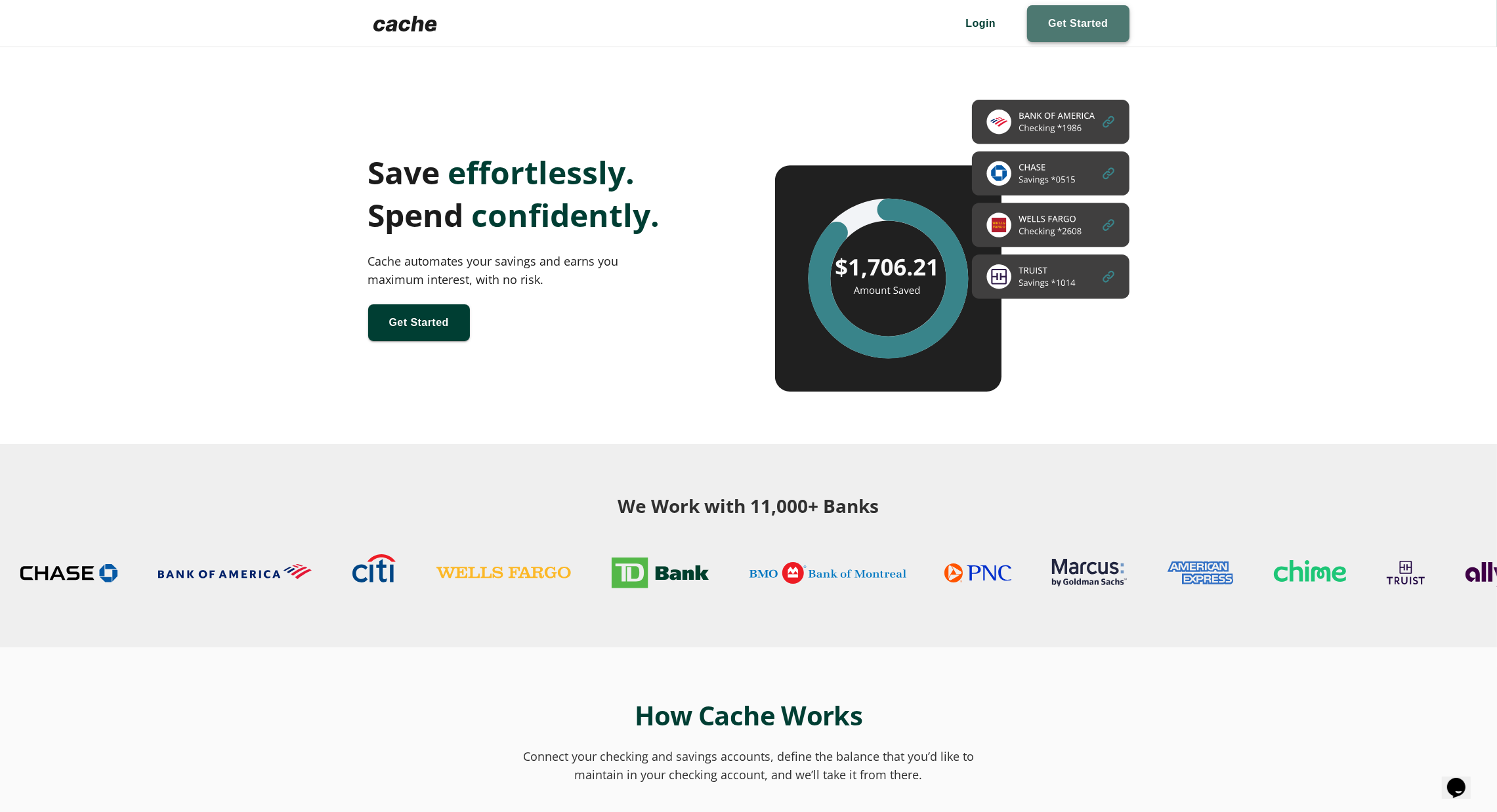
click at [1057, 27] on span at bounding box center [1078, 24] width 102 height 37
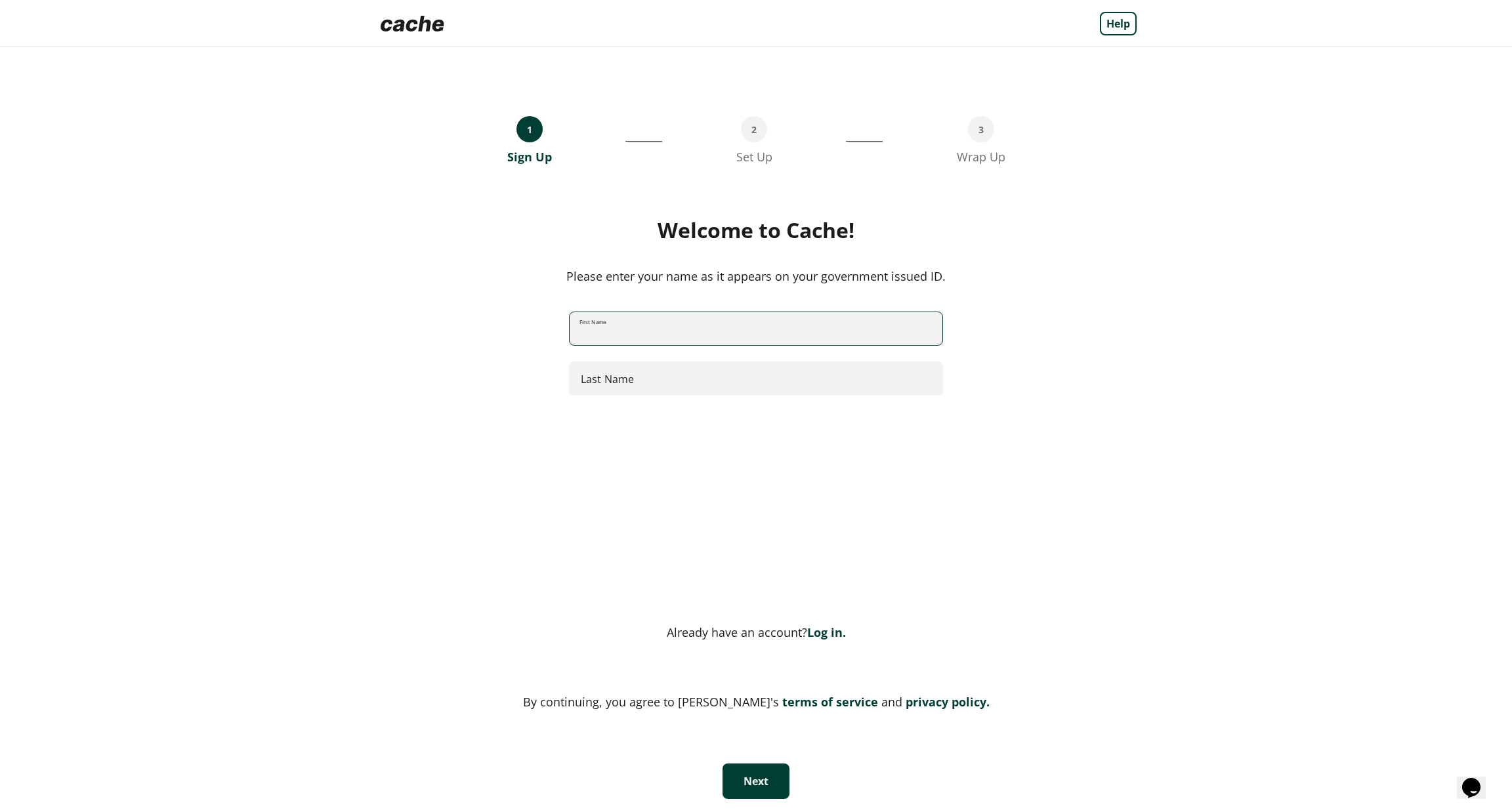
click at [821, 327] on input "First Name" at bounding box center [756, 329] width 373 height 35
type input "***"
click at [754, 777] on button "Next" at bounding box center [756, 782] width 67 height 35
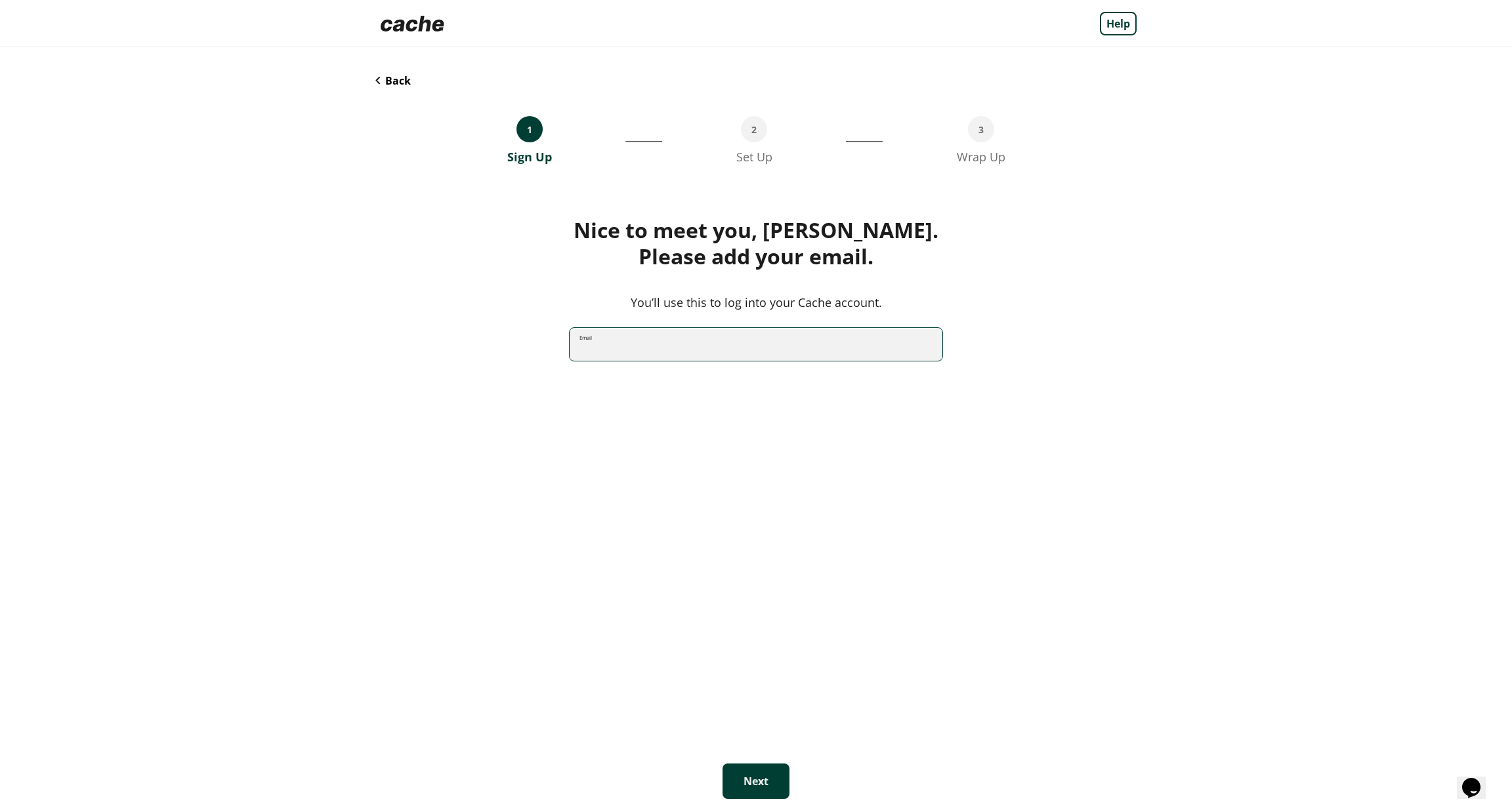
click at [711, 352] on input "Email" at bounding box center [756, 344] width 373 height 35
type input "**********"
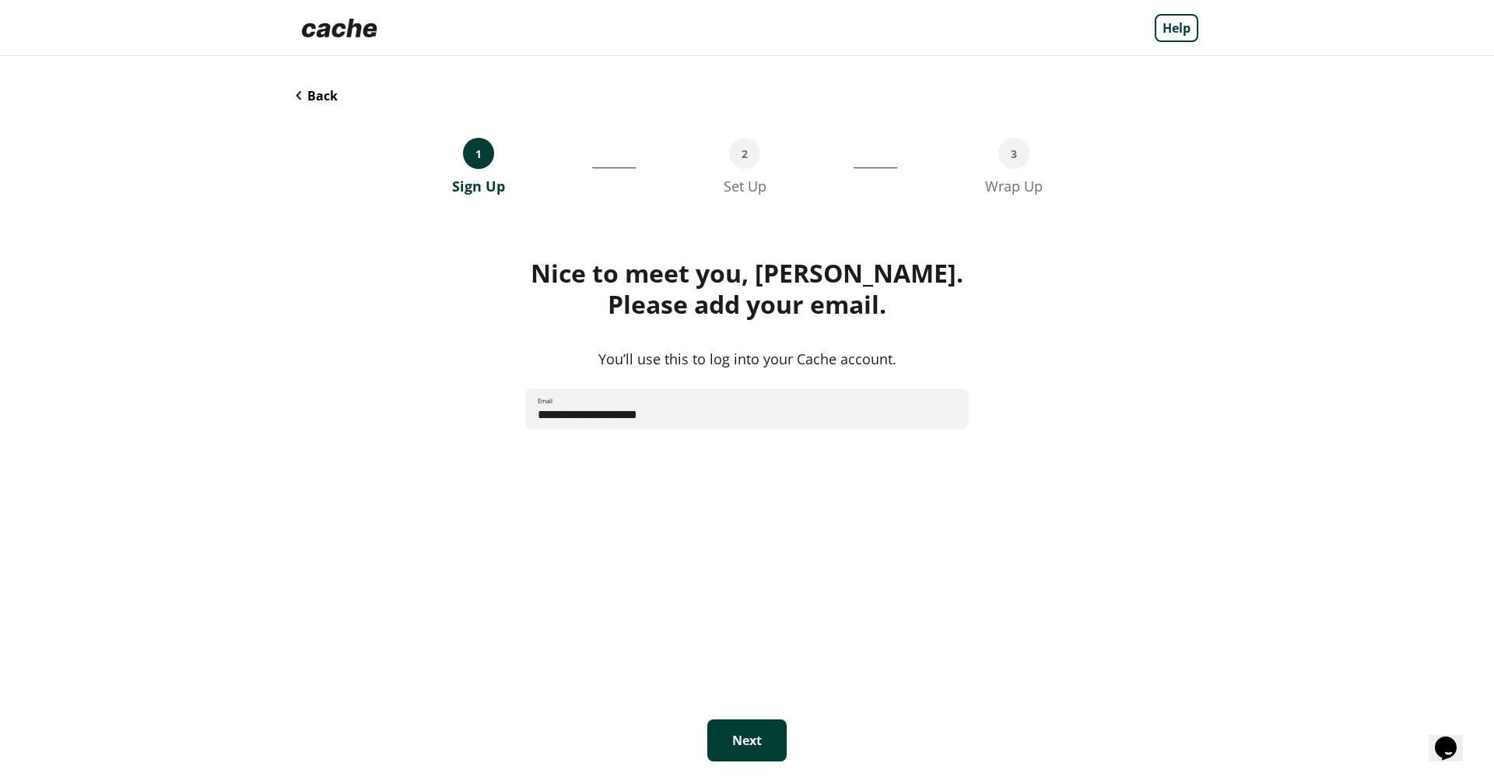
click at [737, 732] on button "Next" at bounding box center [746, 740] width 79 height 42
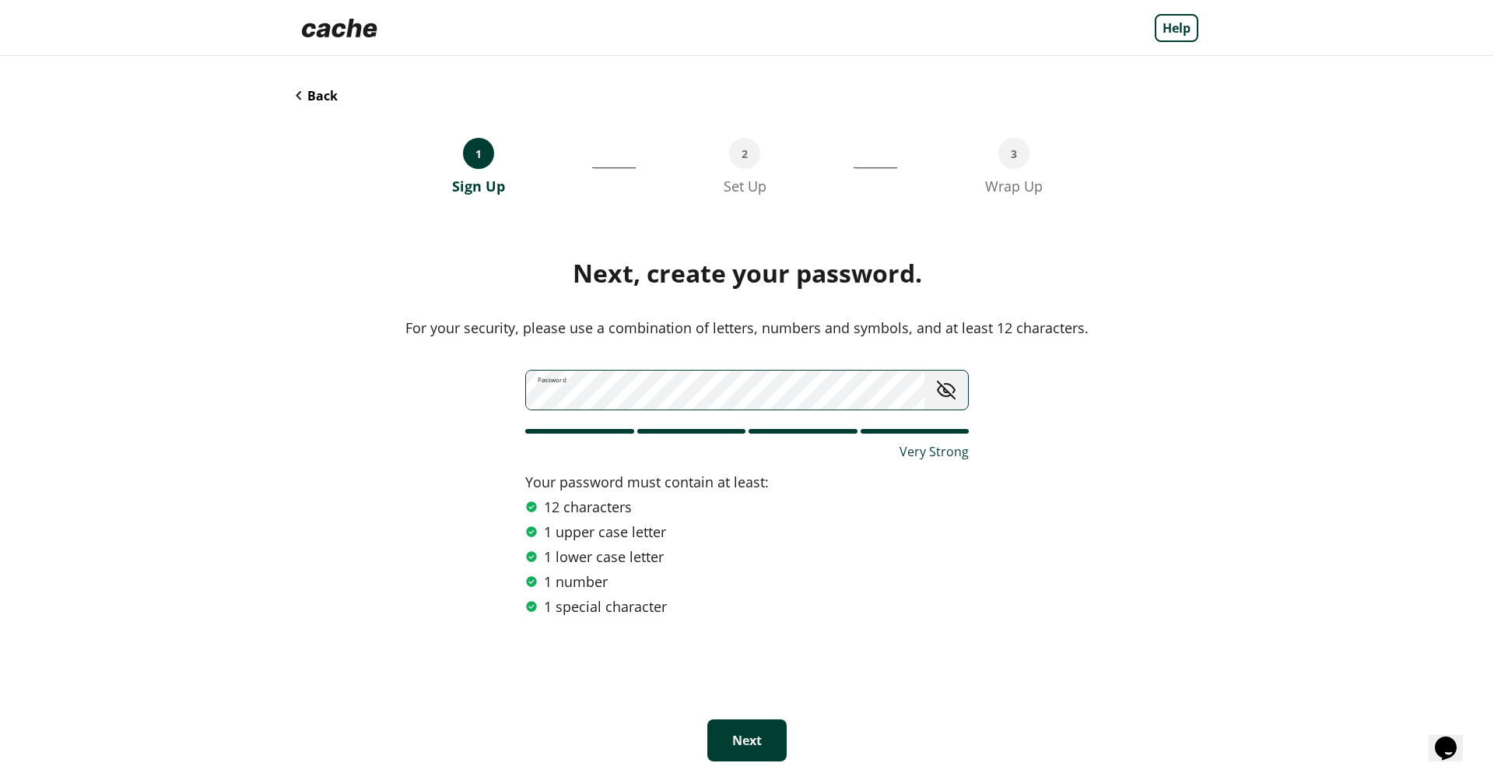
click at [725, 740] on button "Next" at bounding box center [746, 740] width 79 height 42
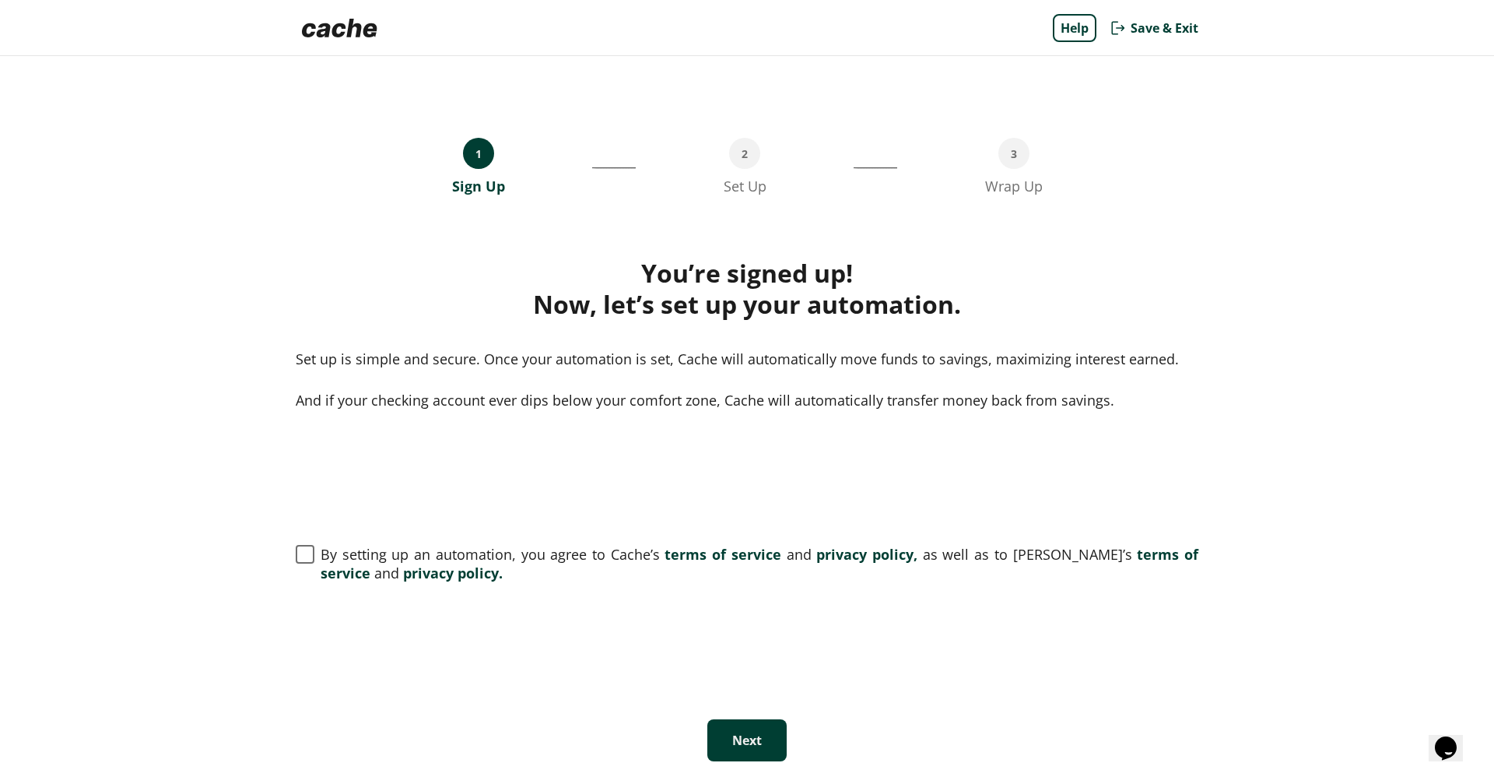
click at [280, 559] on div "1 Sign Up __________________________________ 2 Set Up _________________________…" at bounding box center [747, 416] width 934 height 721
click at [296, 563] on label "By setting up an automation, you agree to Cache’s terms of service and privacy …" at bounding box center [747, 563] width 903 height 37
click at [770, 746] on button "Next" at bounding box center [746, 740] width 79 height 42
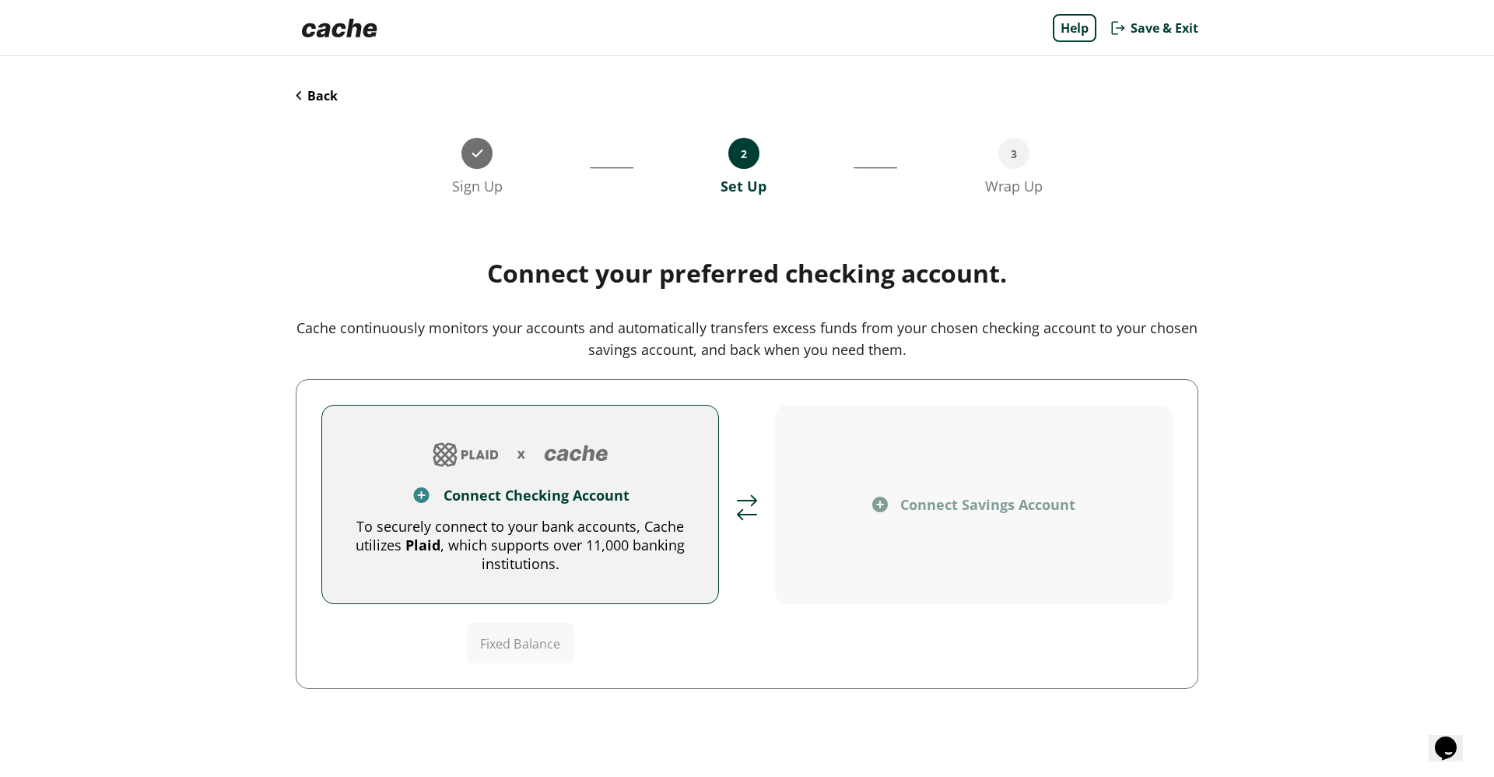
click at [370, 389] on div "Connect Checking Account To securely connect to your bank accounts, Cache utili…" at bounding box center [747, 534] width 903 height 310
click at [458, 502] on div "Connect Checking Account" at bounding box center [537, 495] width 186 height 19
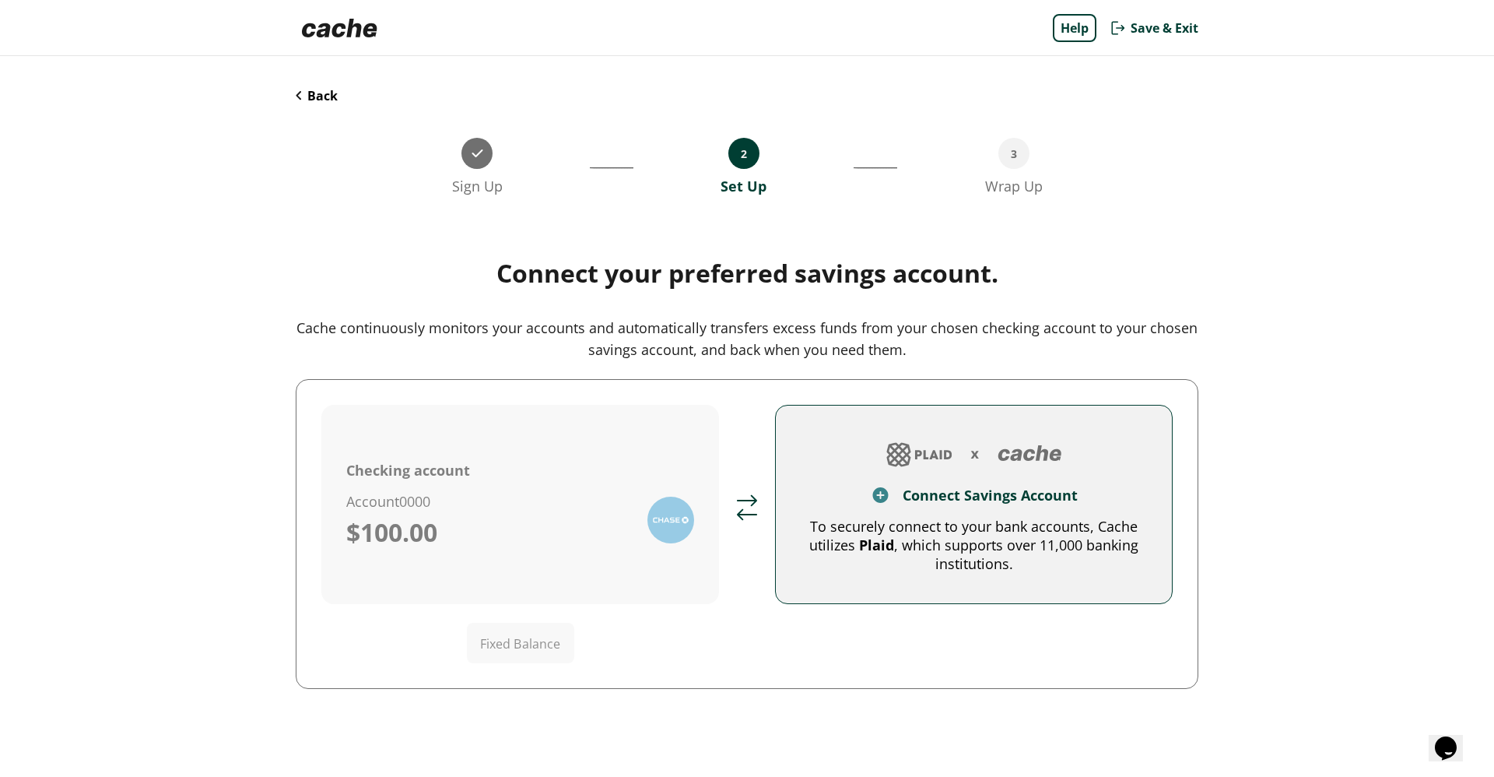
click at [961, 487] on div "Connect Savings Account" at bounding box center [990, 495] width 175 height 19
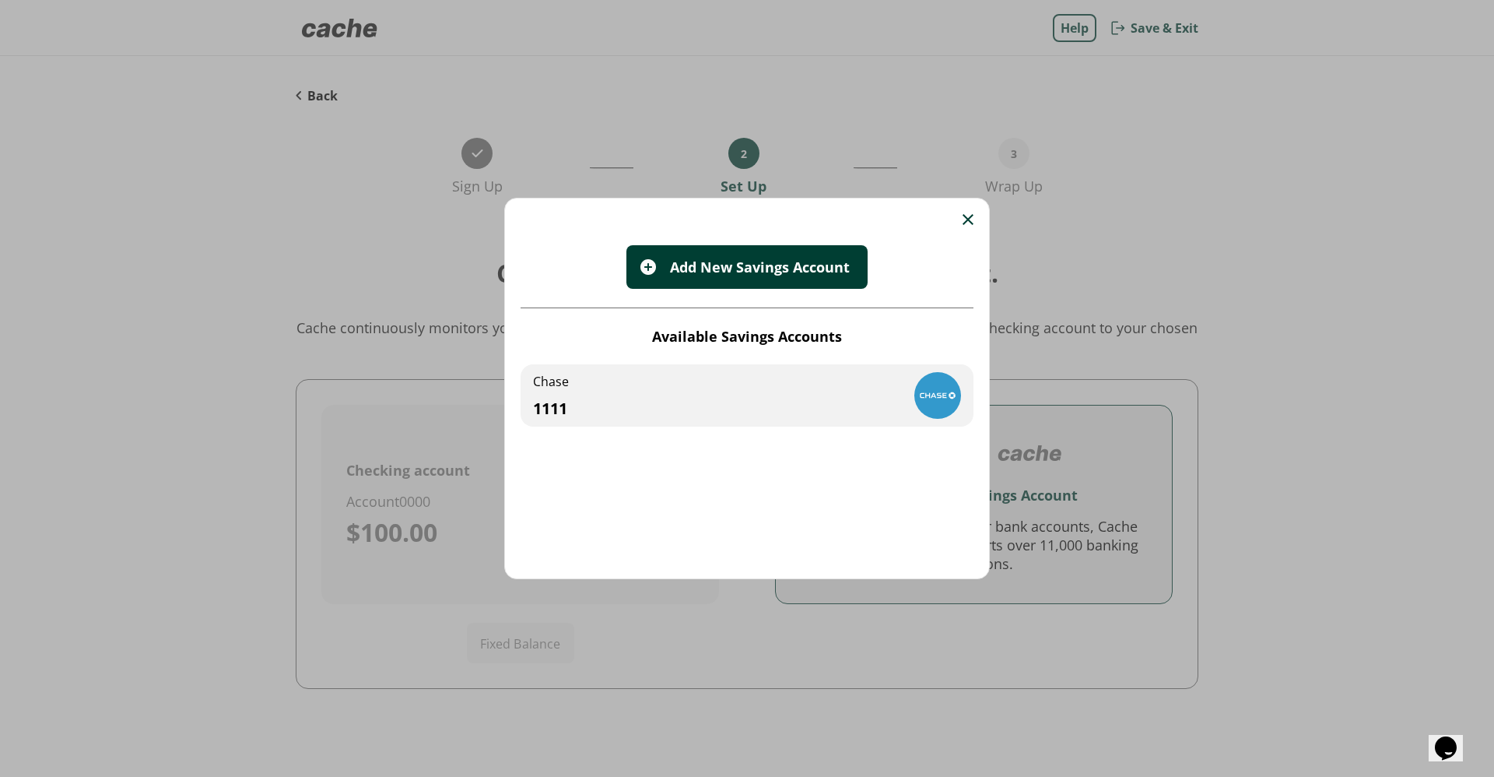
click at [780, 384] on div "Chase 1111" at bounding box center [747, 395] width 453 height 62
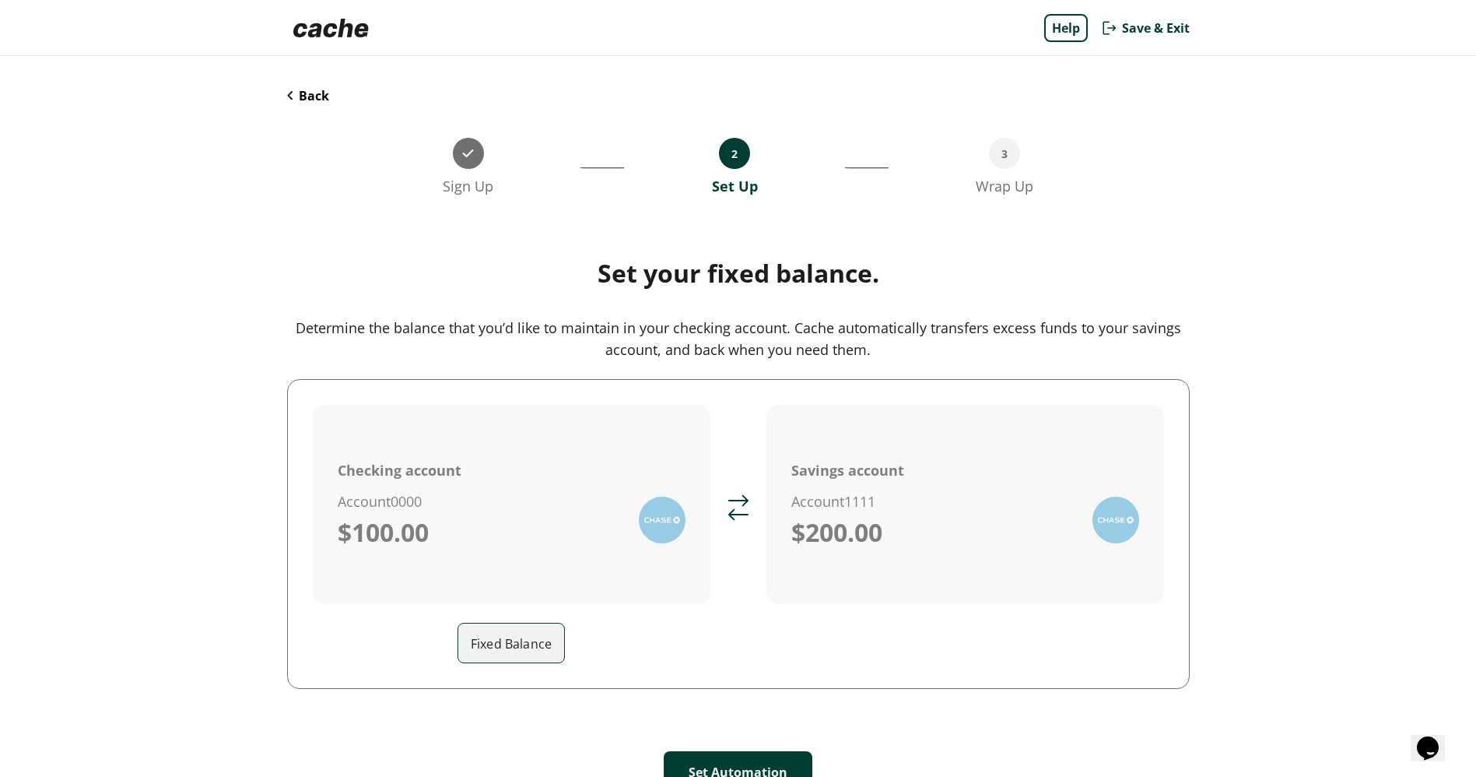
click at [507, 641] on input "Fixed Balance" at bounding box center [517, 643] width 93 height 44
type input "***"
click at [779, 751] on button "Set Automation" at bounding box center [738, 772] width 149 height 42
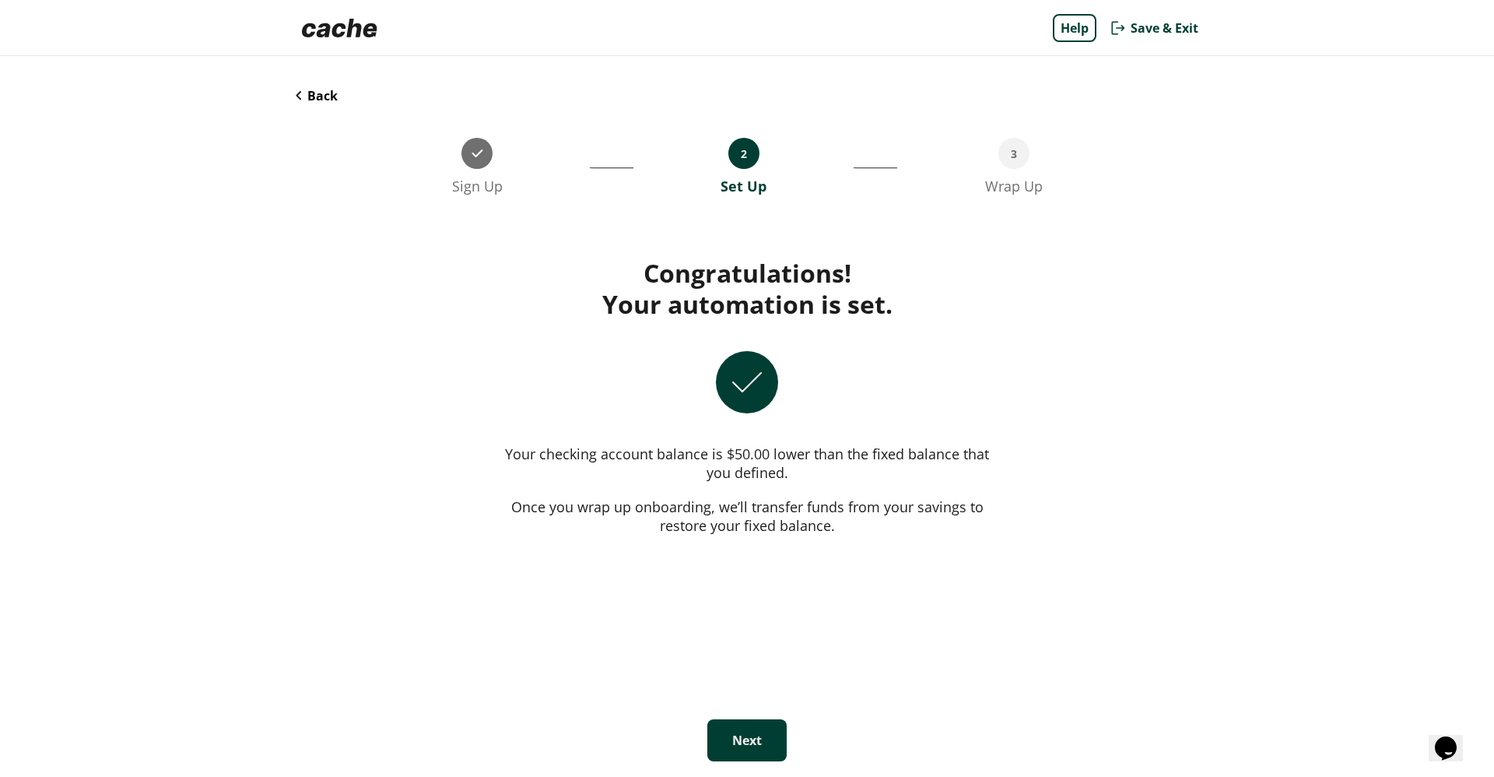
click at [755, 735] on button "Next" at bounding box center [746, 740] width 79 height 42
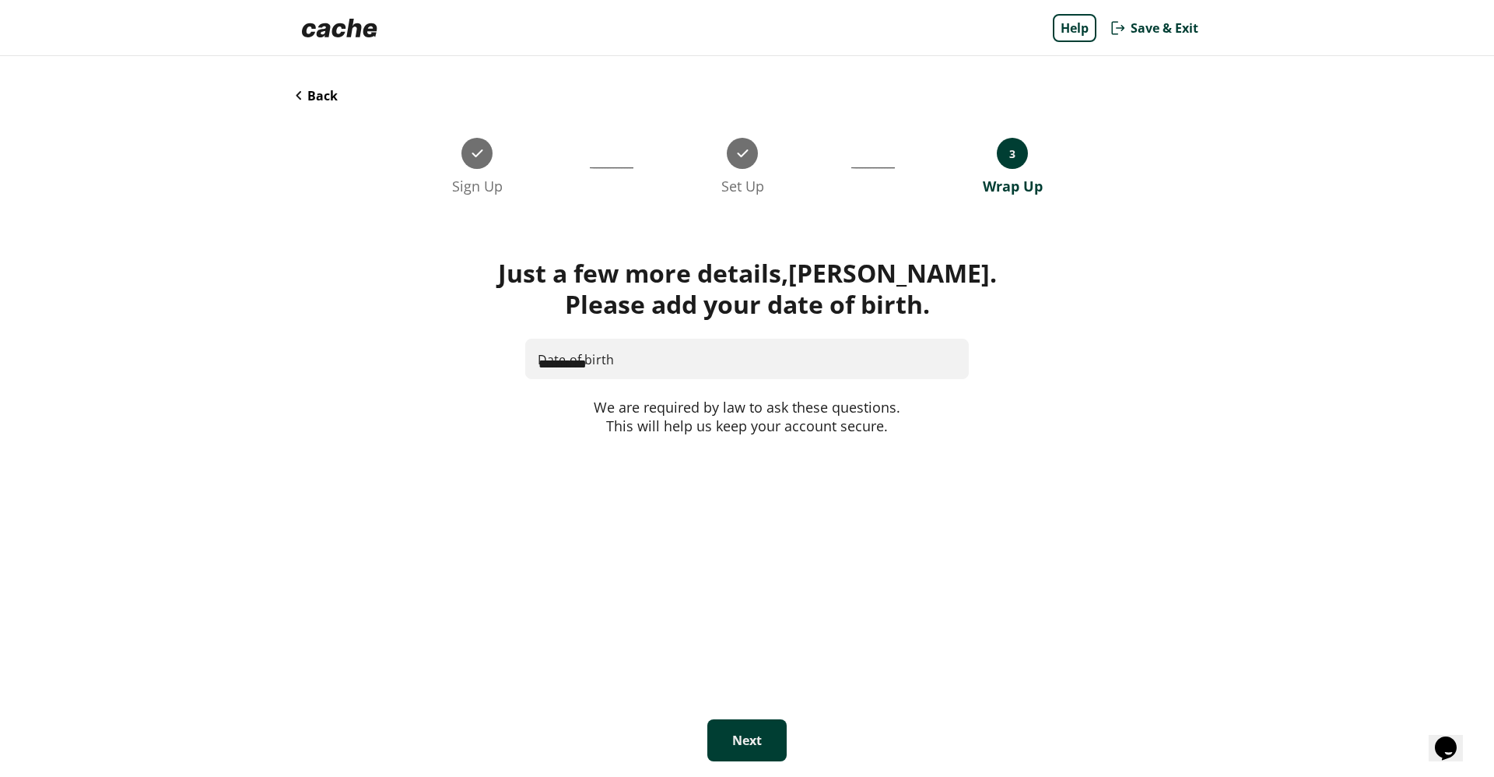
click at [618, 356] on input "**********" at bounding box center [747, 359] width 442 height 40
type input "**********"
click at [752, 735] on button "Next" at bounding box center [746, 740] width 79 height 42
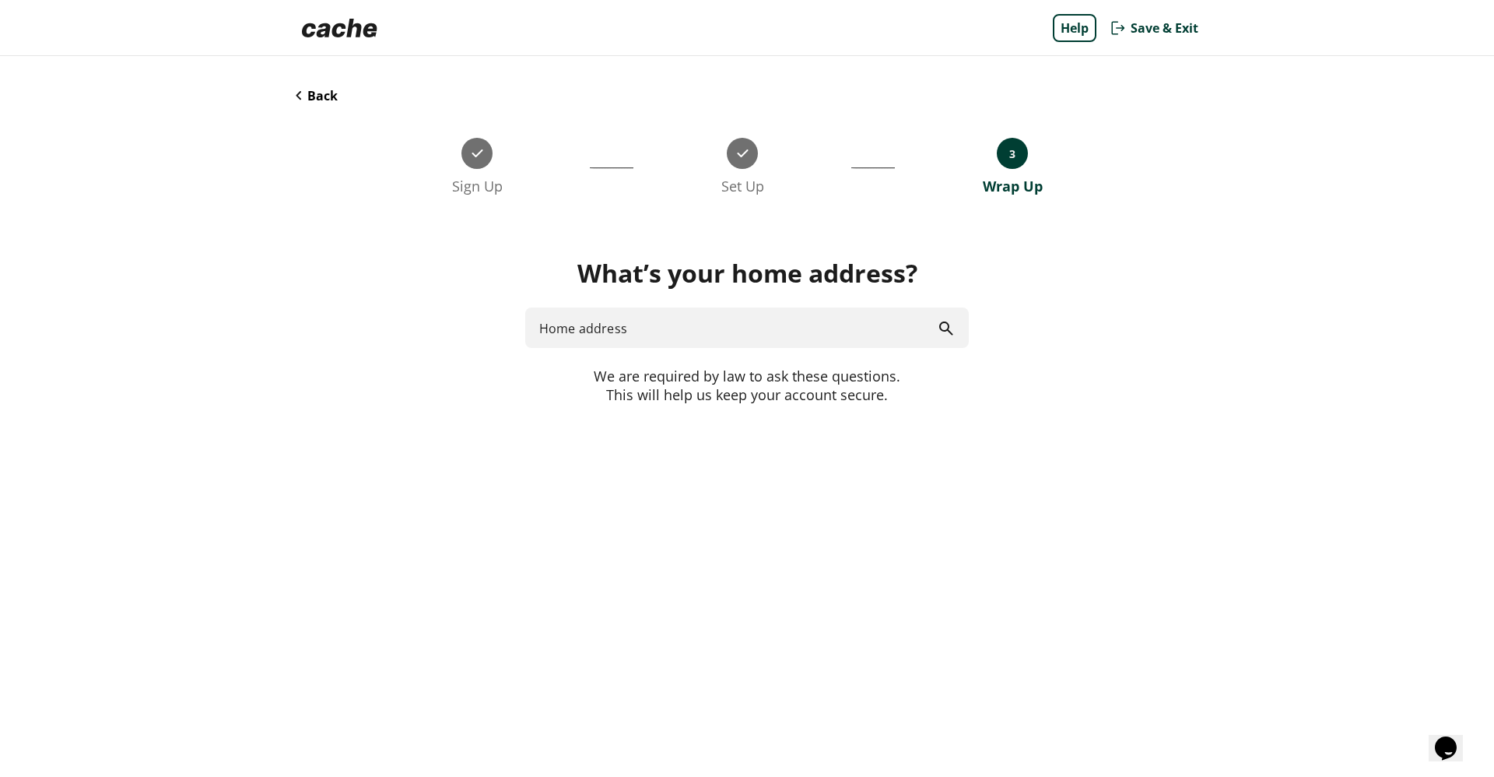
click at [594, 327] on input "Home address" at bounding box center [747, 327] width 444 height 41
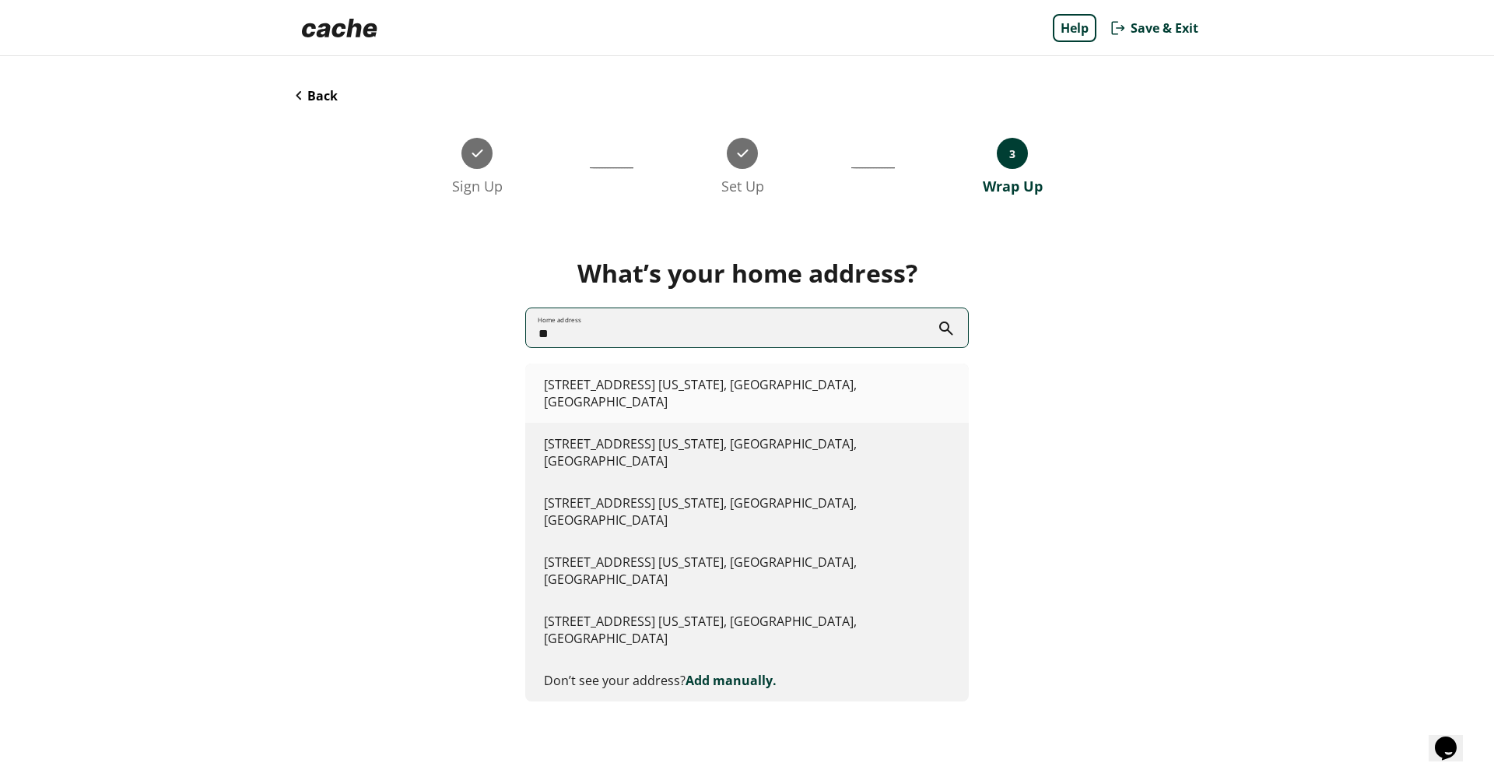
click at [581, 395] on li "[STREET_ADDRESS][US_STATE]" at bounding box center [747, 392] width 444 height 59
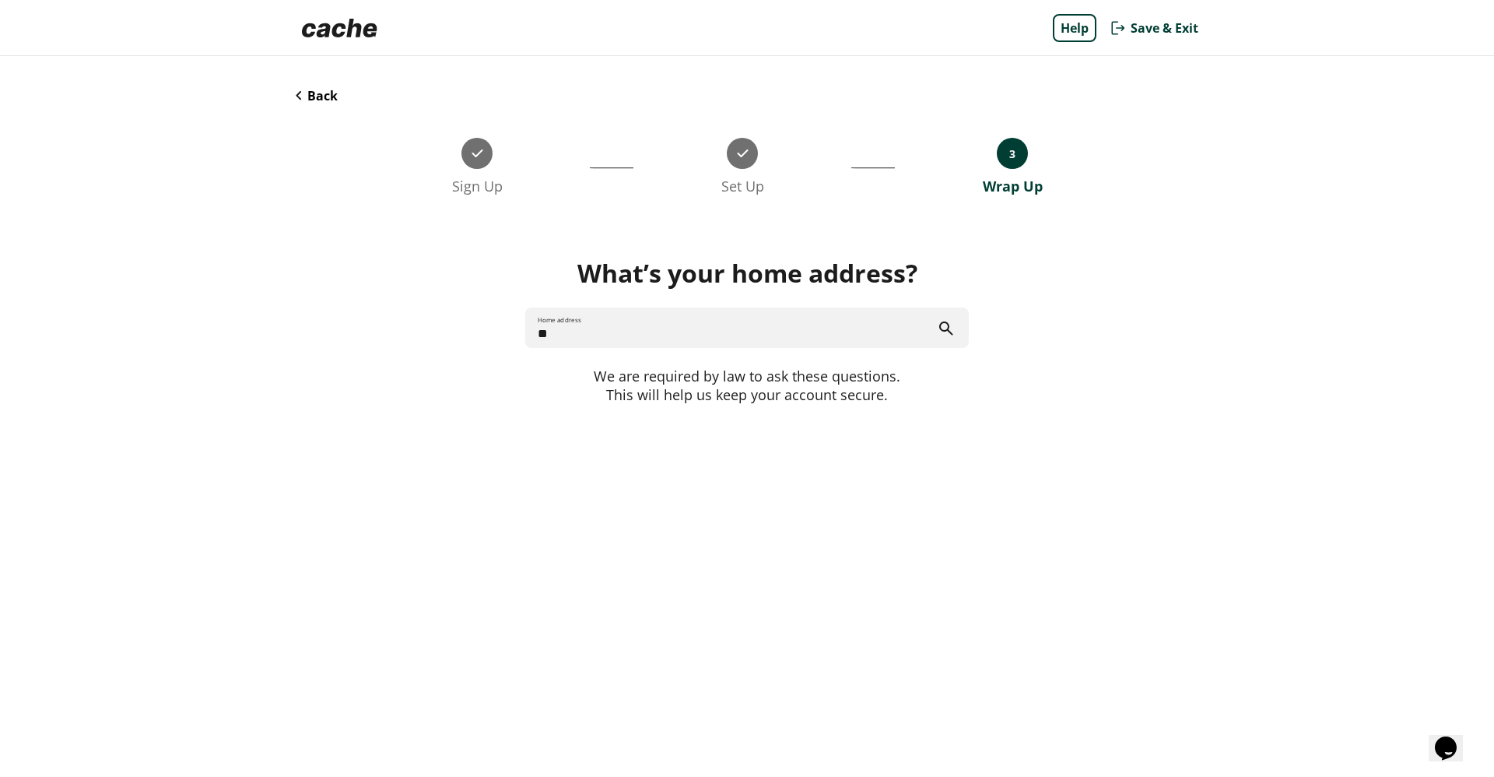
type input "**********"
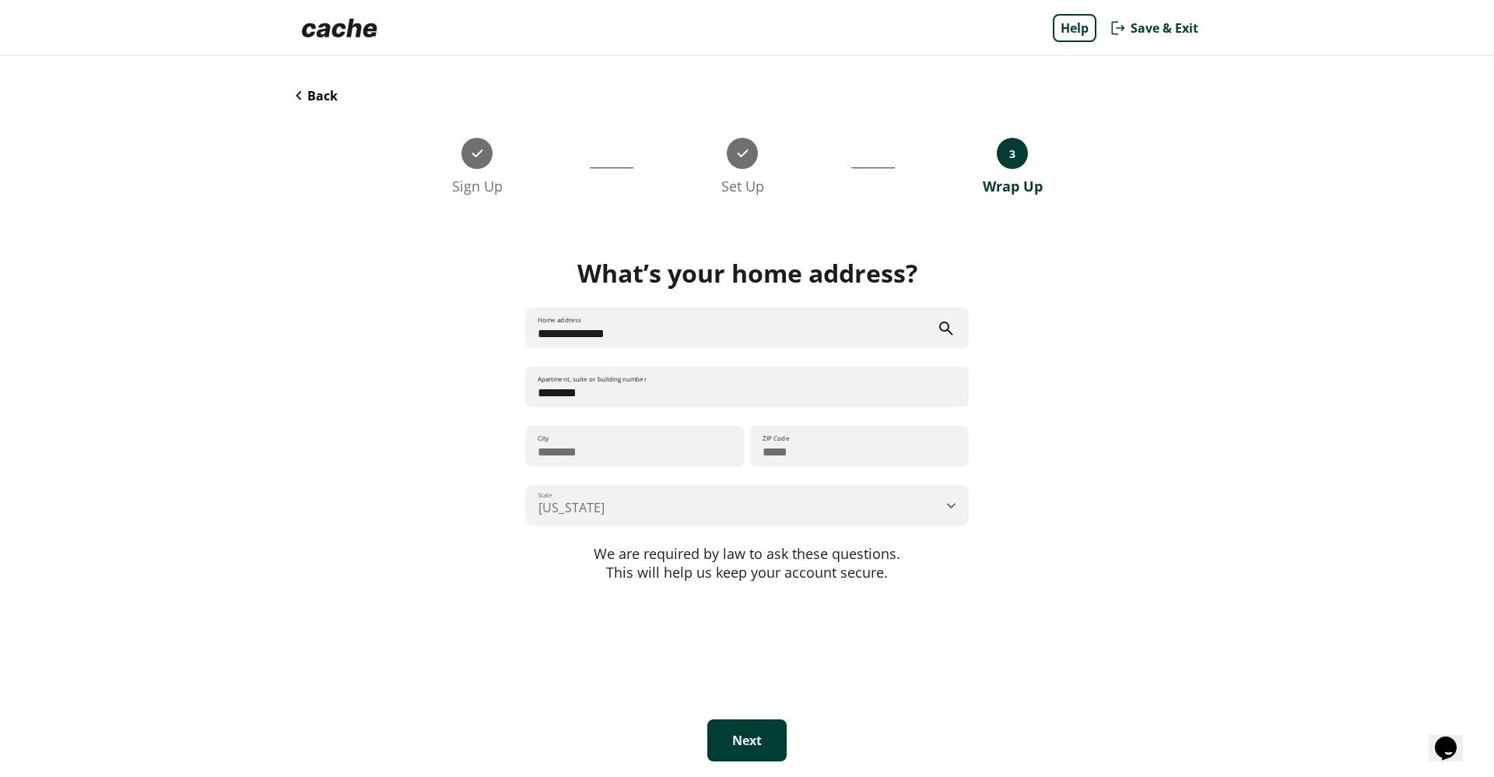
click at [729, 734] on button "Next" at bounding box center [746, 740] width 79 height 42
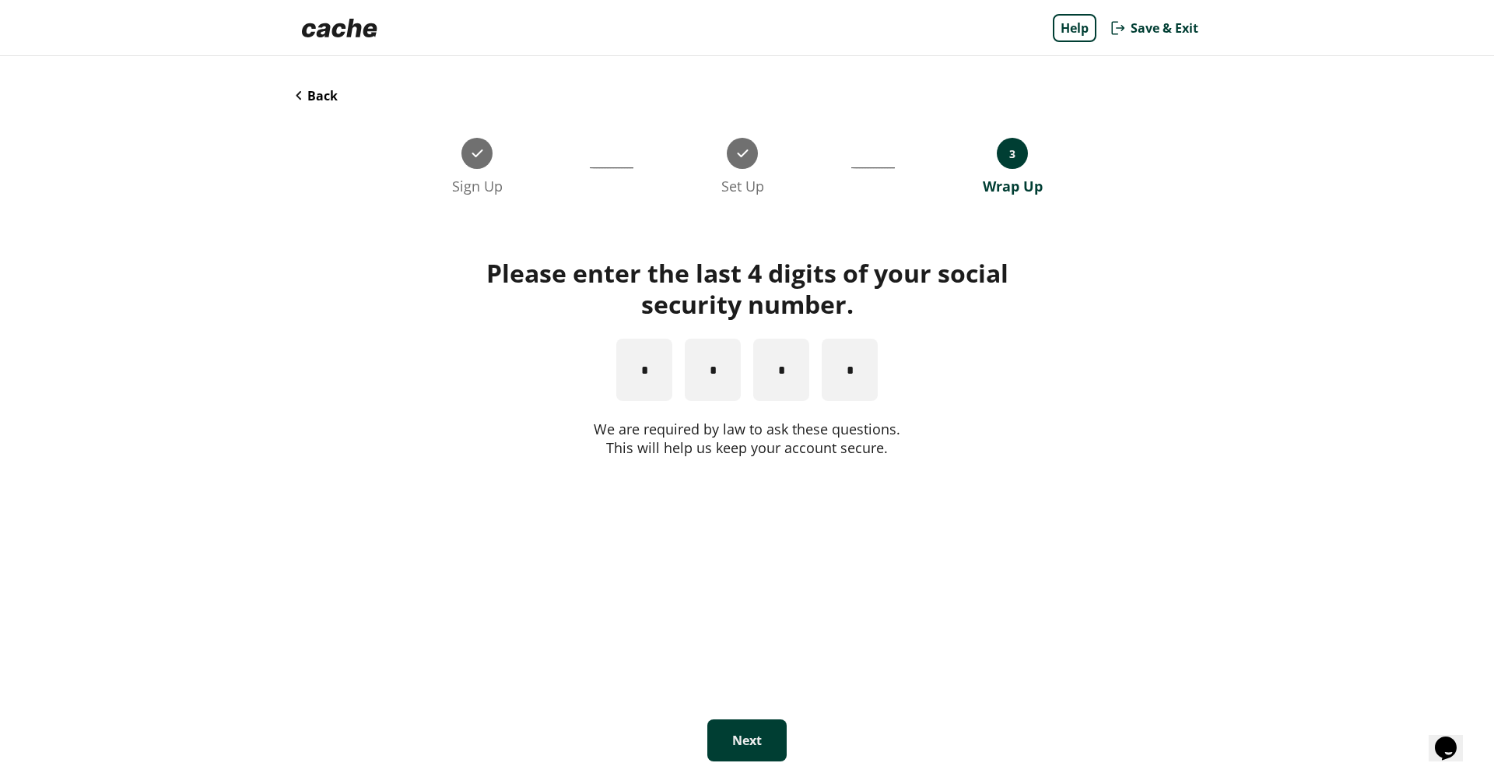
type input "*"
click at [738, 731] on button "Next" at bounding box center [746, 740] width 79 height 42
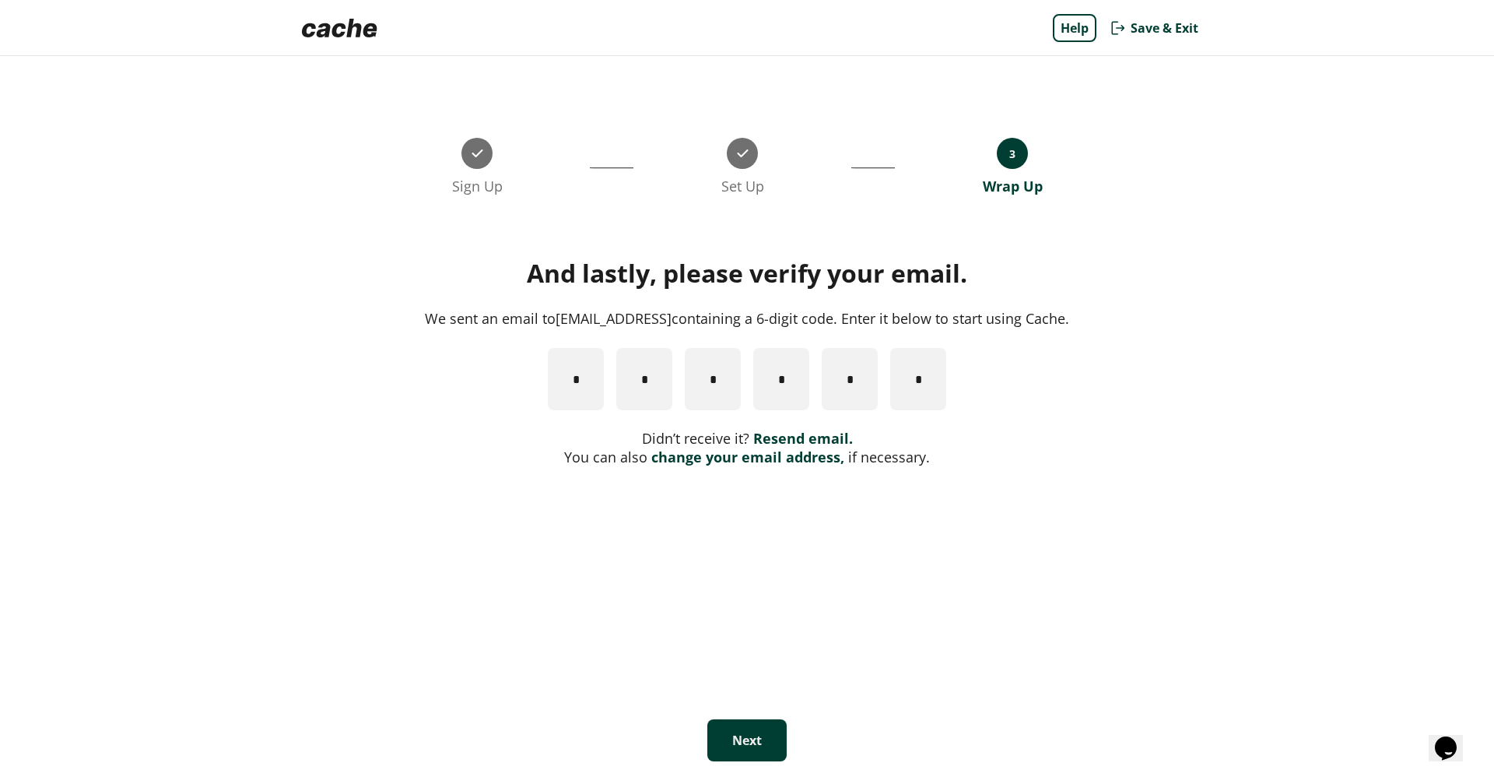
click at [794, 435] on link "Resend email." at bounding box center [803, 438] width 100 height 19
click at [758, 451] on link "change your email address," at bounding box center [747, 456] width 193 height 19
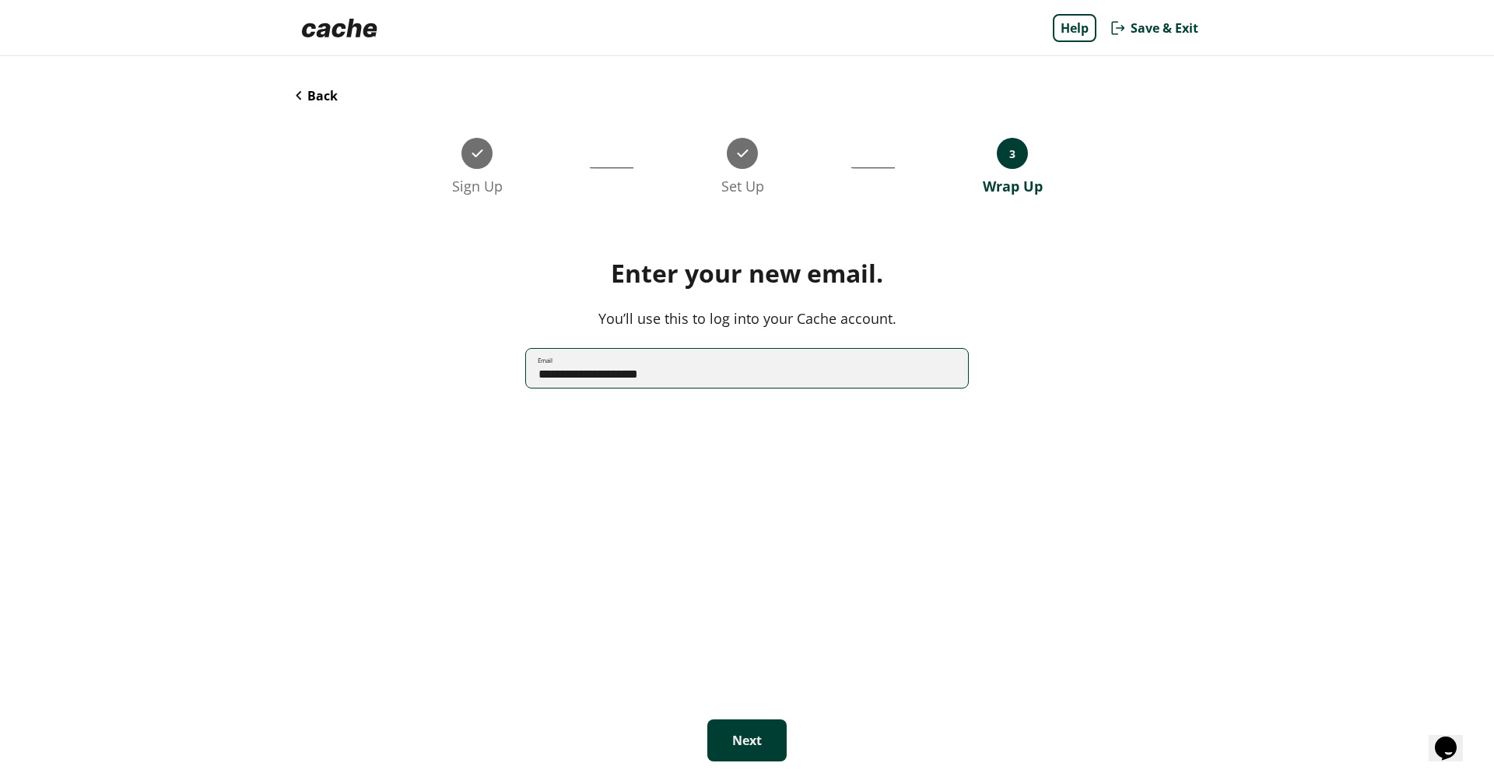
drag, startPoint x: 703, startPoint y: 383, endPoint x: 332, endPoint y: 374, distance: 370.5
click at [332, 374] on div "**********" at bounding box center [747, 377] width 903 height 59
click at [465, 468] on div "Enter your new email. You’ll use this to log into your Cache account. Email Ema…" at bounding box center [747, 467] width 903 height 418
click at [610, 377] on input "Email" at bounding box center [747, 368] width 442 height 41
paste input "**********"
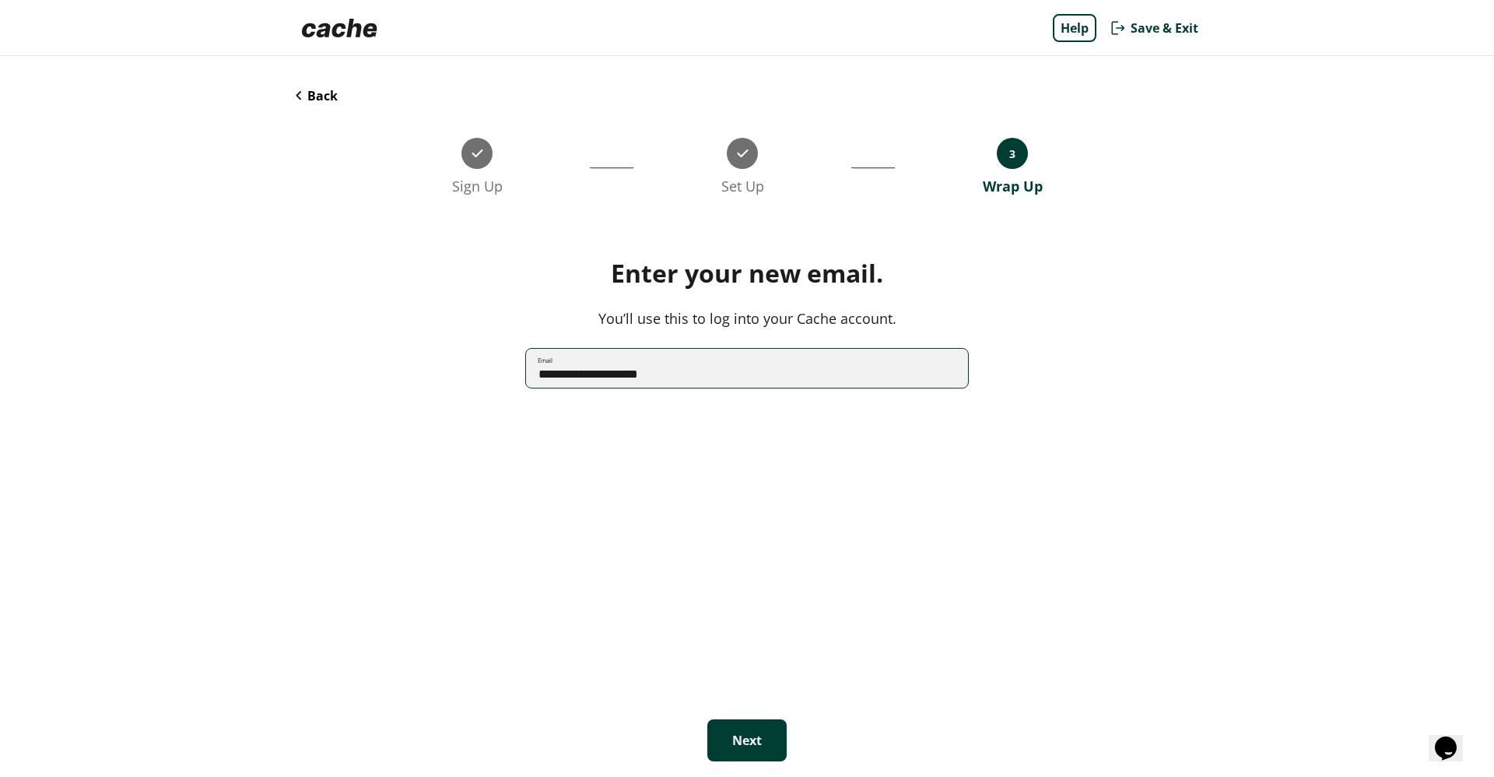
type input "**********"
click at [725, 734] on button "Next" at bounding box center [746, 740] width 79 height 42
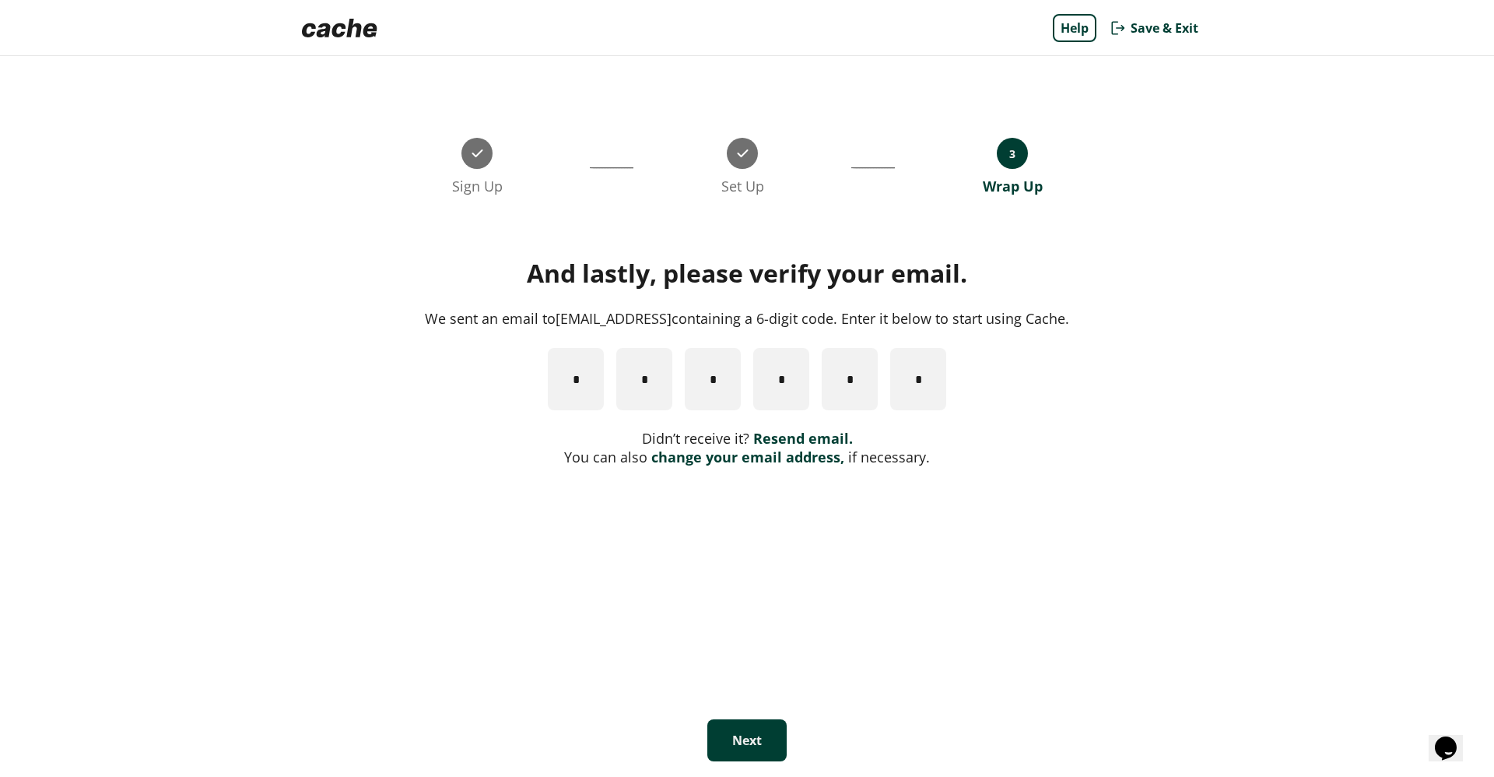
click at [763, 462] on link "change your email address," at bounding box center [747, 456] width 193 height 19
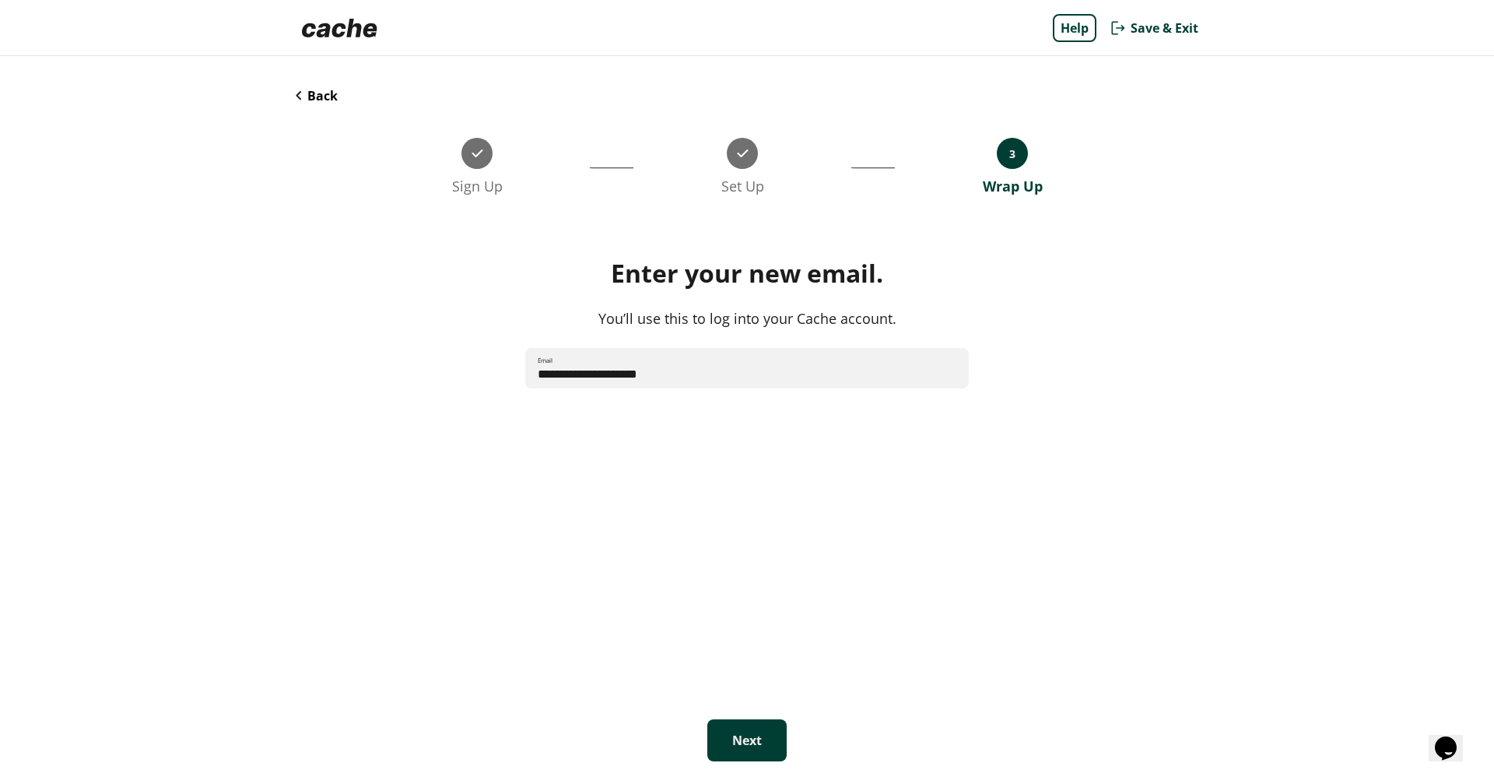
click at [748, 730] on button "Next" at bounding box center [746, 740] width 79 height 42
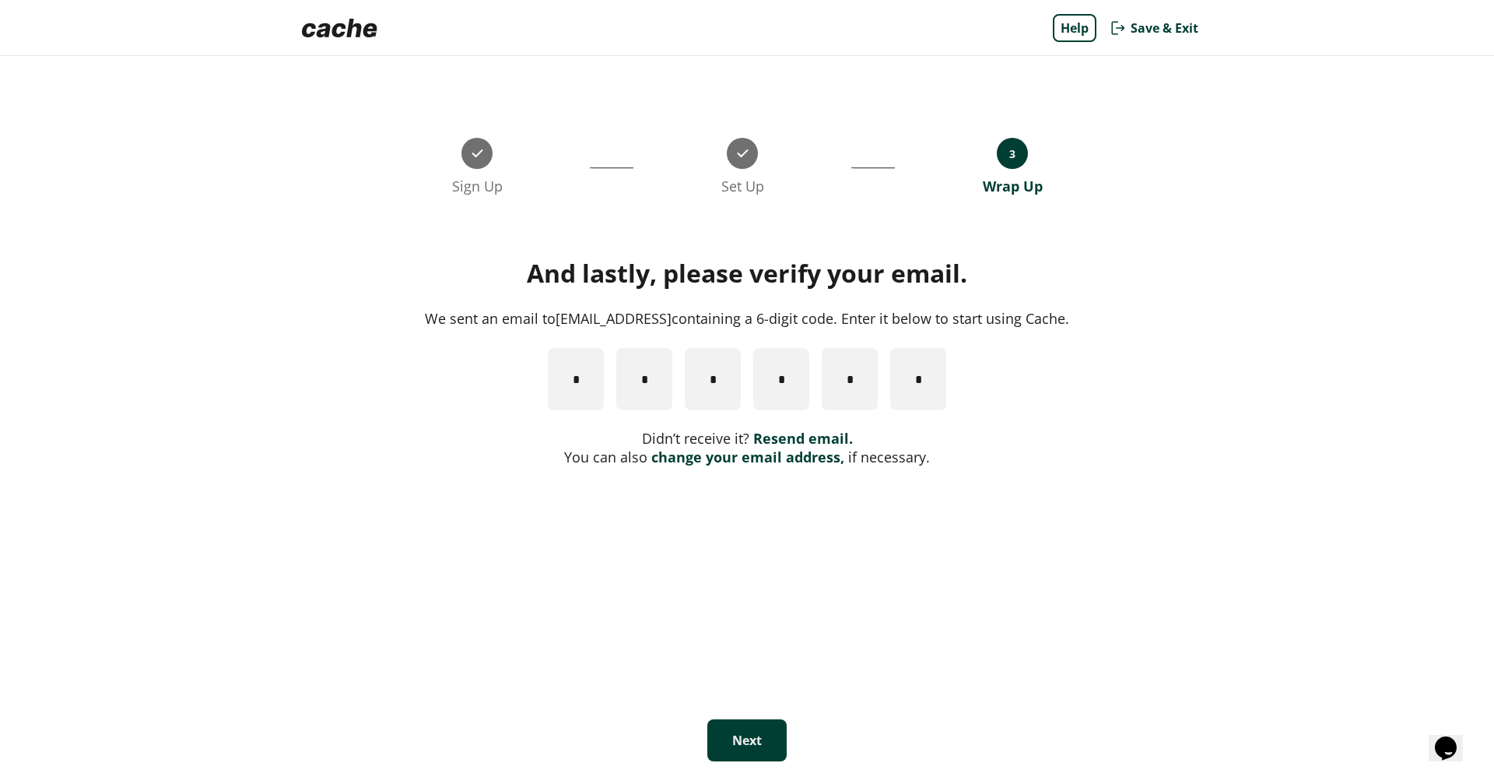
click at [746, 456] on link "change your email address," at bounding box center [747, 456] width 193 height 19
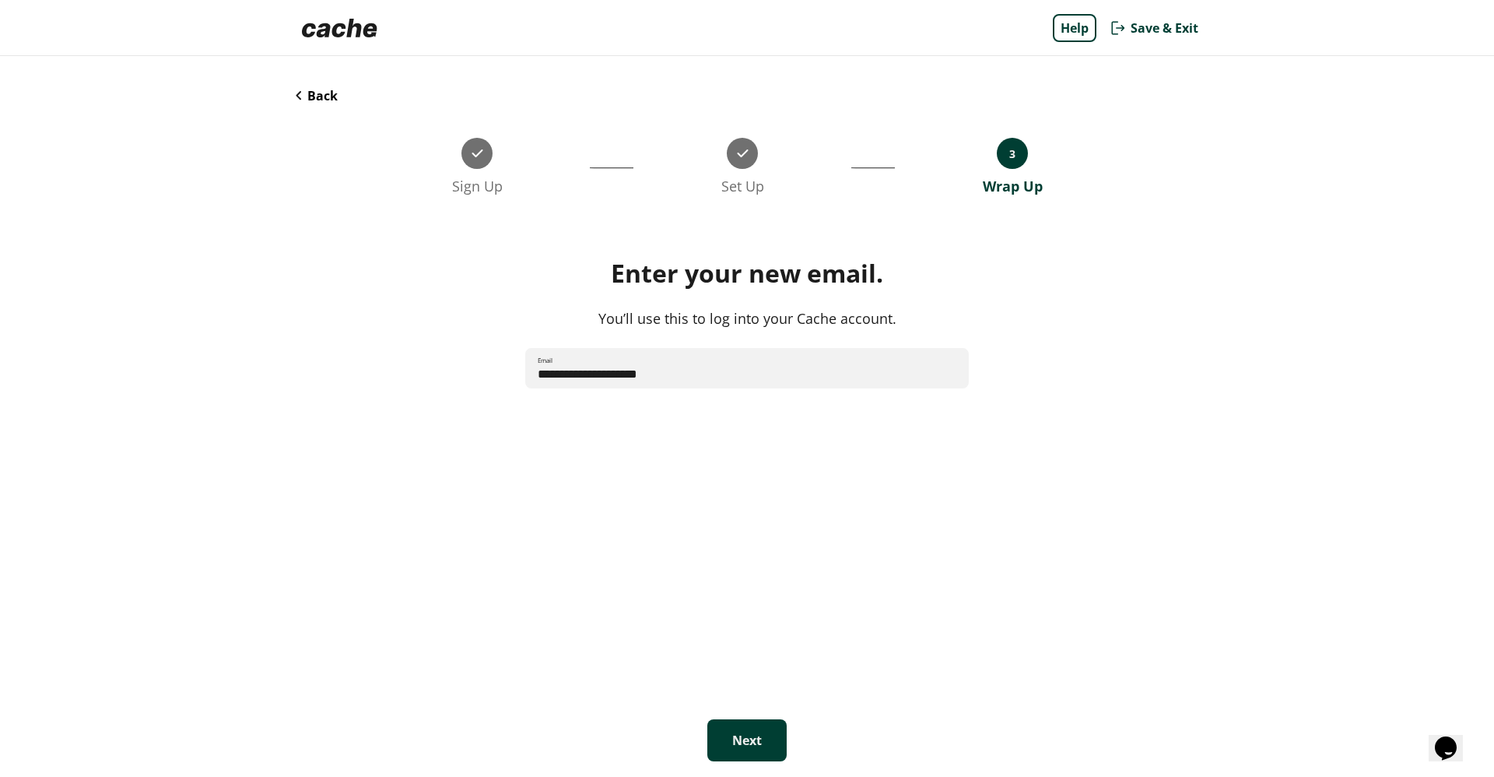
click at [595, 369] on input "**********" at bounding box center [747, 368] width 444 height 41
type input "**********"
click at [735, 733] on button "Next" at bounding box center [746, 740] width 79 height 42
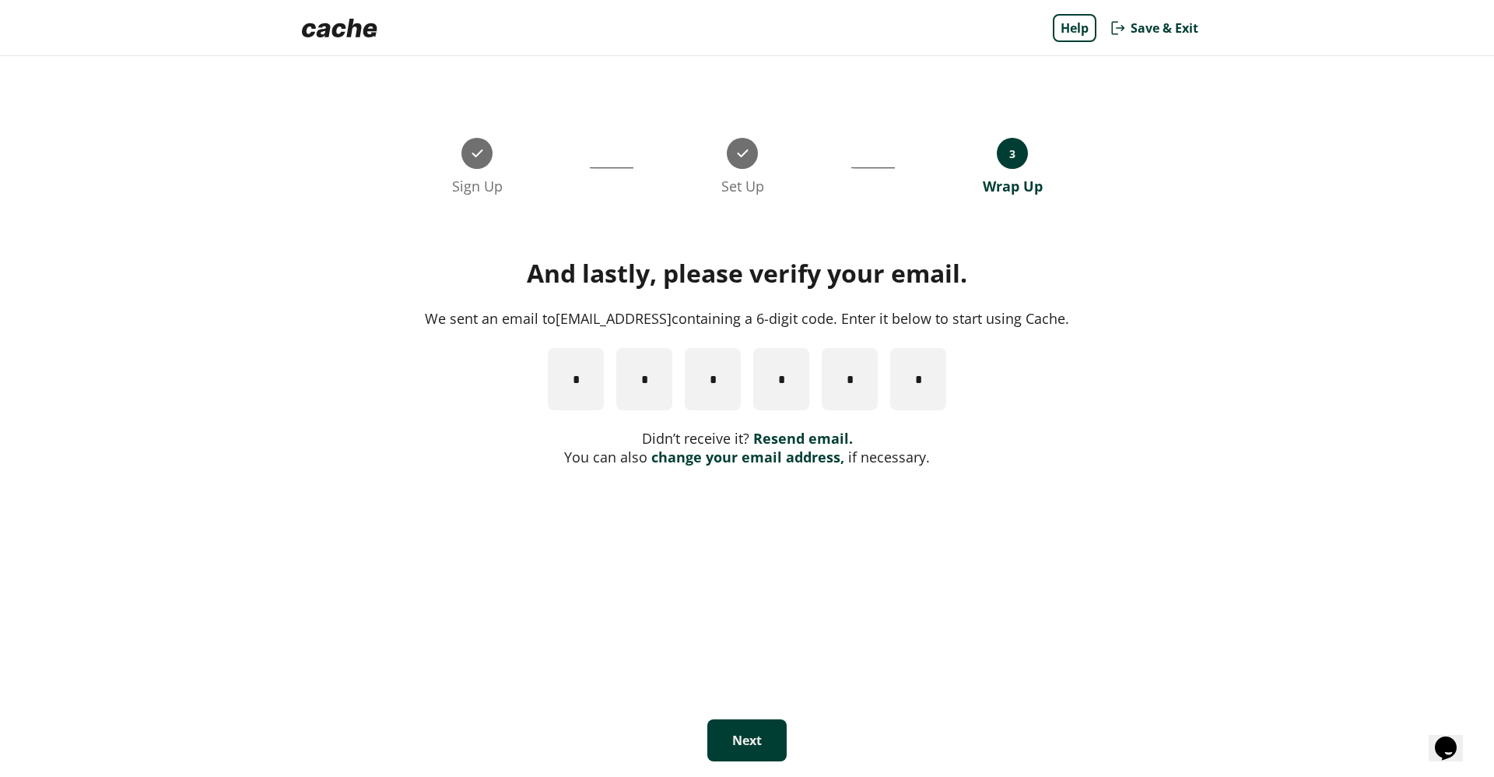
click at [698, 458] on link "change your email address," at bounding box center [747, 456] width 193 height 19
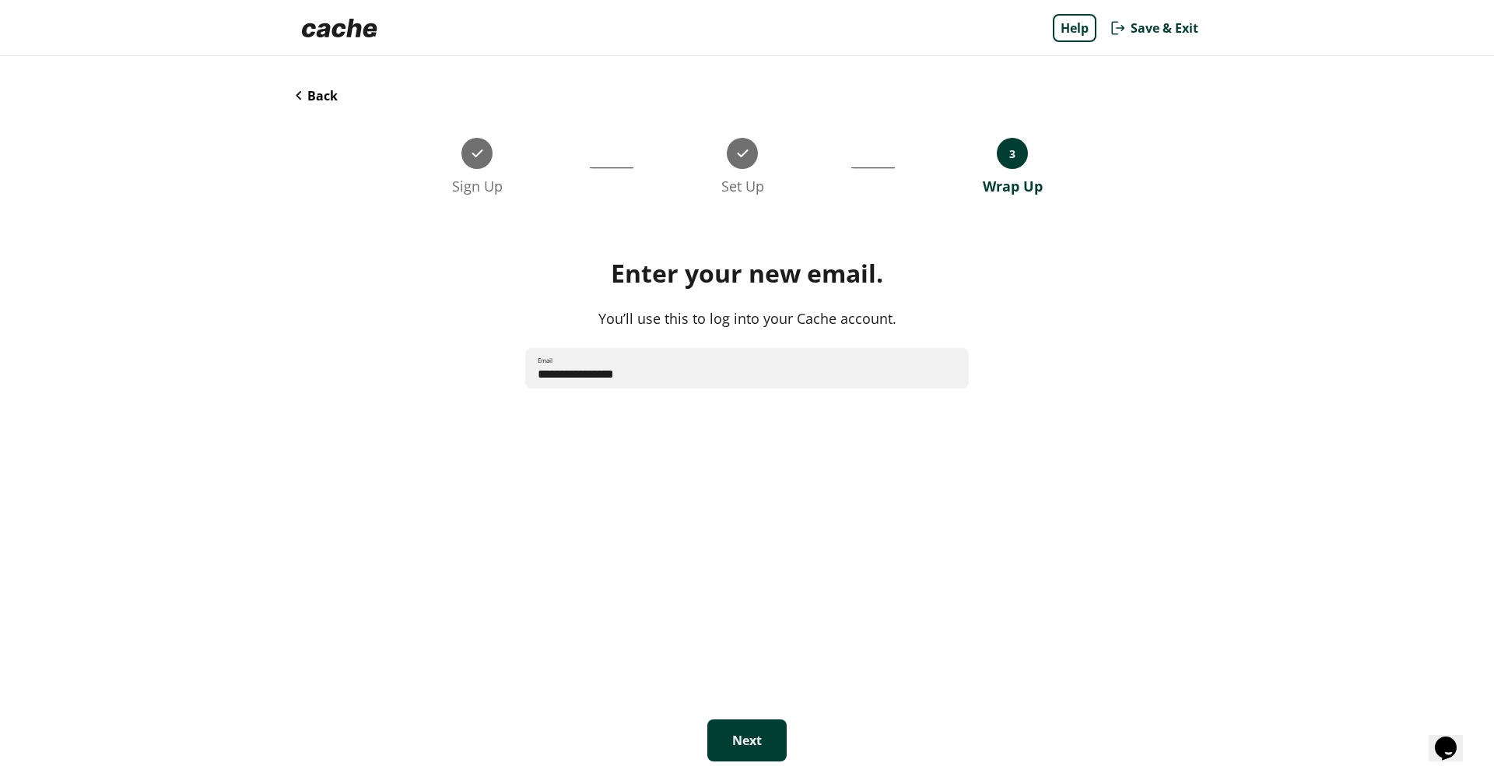
click at [766, 720] on button "Next" at bounding box center [746, 740] width 79 height 42
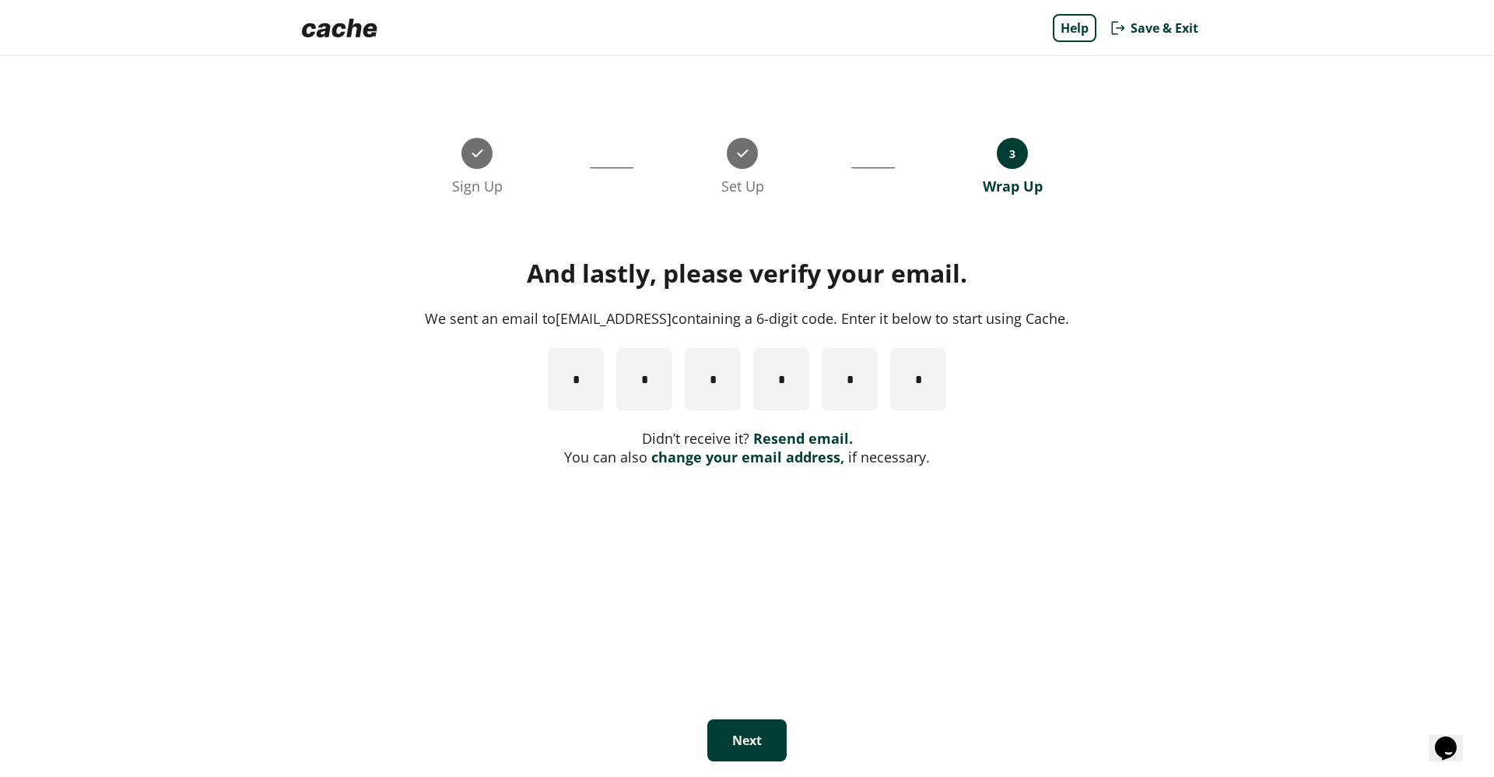
paste input "*"
type input "*"
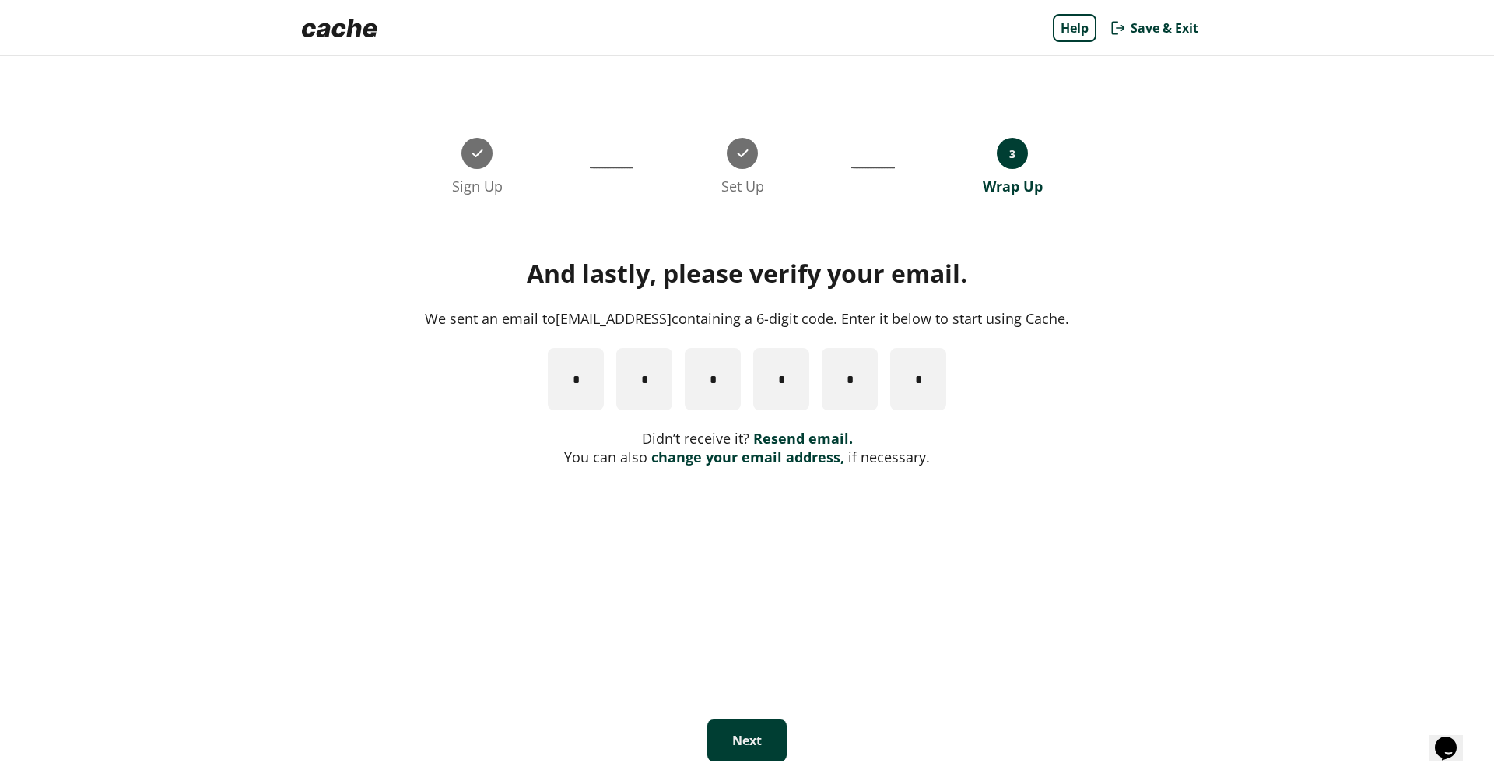
type input "*"
click at [747, 741] on button "Next" at bounding box center [746, 740] width 79 height 42
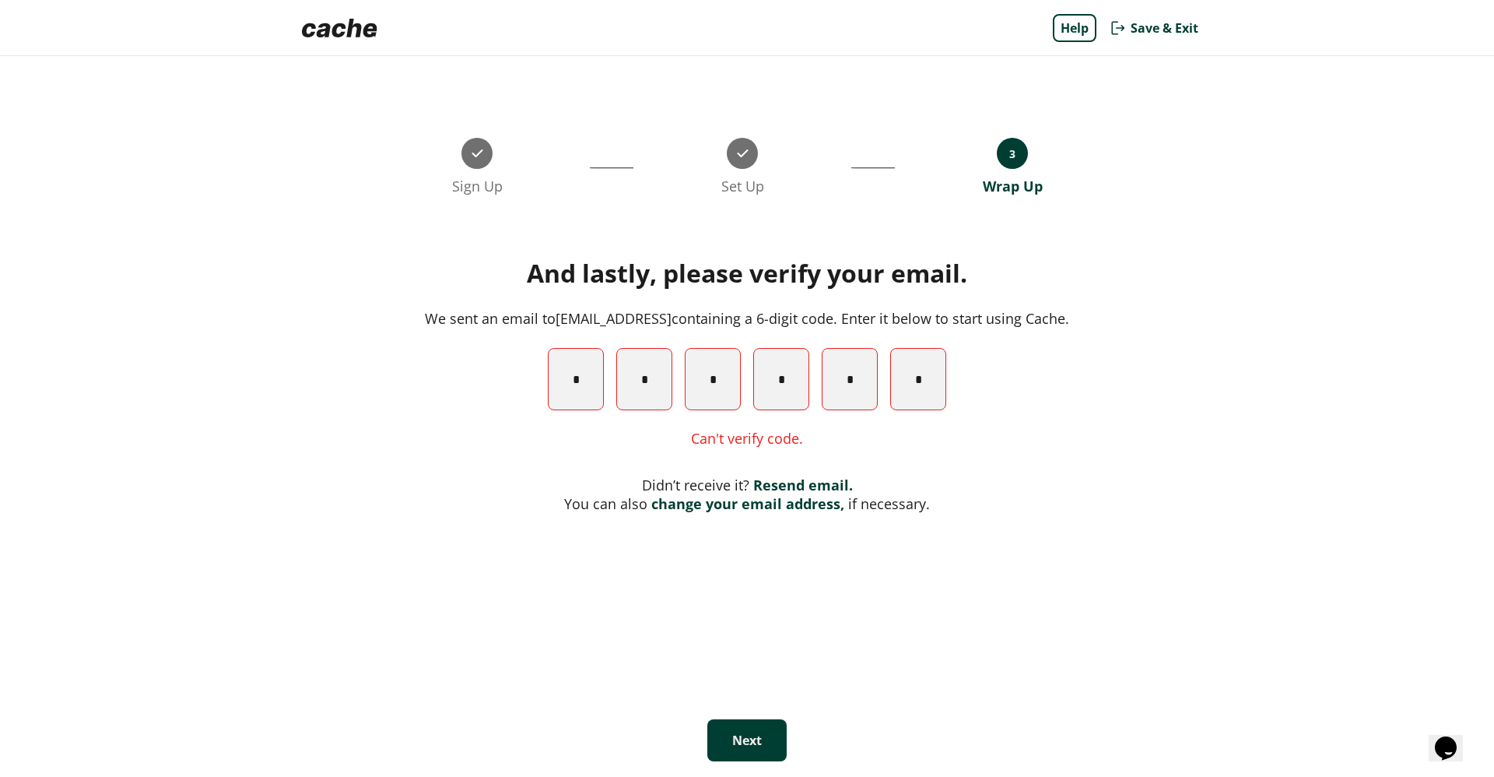
click at [580, 371] on input "*" at bounding box center [576, 379] width 56 height 62
click at [482, 609] on div "And lastly, please verify your email. We sent an email to [EMAIL_ADDRESS] conta…" at bounding box center [747, 457] width 903 height 399
click at [751, 749] on button "Next" at bounding box center [746, 740] width 79 height 42
click at [798, 479] on link "Resend email." at bounding box center [803, 484] width 100 height 19
click at [579, 371] on input "*" at bounding box center [576, 379] width 56 height 62
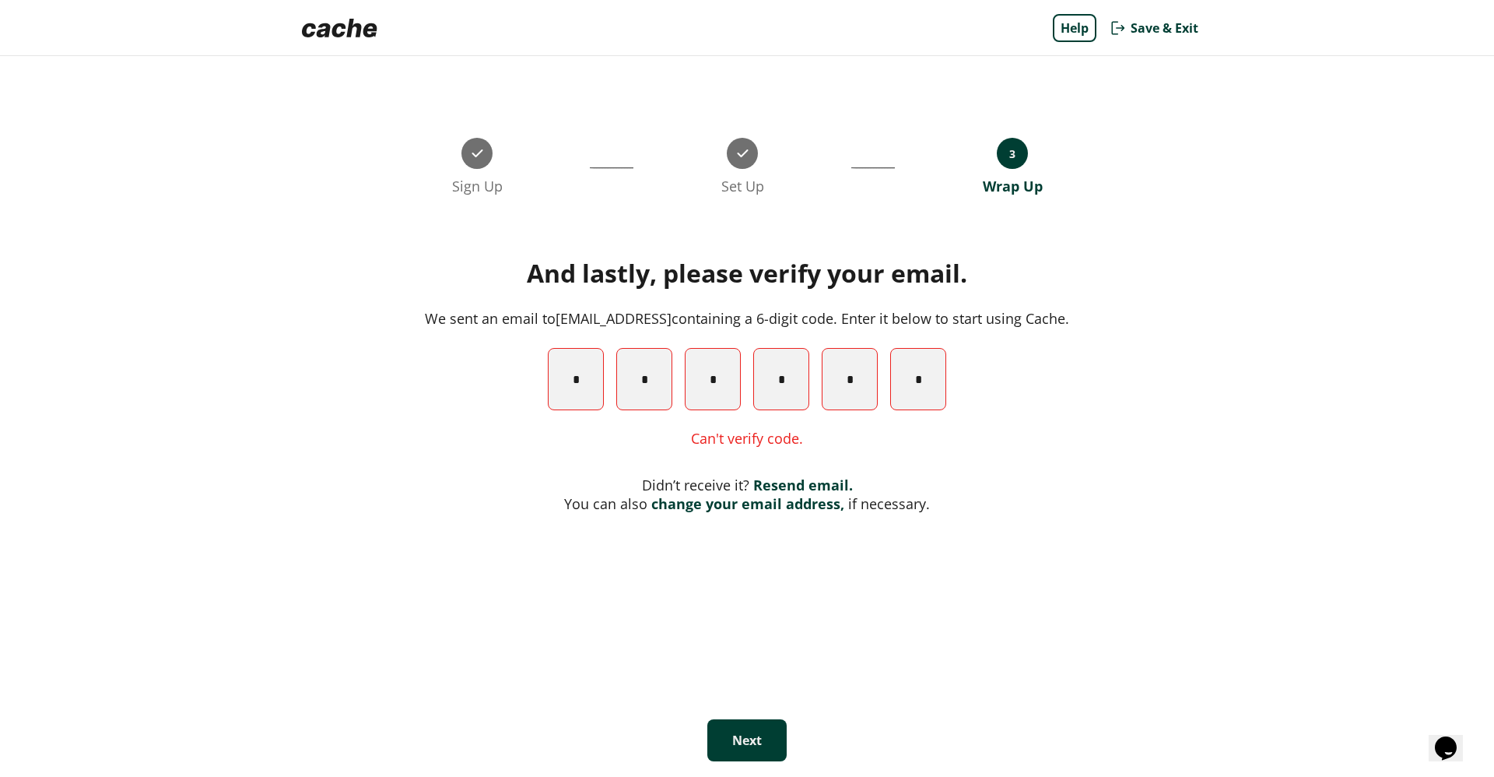
type input "*"
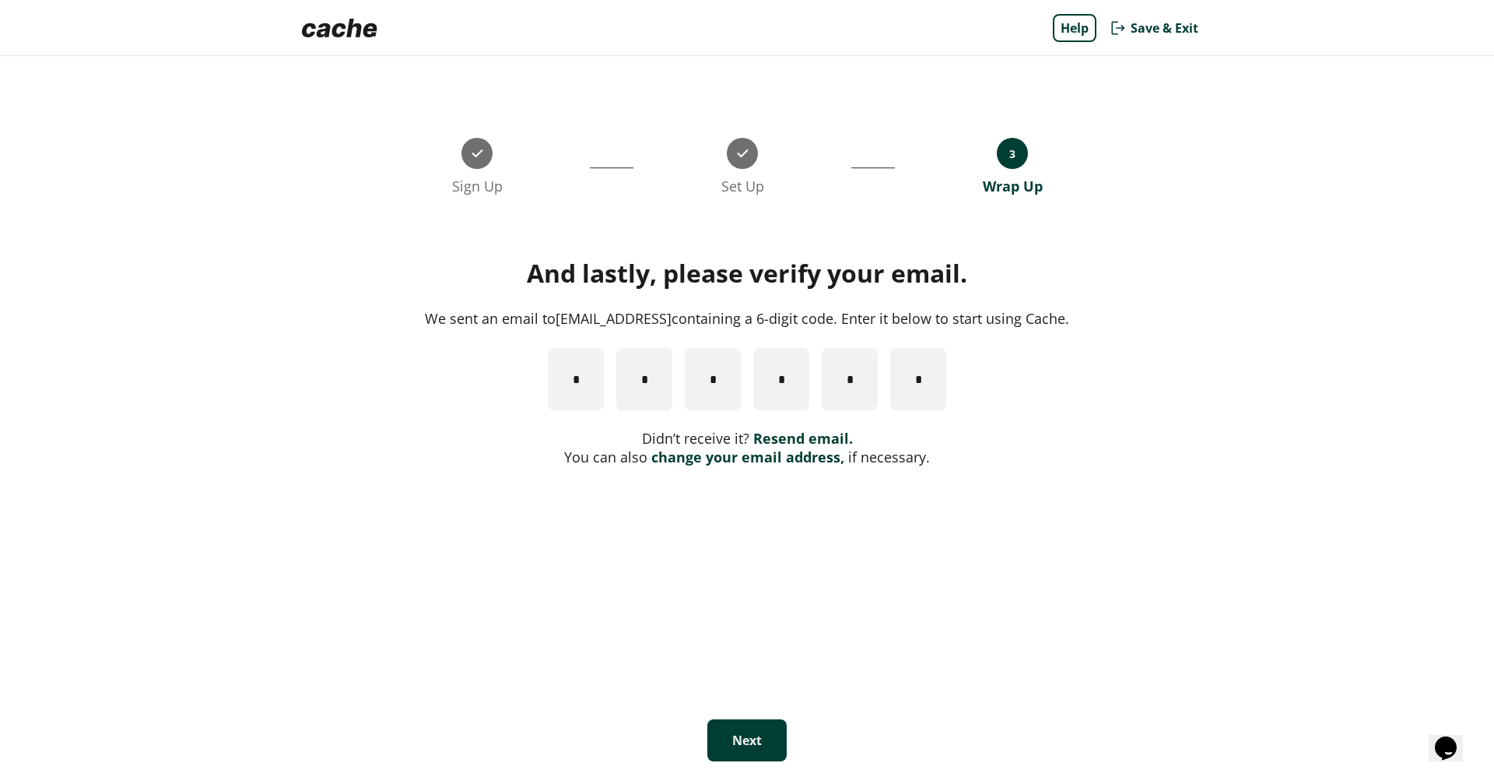
type input "*"
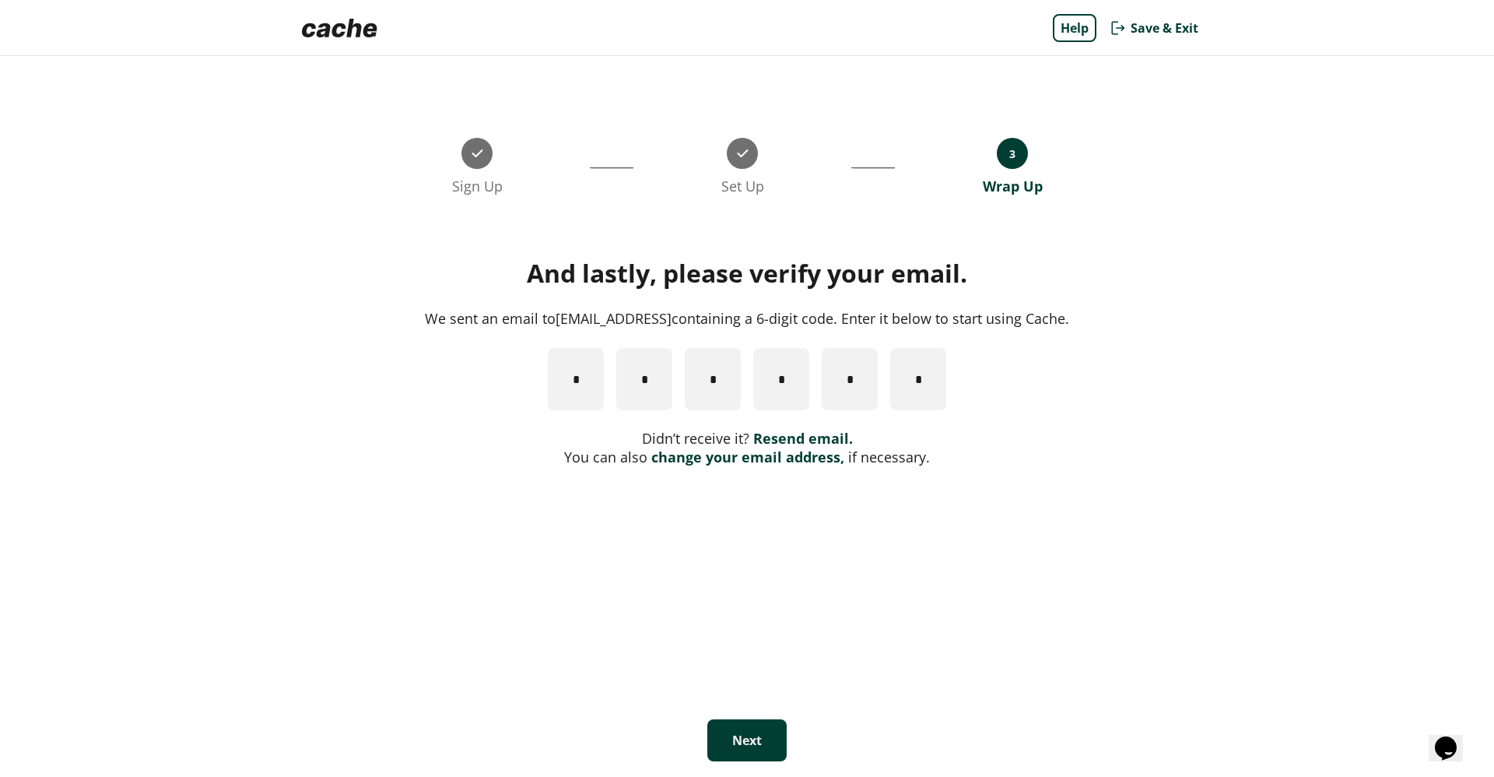
type input "*"
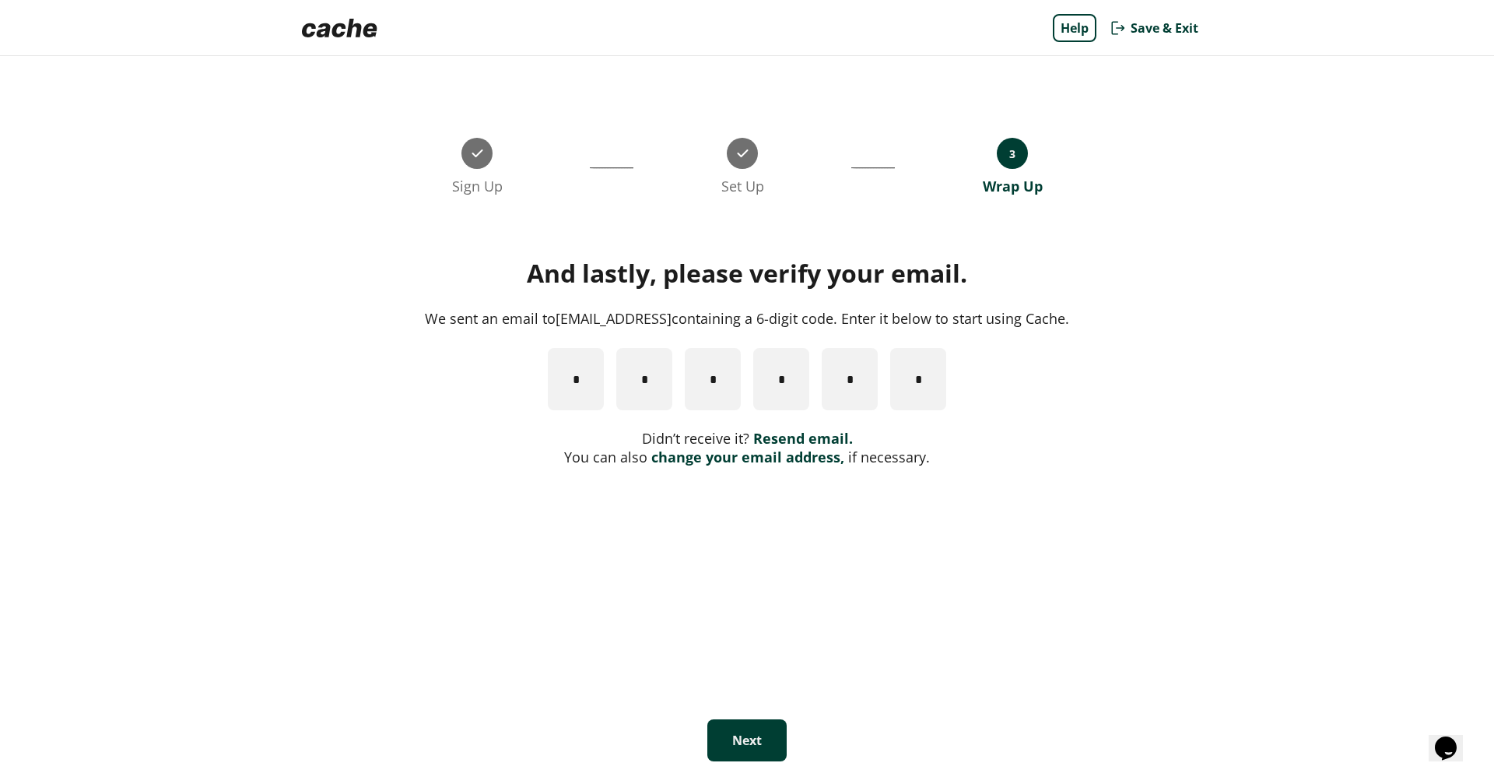
click at [742, 463] on link "change your email address," at bounding box center [747, 456] width 193 height 19
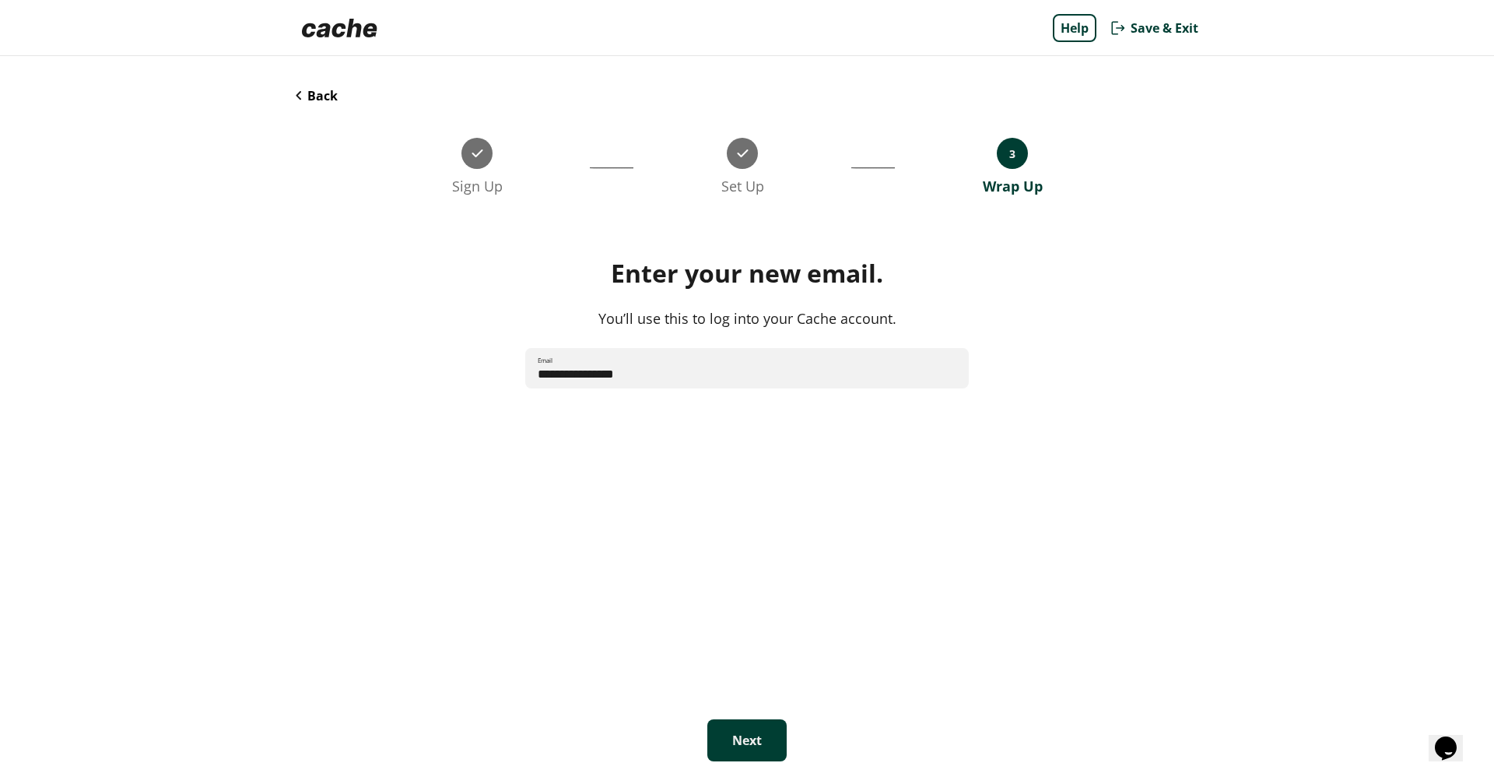
click at [763, 733] on button "Next" at bounding box center [746, 740] width 79 height 42
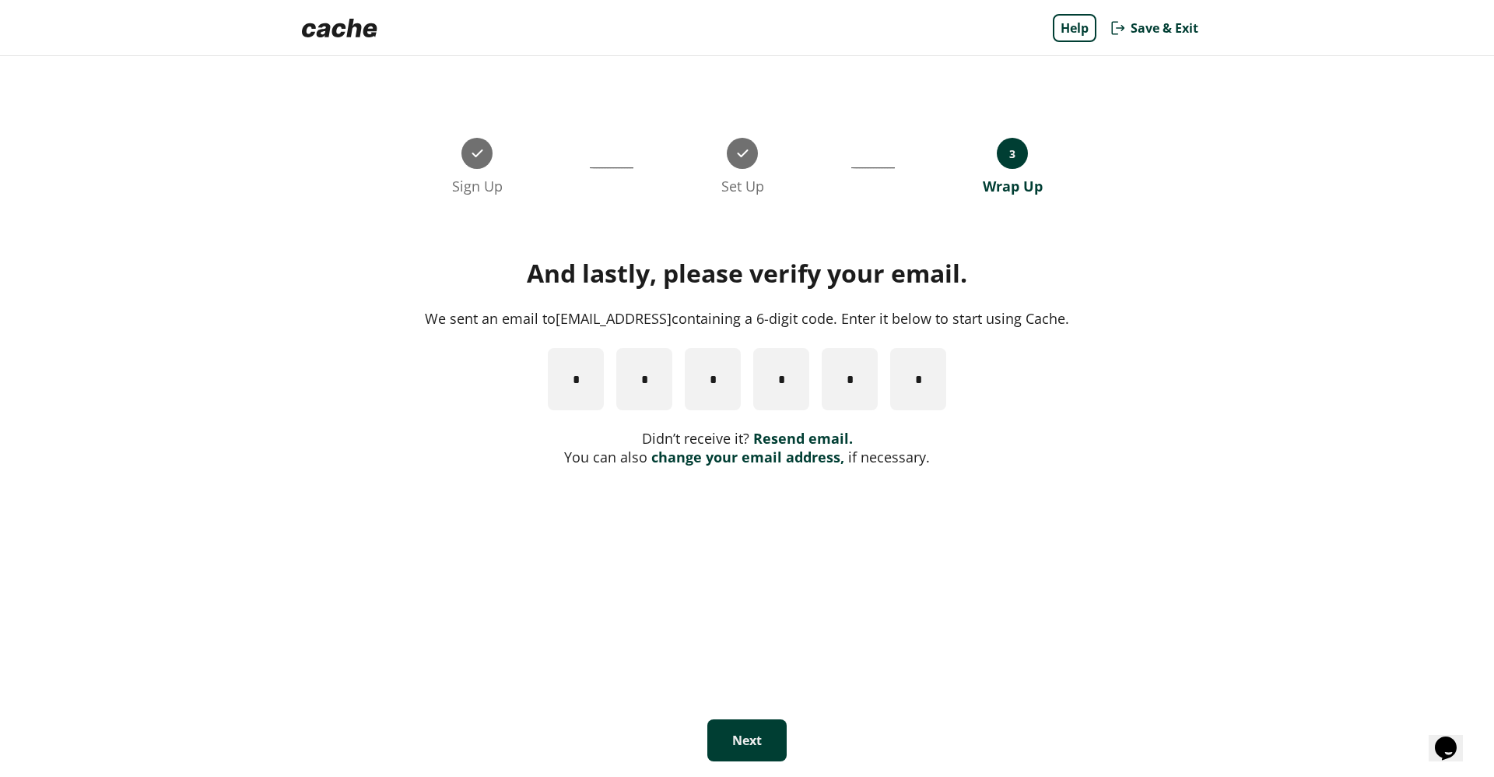
type input "*"
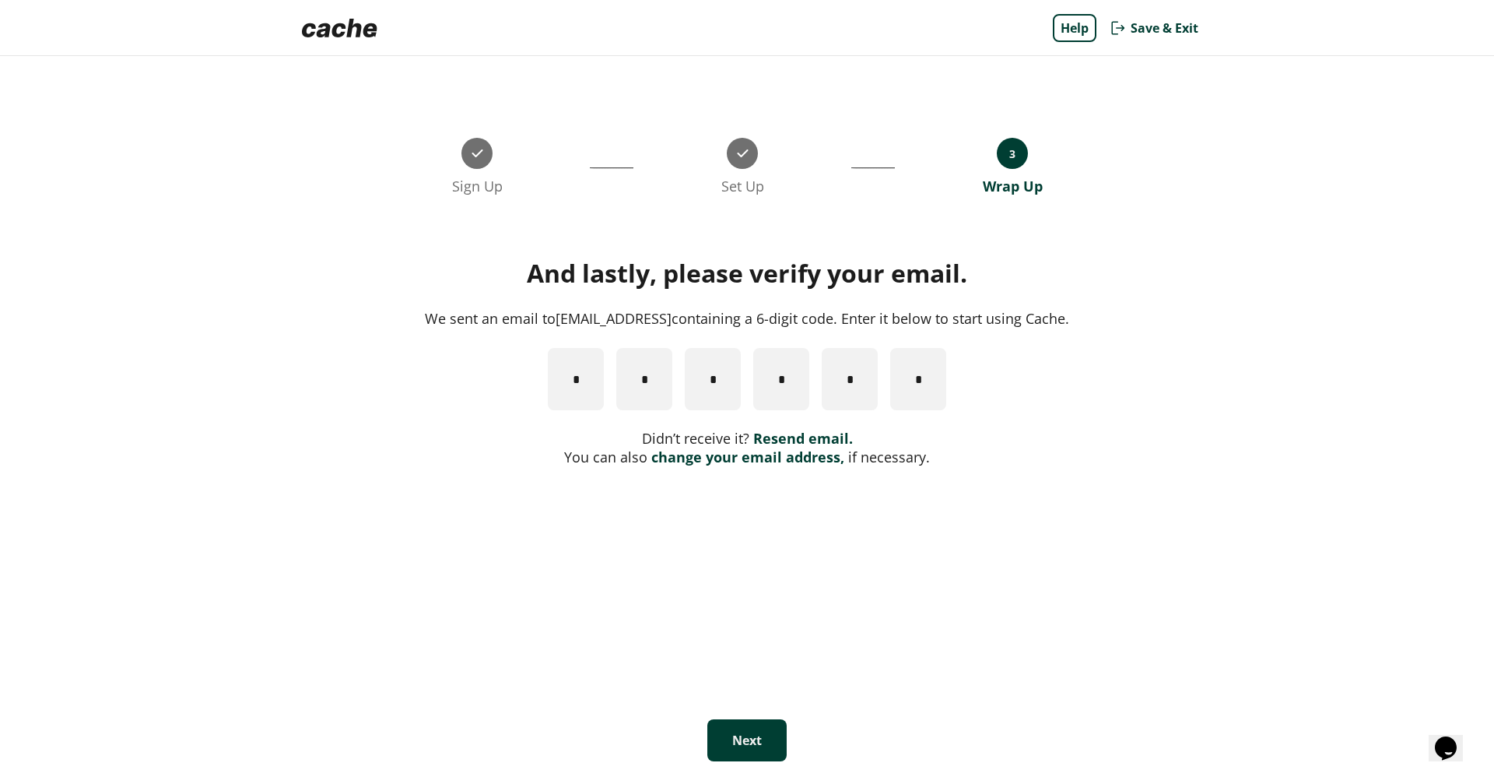
type input "*"
click at [724, 741] on button "Next" at bounding box center [746, 740] width 79 height 42
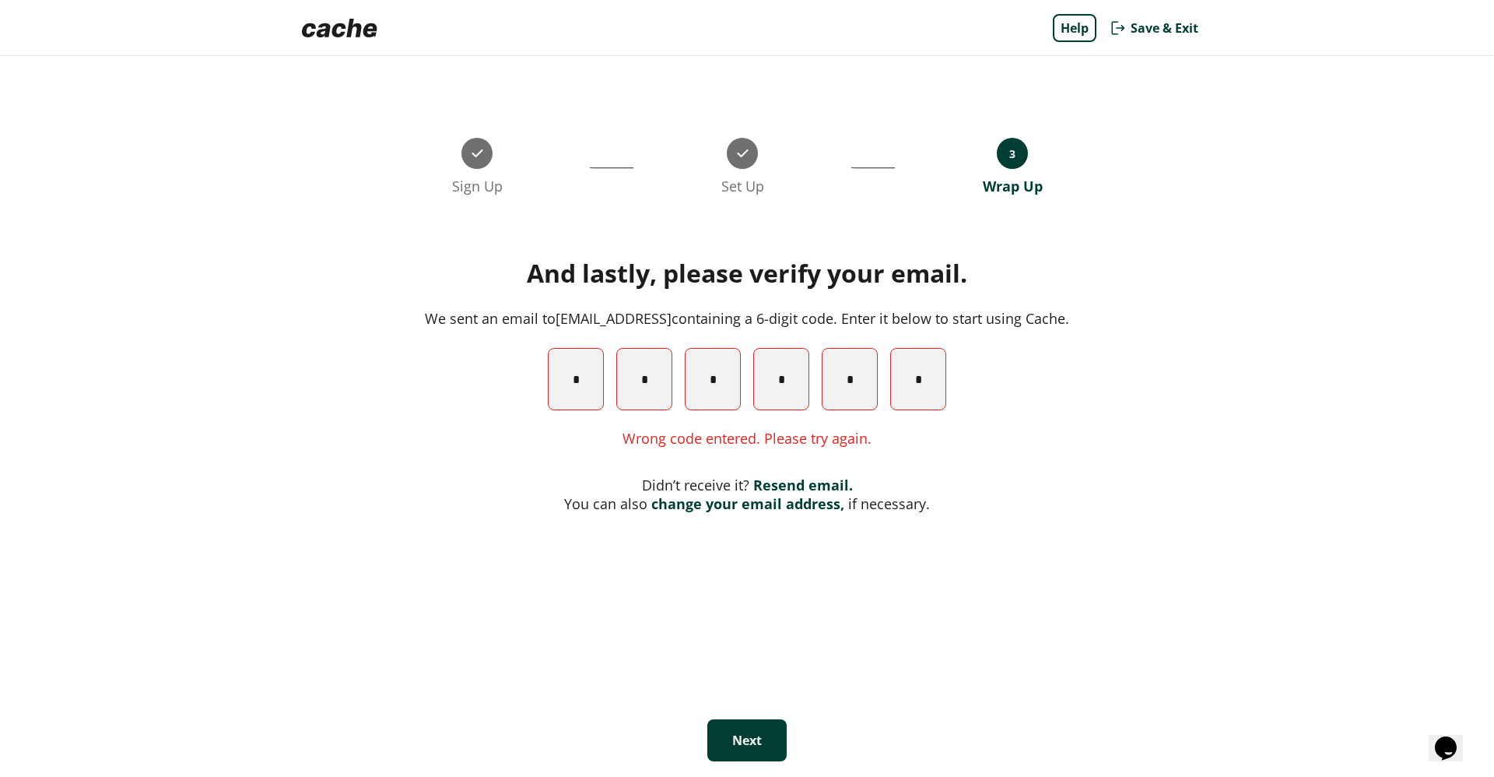
click at [548, 389] on input "*" at bounding box center [576, 379] width 56 height 62
type input "*"
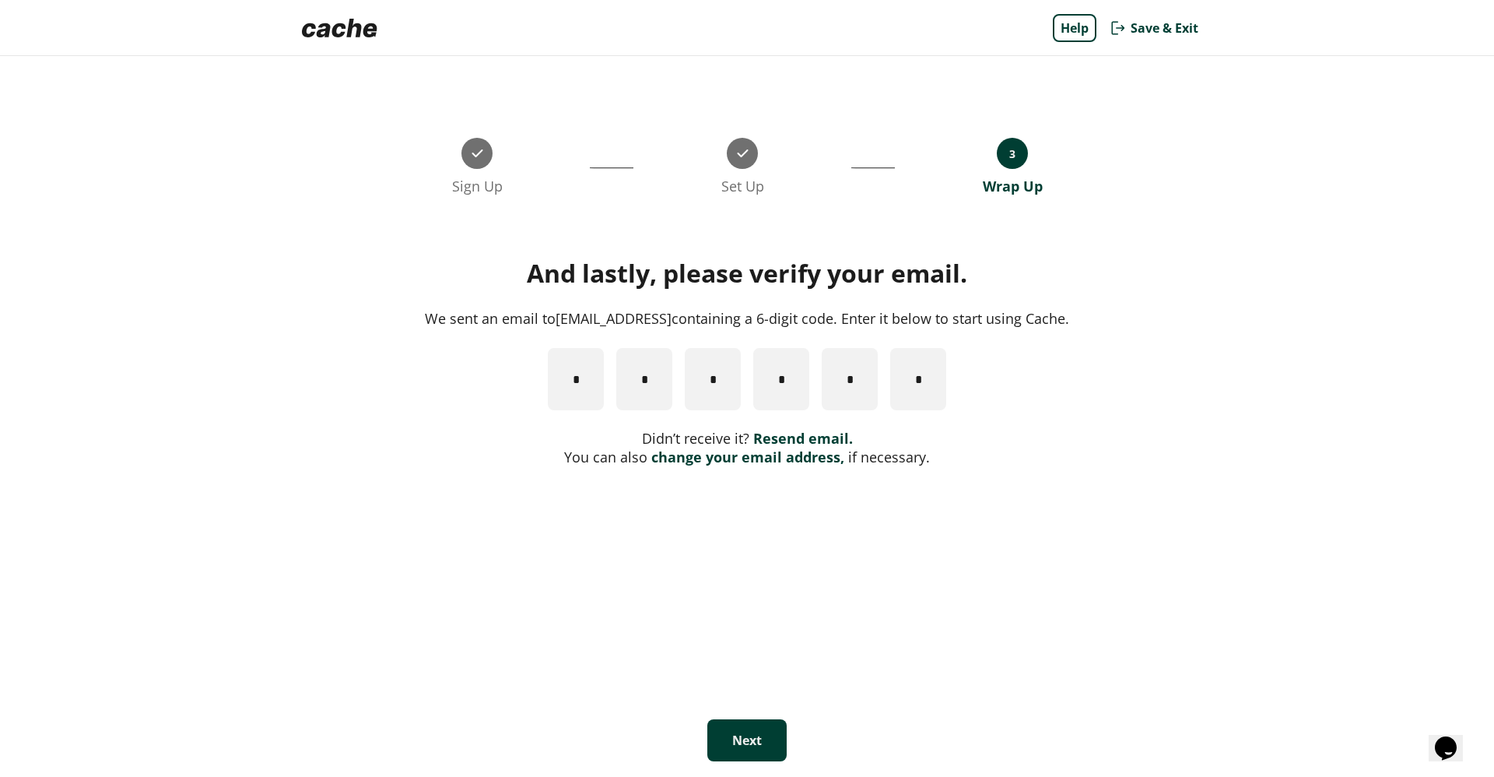
type input "*"
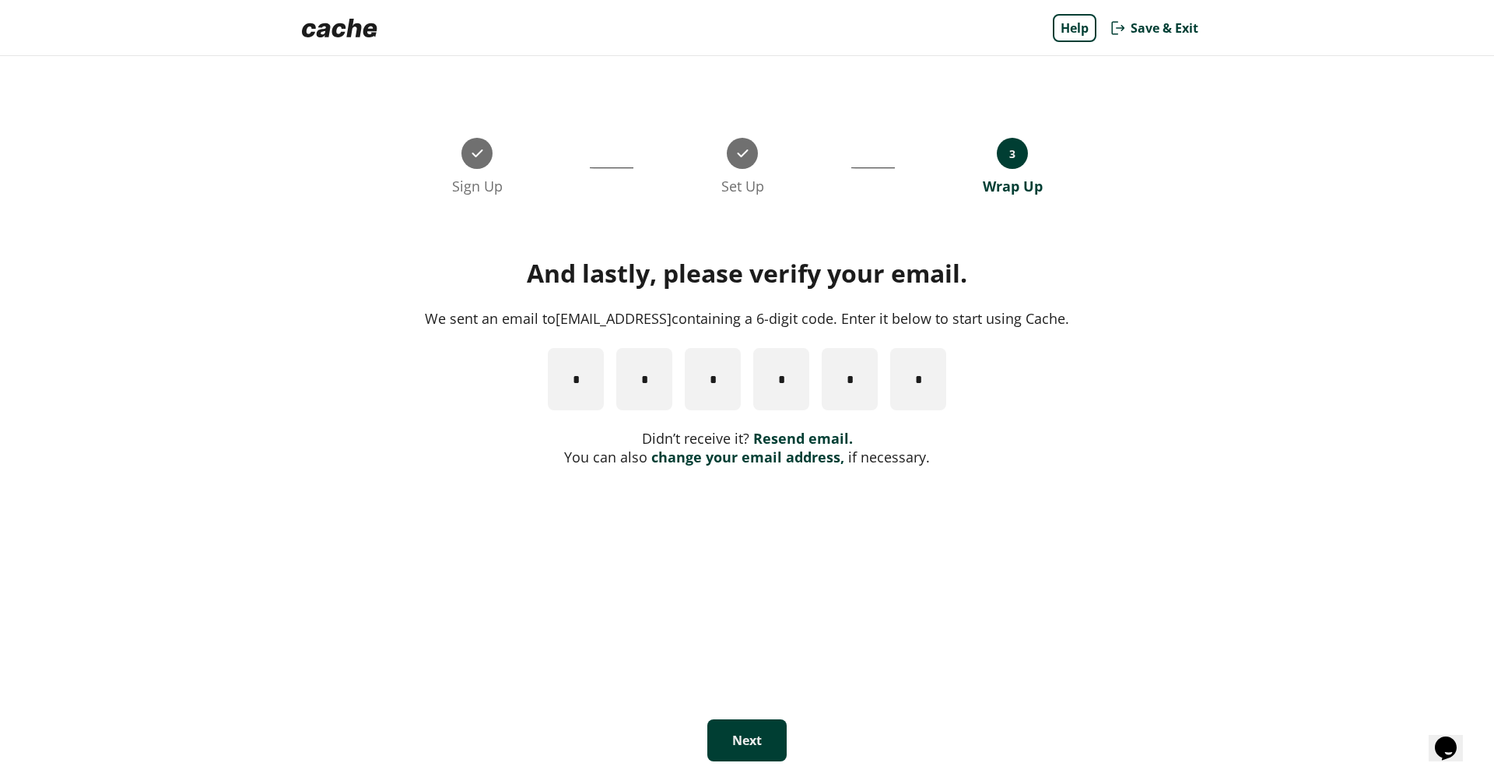
click at [723, 724] on button "Next" at bounding box center [746, 740] width 79 height 42
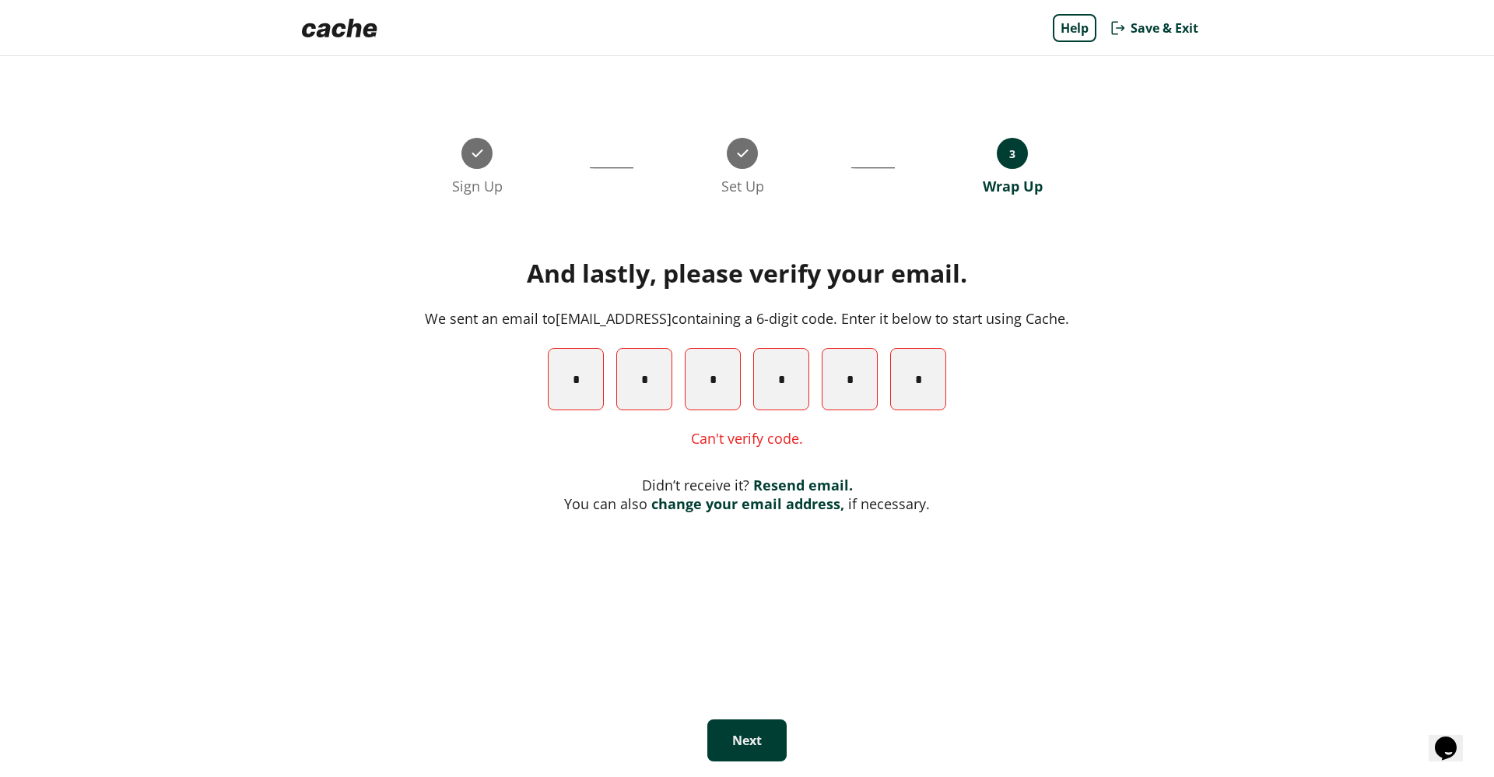
click at [1142, 15] on button "Save & Exit" at bounding box center [1153, 28] width 89 height 28
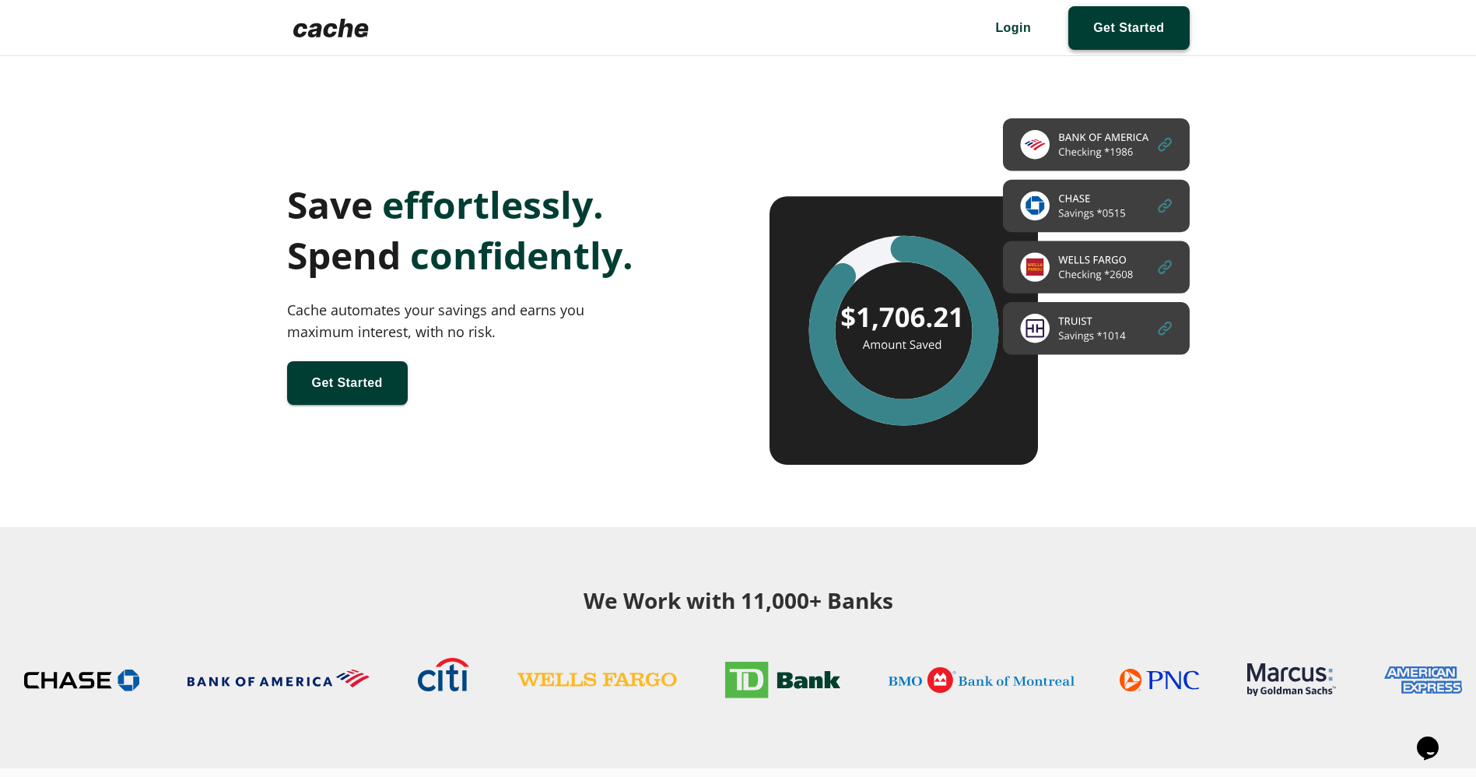
click at [1112, 29] on span at bounding box center [1128, 28] width 121 height 44
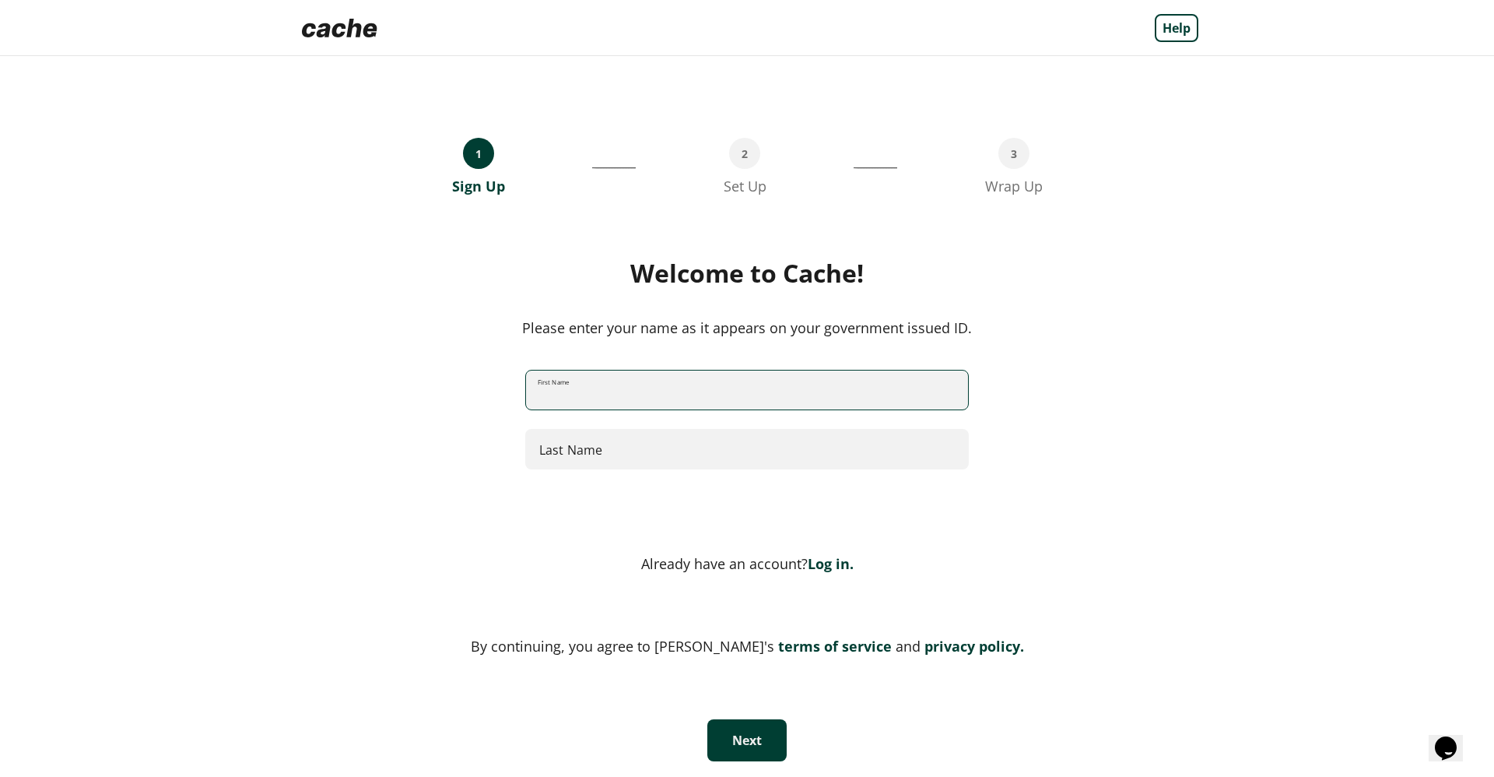
click at [763, 399] on input "First Name" at bounding box center [747, 390] width 442 height 41
type input "***"
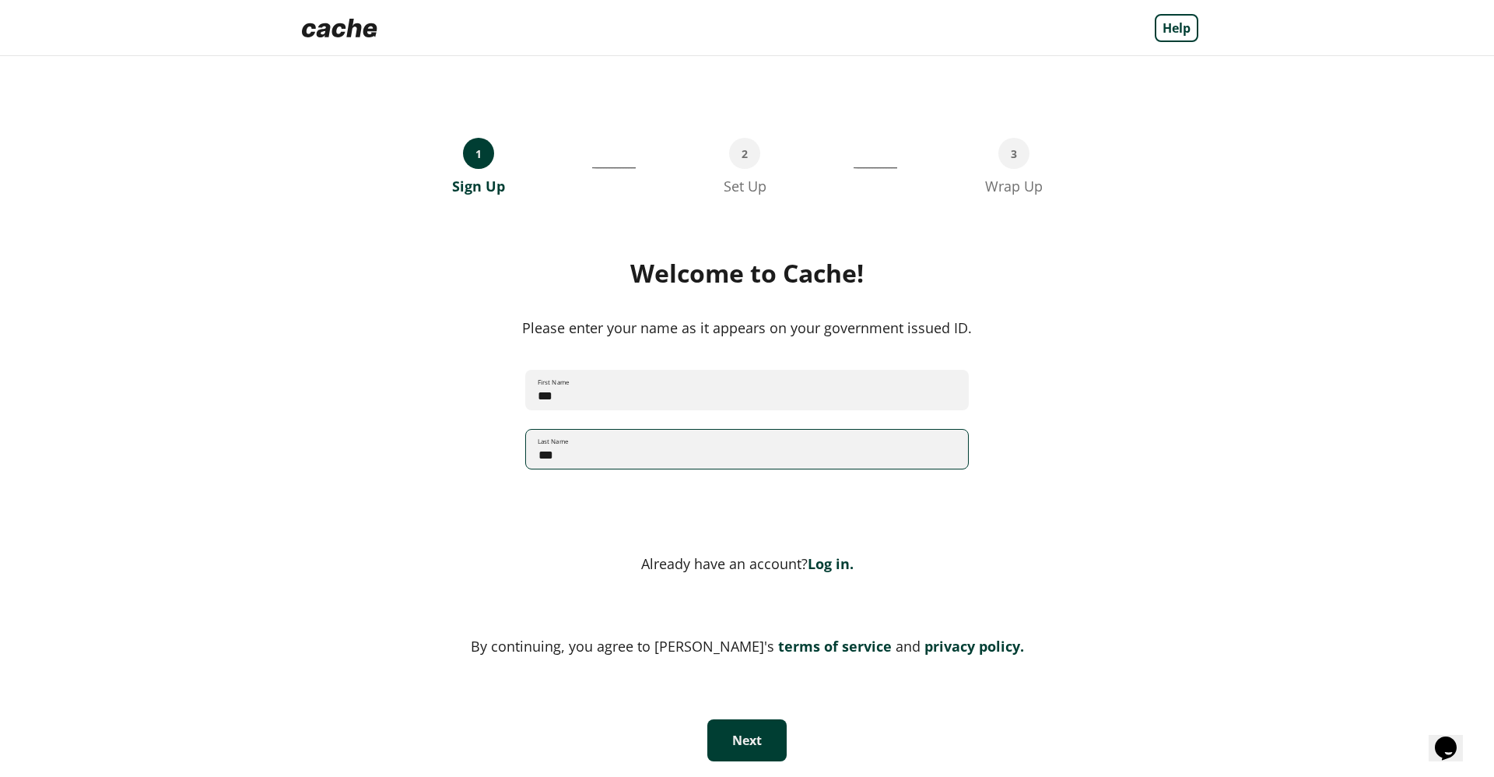
type input "***"
click at [742, 724] on button "Next" at bounding box center [746, 740] width 79 height 42
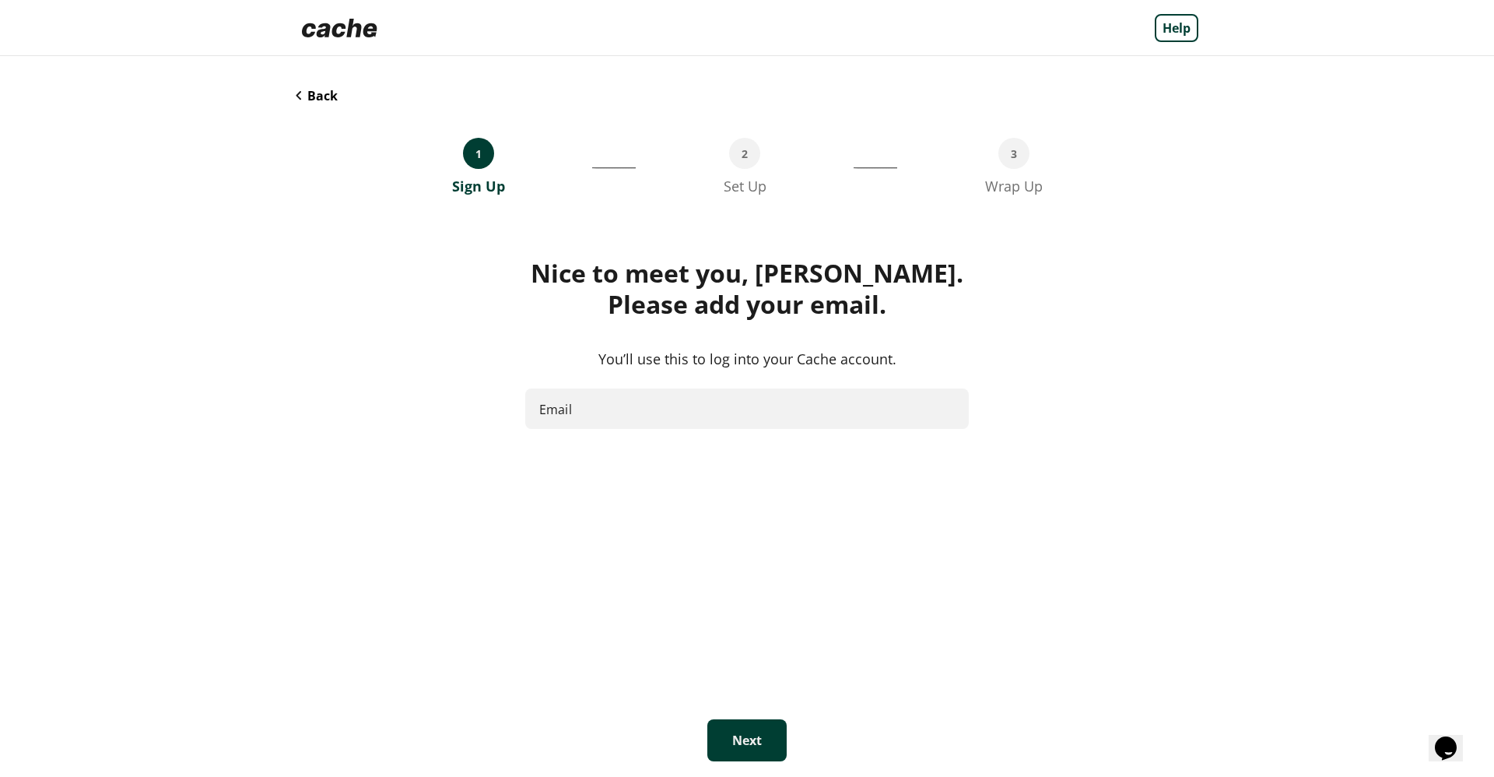
click at [588, 414] on input "Email" at bounding box center [747, 408] width 444 height 41
click at [722, 751] on button "Next" at bounding box center [746, 740] width 79 height 42
click at [563, 405] on input "**********" at bounding box center [747, 408] width 442 height 41
type input "**********"
click at [742, 748] on button "Next" at bounding box center [746, 740] width 79 height 42
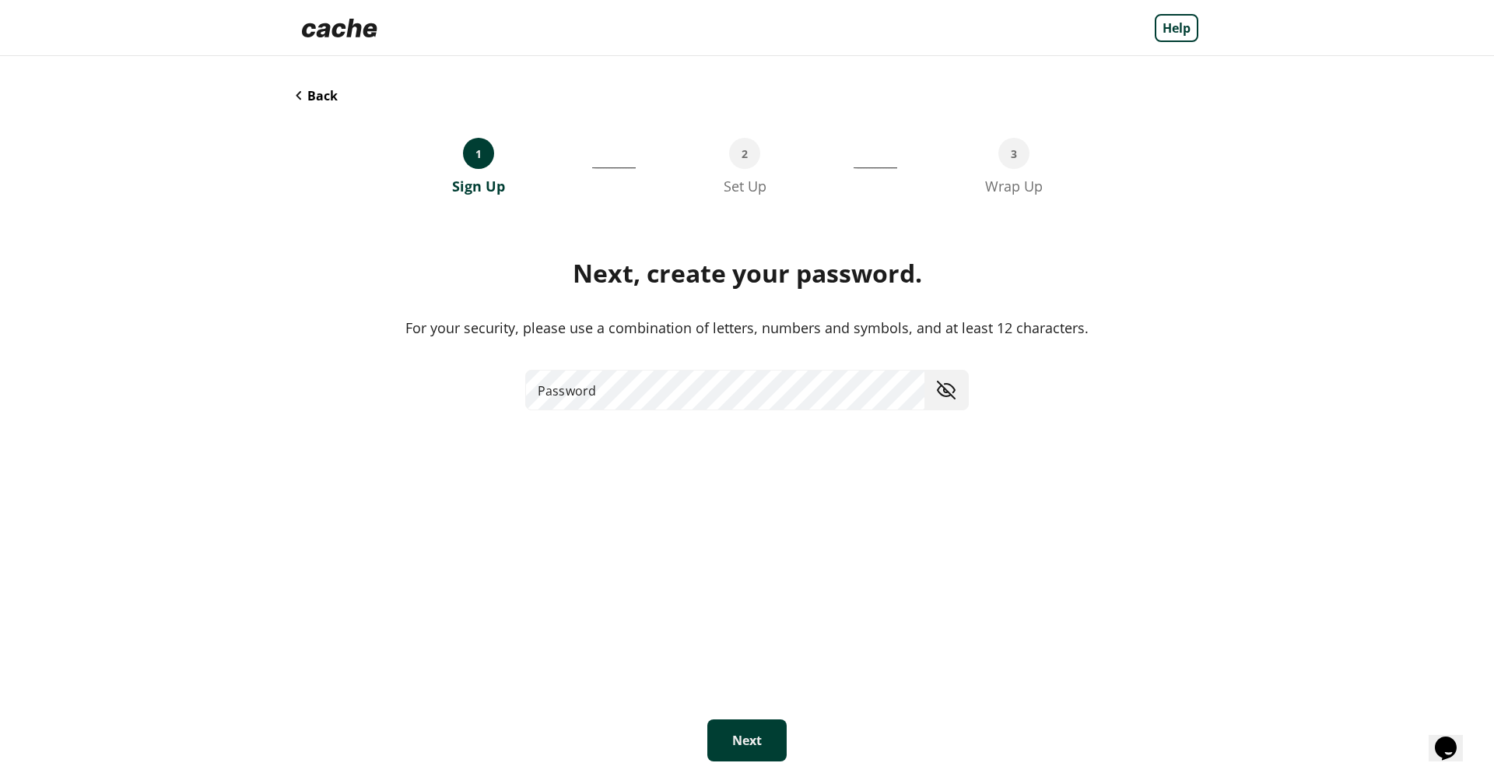
click at [585, 360] on div "Next, create your password. For your security, please use a combination of lett…" at bounding box center [747, 467] width 903 height 418
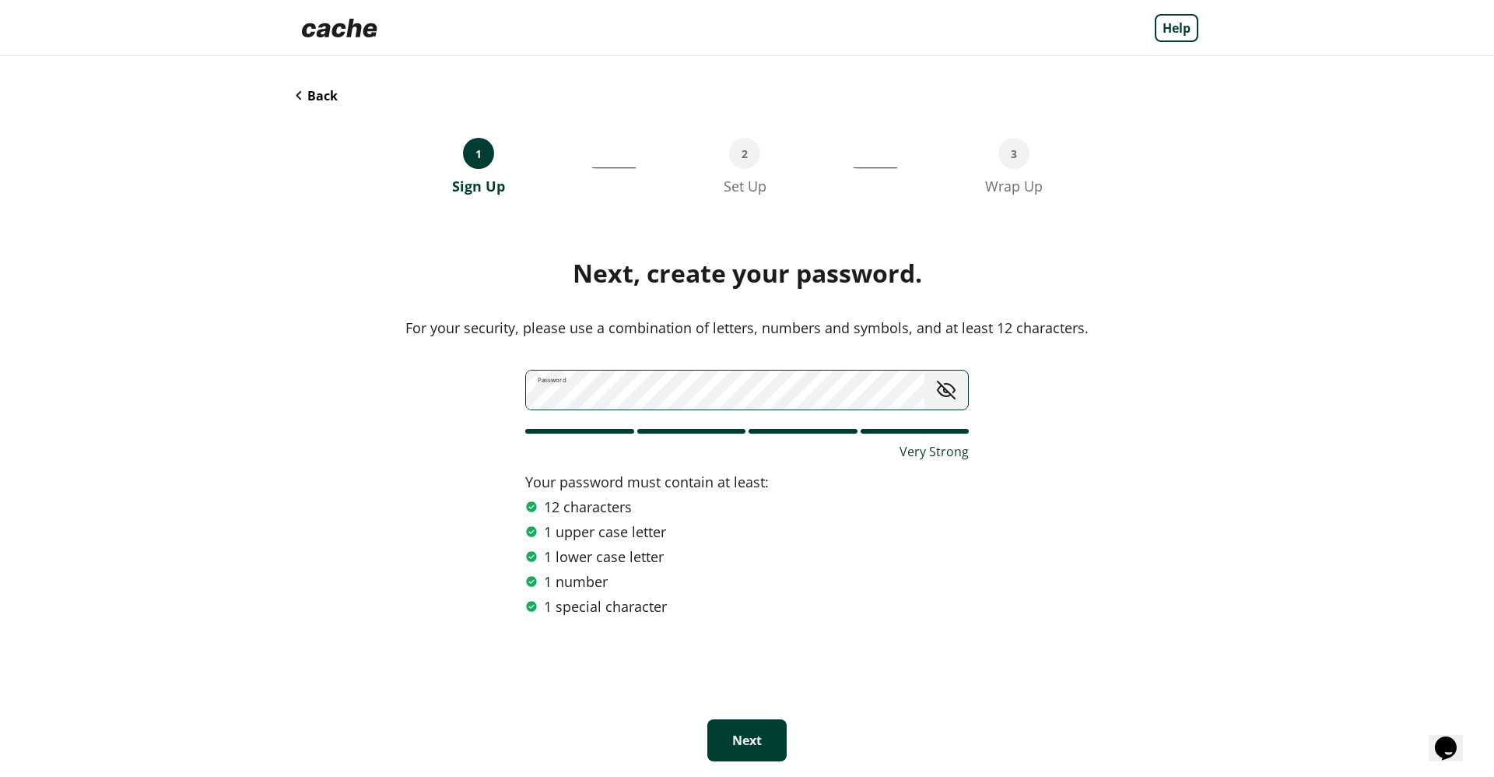
click at [717, 757] on button "Next" at bounding box center [746, 740] width 79 height 42
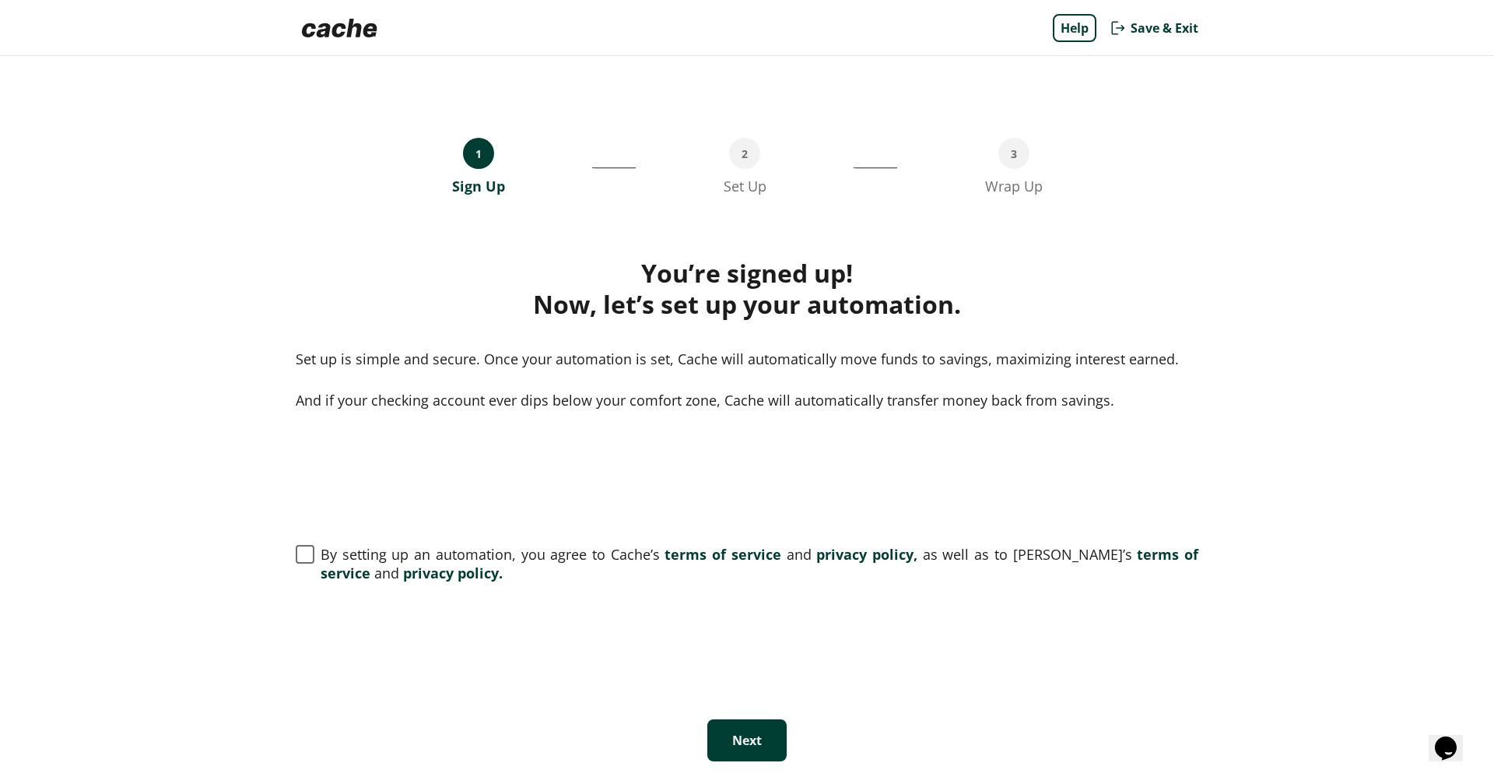
click at [717, 759] on button "Next" at bounding box center [746, 740] width 79 height 42
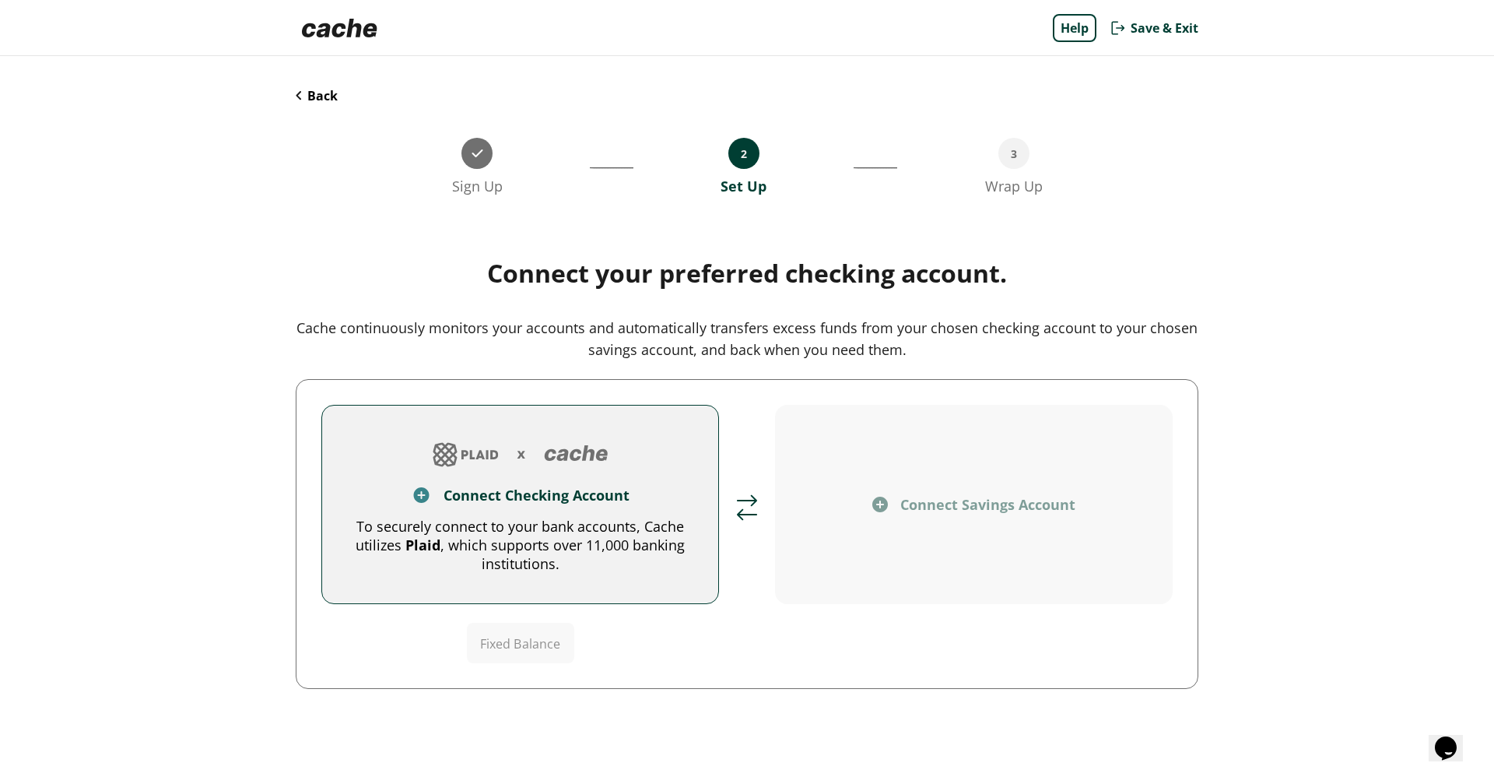
click at [613, 532] on div "To securely connect to your bank accounts, Cache utilizes Plaid , which support…" at bounding box center [520, 545] width 346 height 56
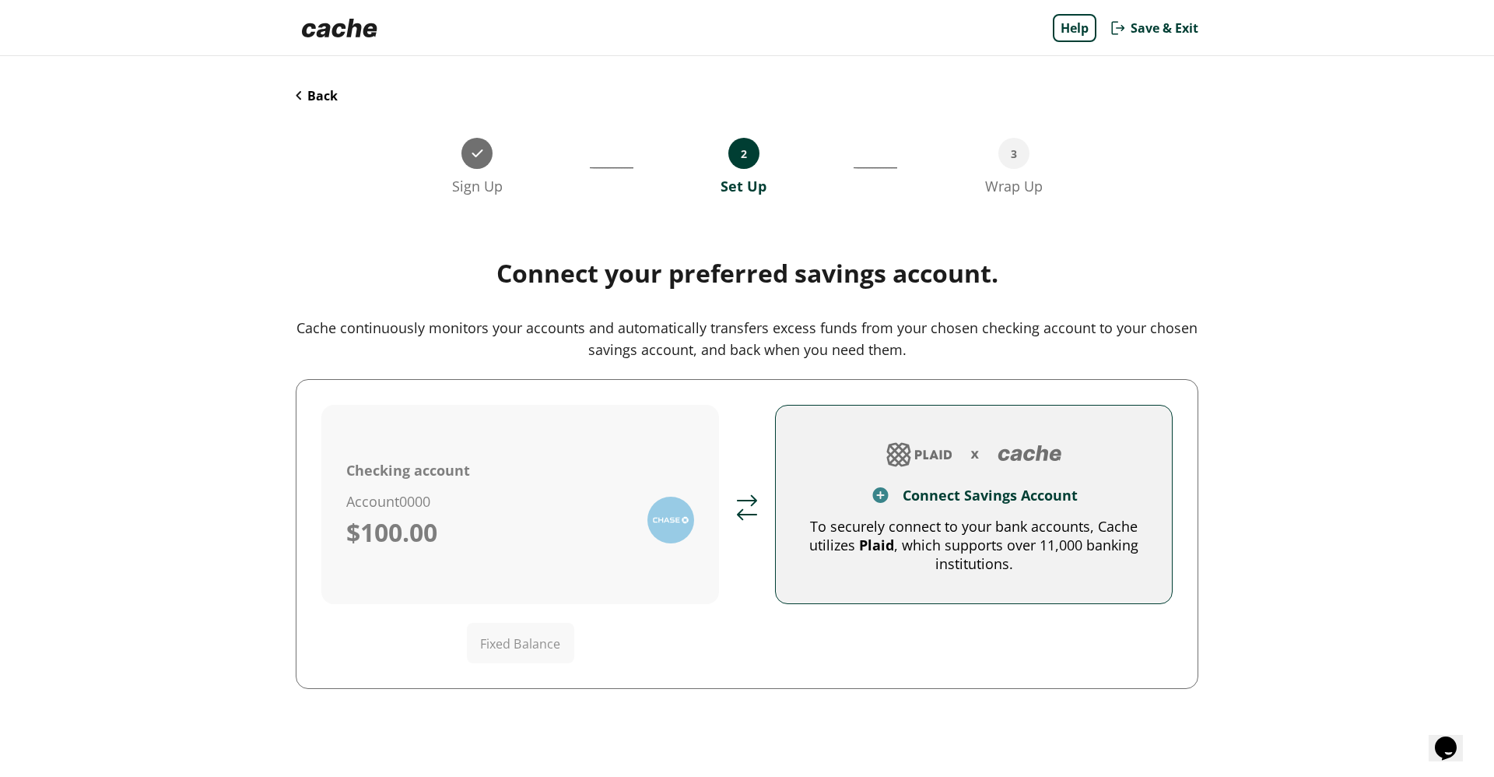
click at [840, 494] on div "Connect Savings Account" at bounding box center [974, 495] width 346 height 19
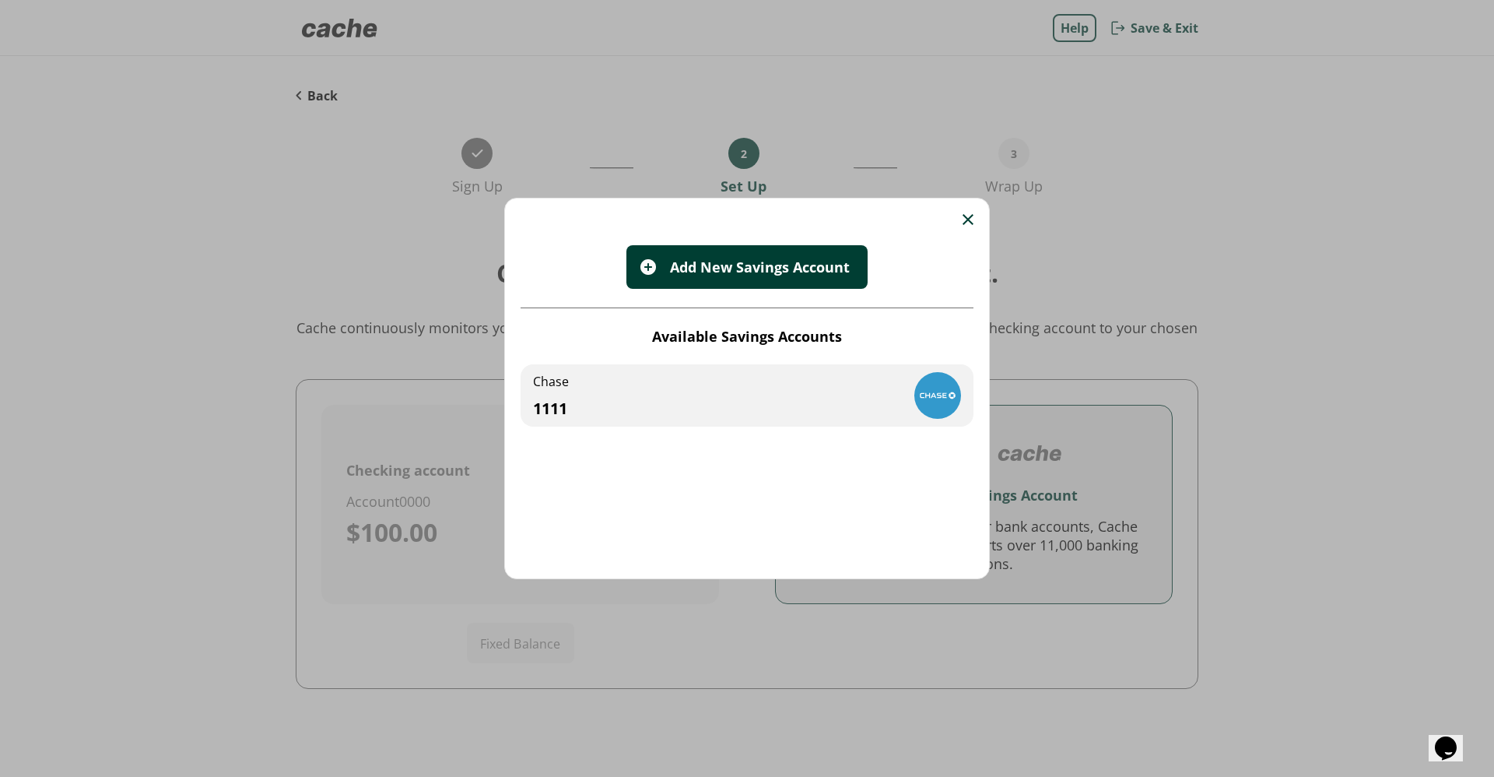
click at [750, 401] on div "Chase 1111" at bounding box center [747, 395] width 453 height 62
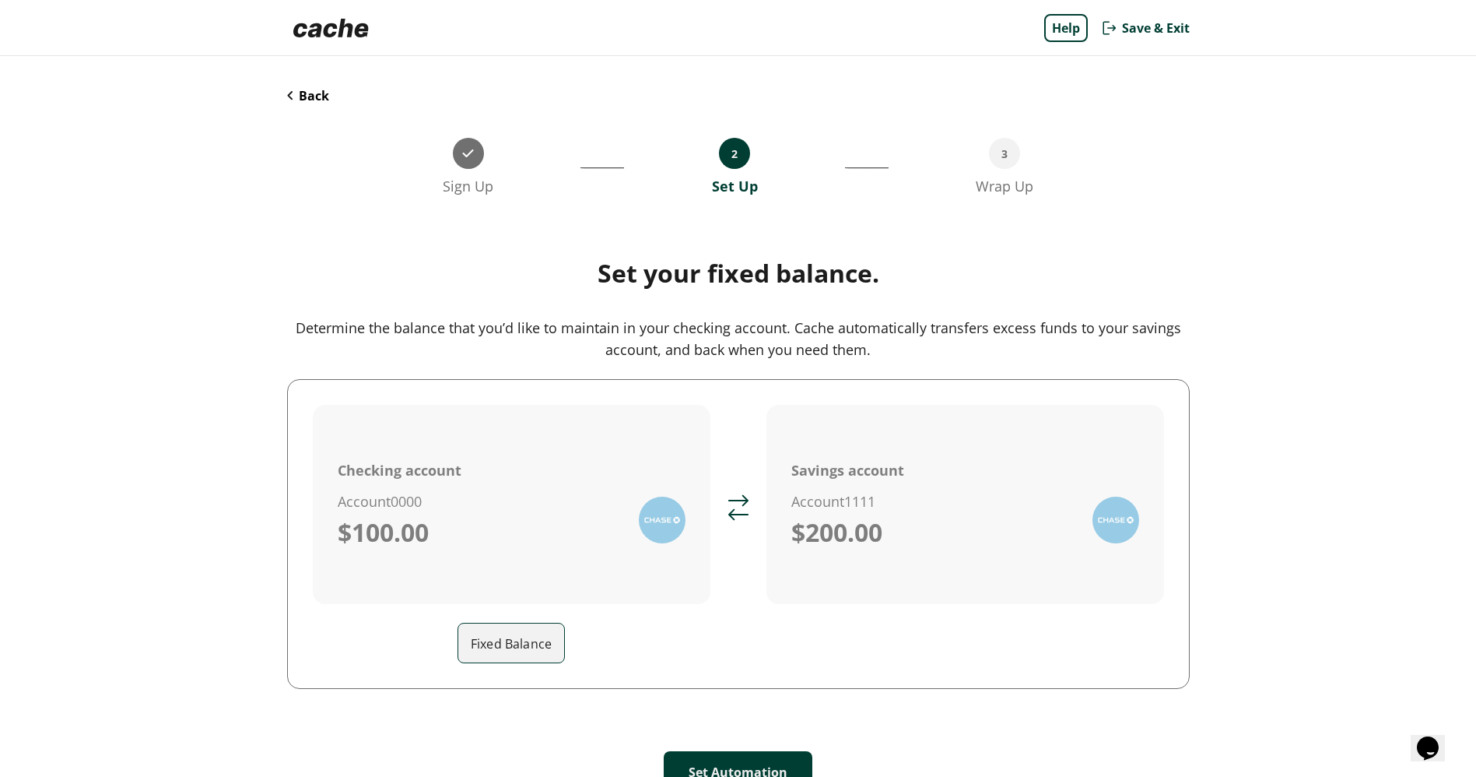
click at [511, 615] on div "Checking account Account 0000 $100.00 Fixed Balance" at bounding box center [512, 534] width 398 height 258
click at [502, 648] on input "Fixed Balance" at bounding box center [518, 643] width 92 height 44
type input "**"
click at [695, 765] on button "Set Automation" at bounding box center [738, 772] width 149 height 42
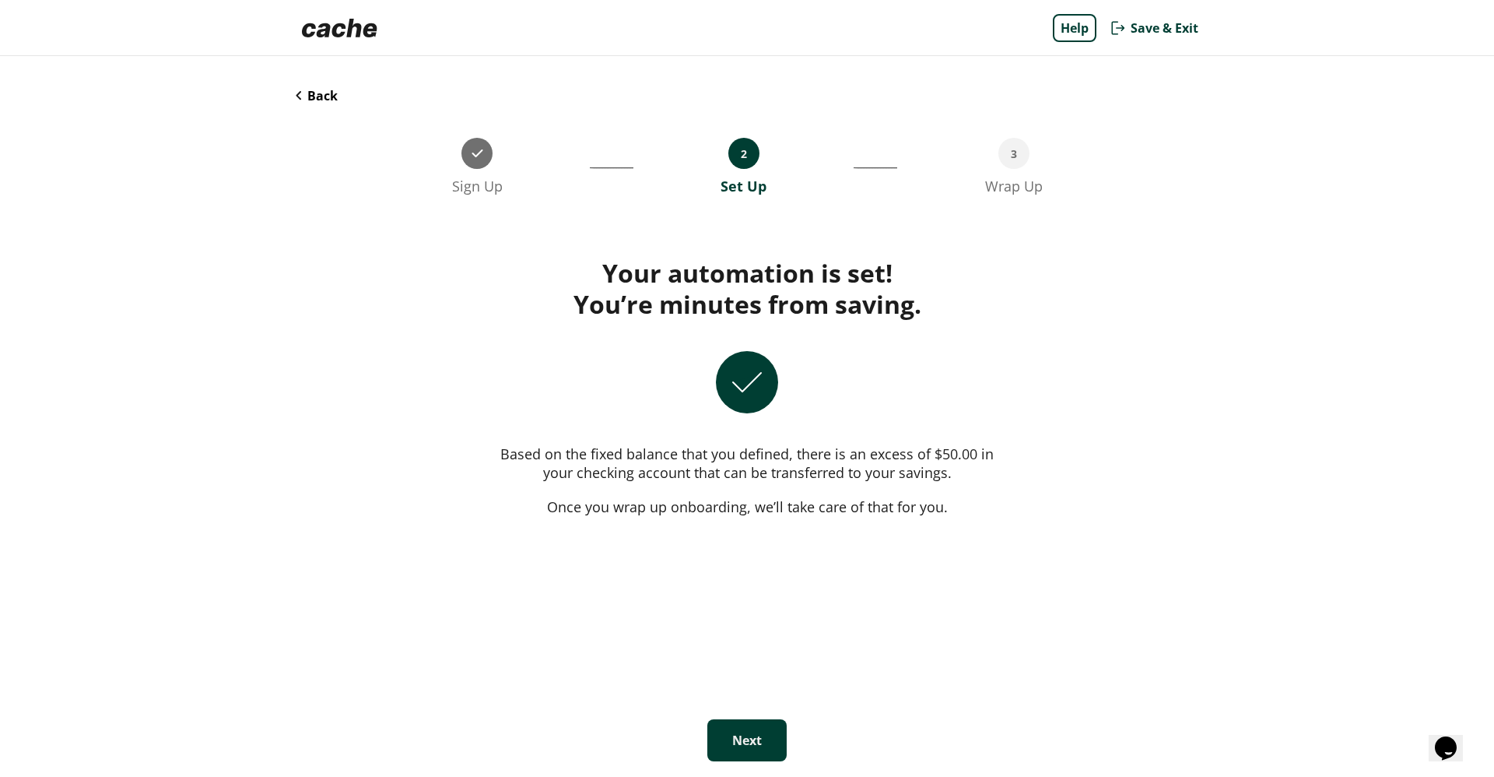
click at [718, 741] on button "Next" at bounding box center [746, 740] width 79 height 42
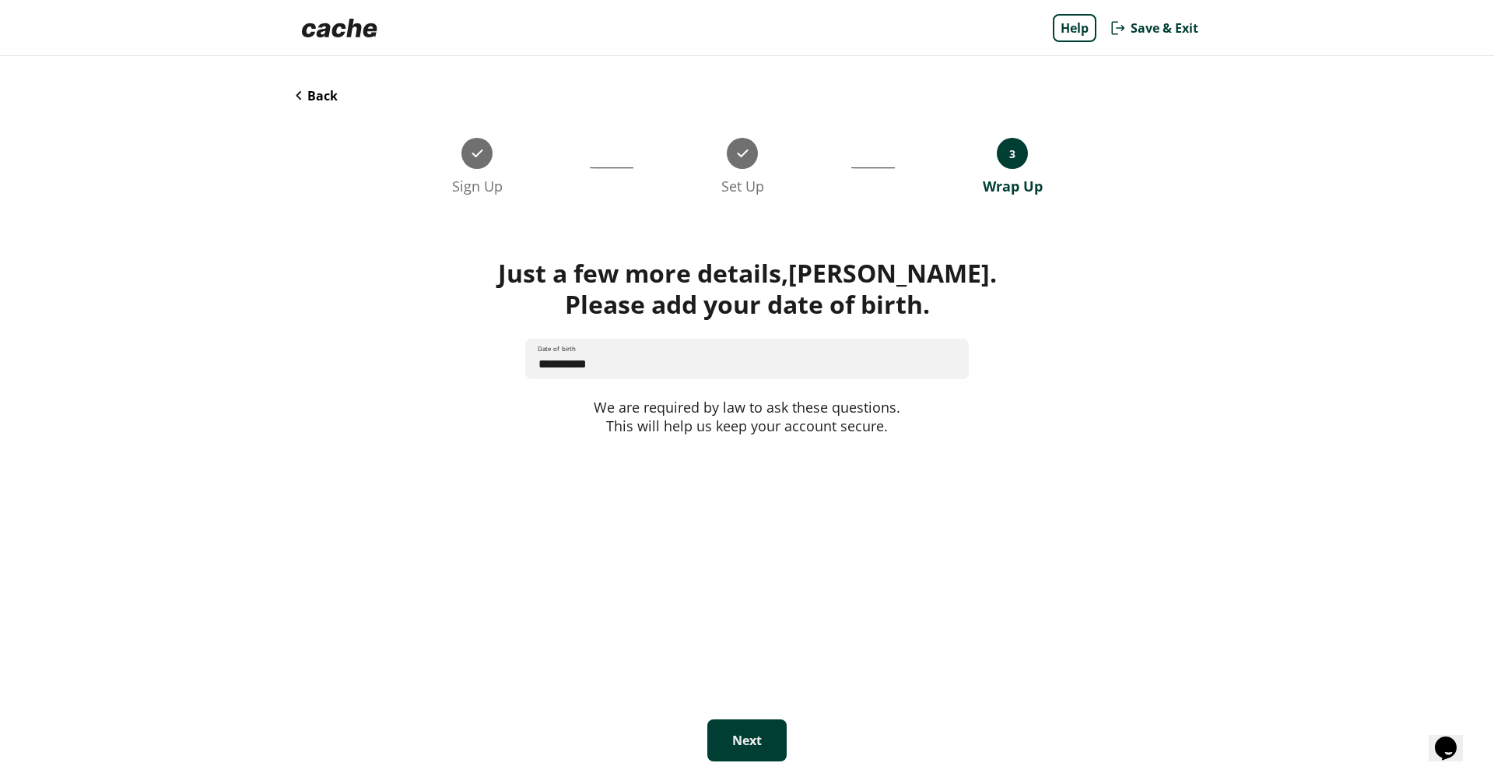
click at [718, 741] on button "Next" at bounding box center [746, 740] width 79 height 42
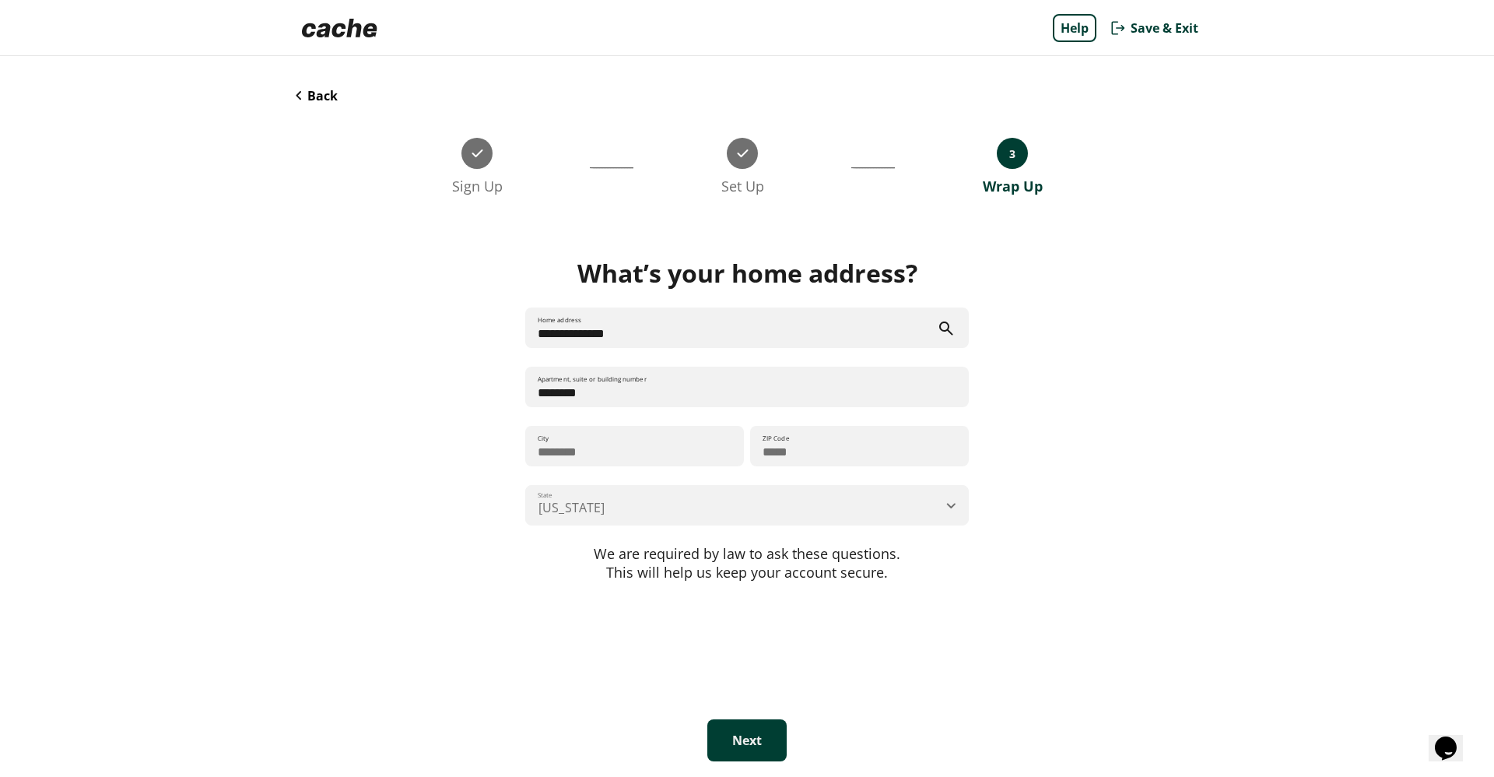
click at [718, 741] on button "Next" at bounding box center [746, 740] width 79 height 42
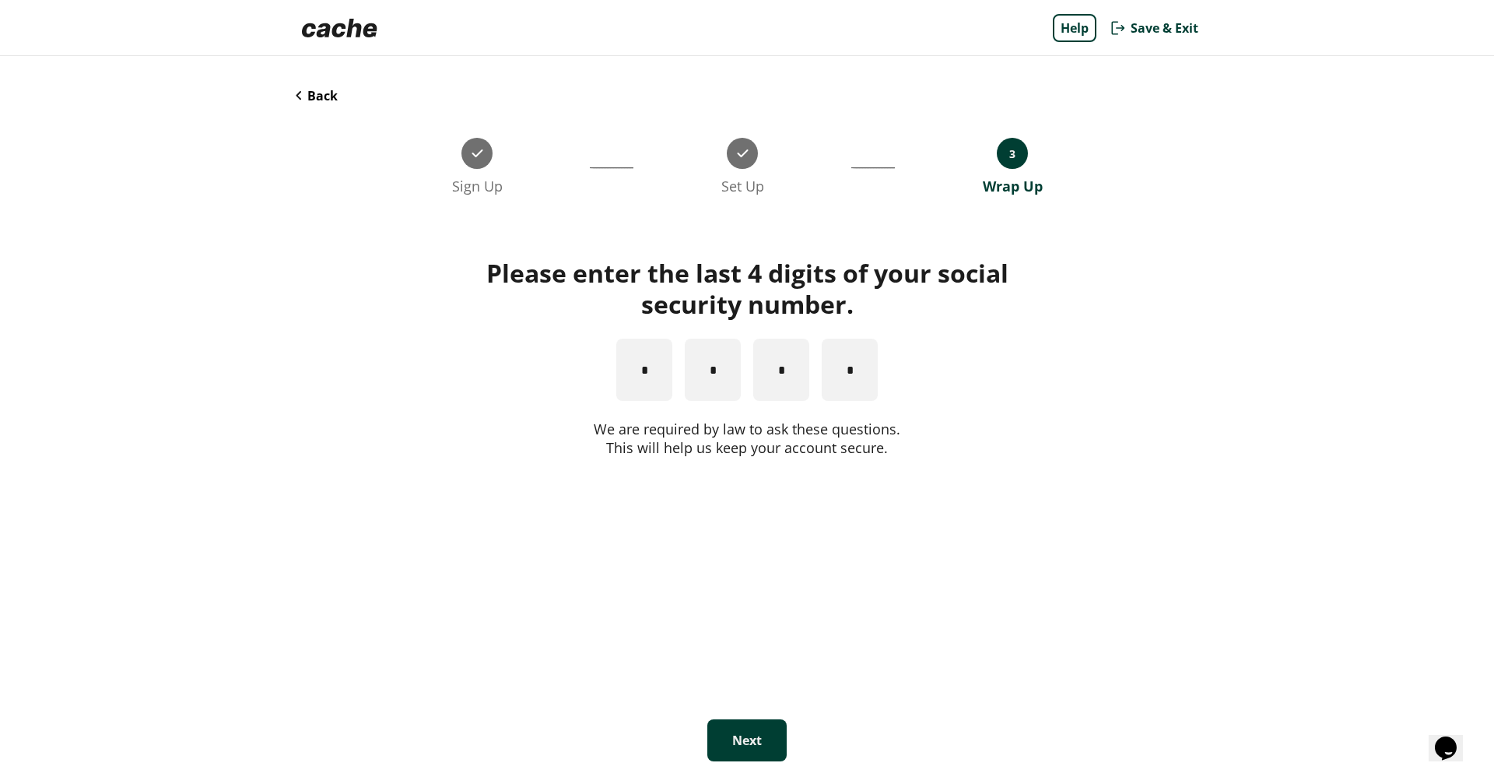
click at [718, 741] on button "Next" at bounding box center [746, 740] width 79 height 42
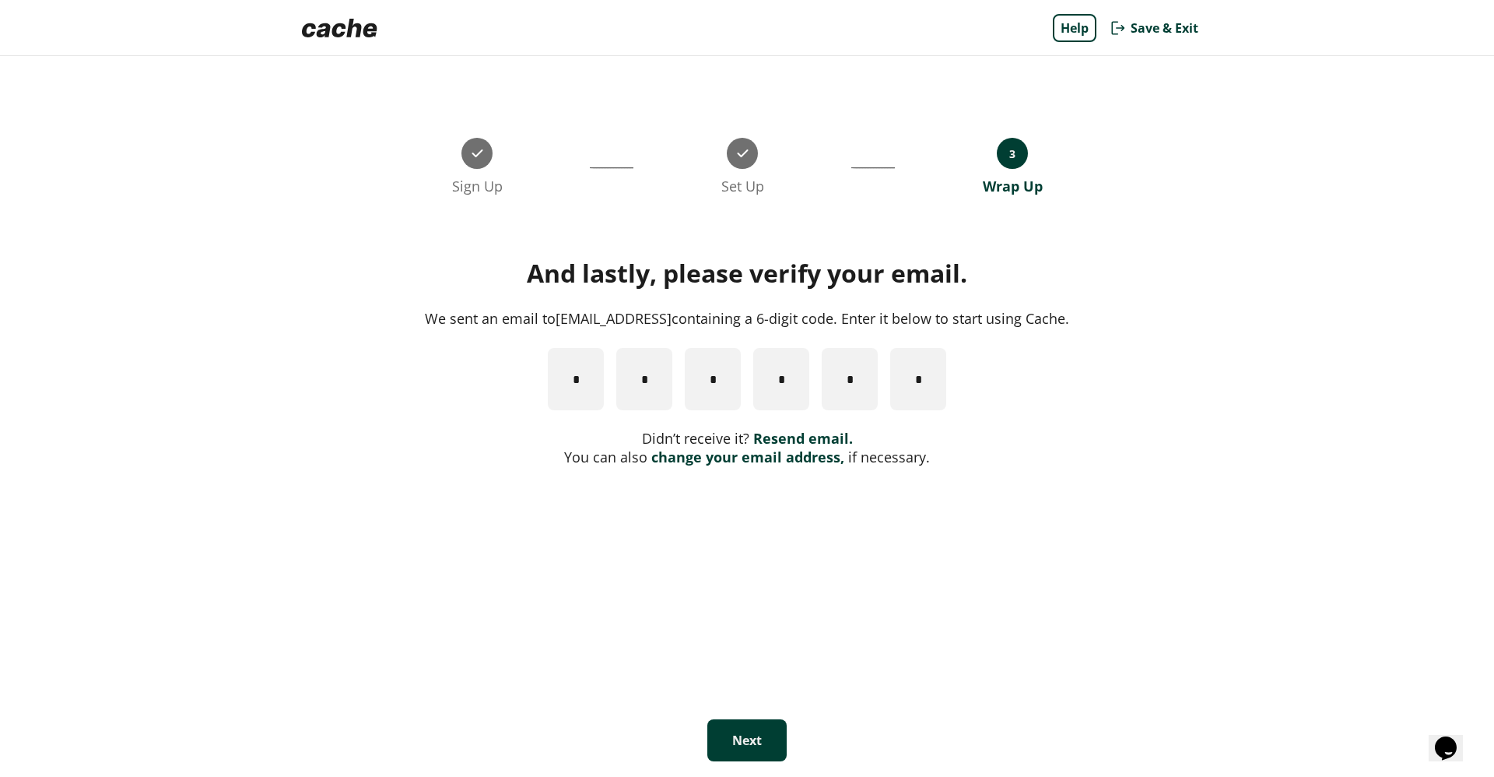
click at [742, 459] on link "change your email address," at bounding box center [747, 456] width 193 height 19
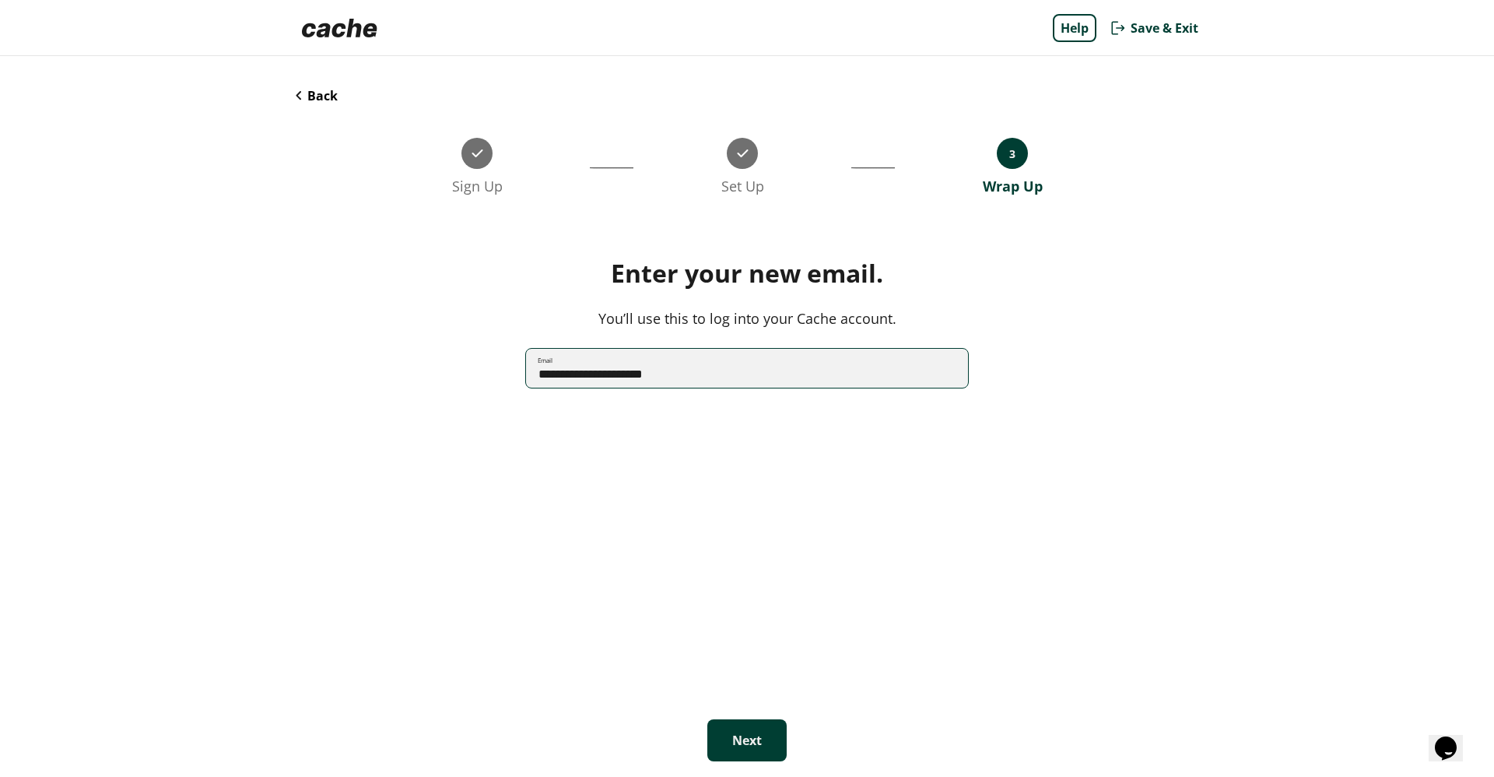
click at [592, 363] on input "**********" at bounding box center [747, 368] width 442 height 41
type input "**********"
click at [745, 735] on button "Next" at bounding box center [746, 740] width 79 height 42
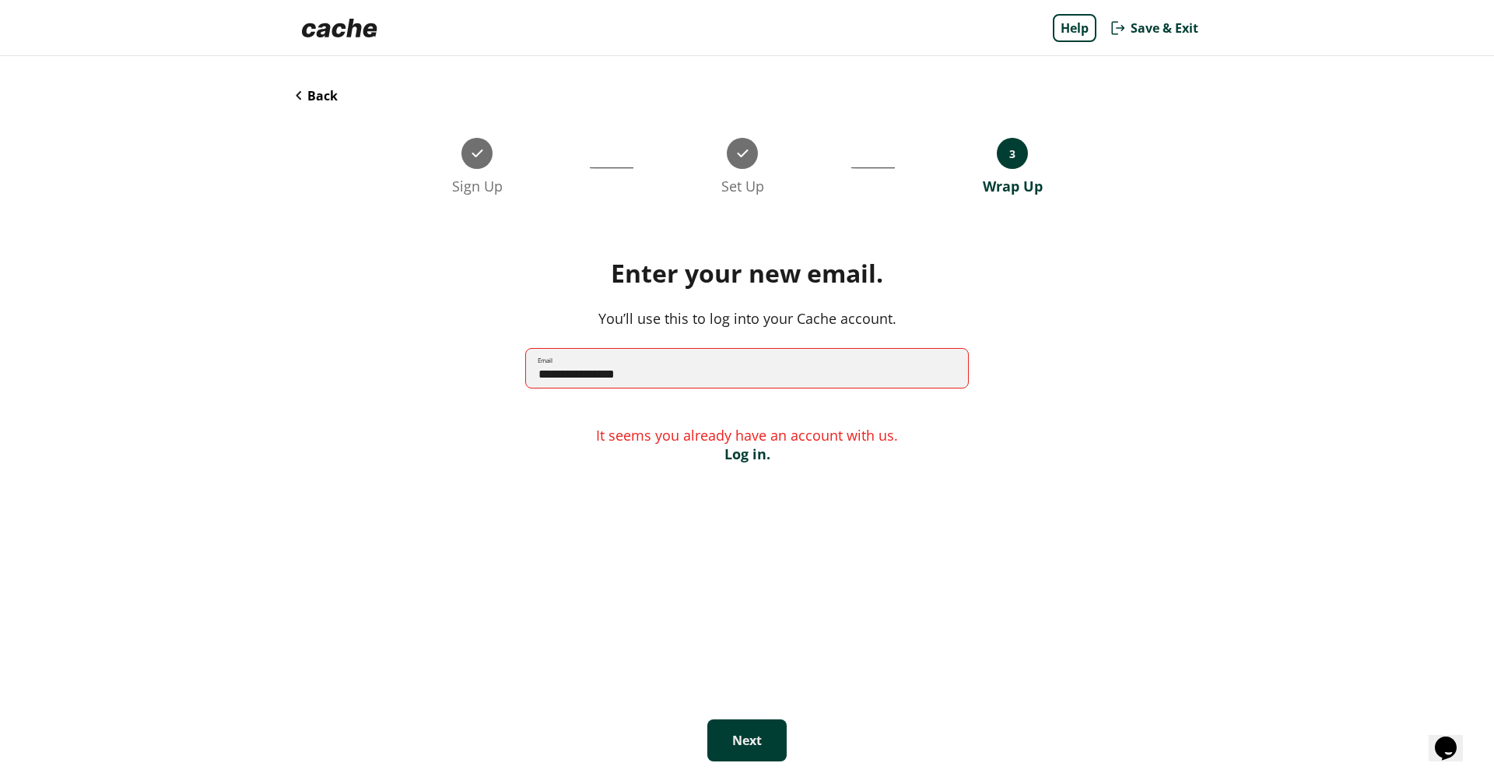
click at [303, 91] on button "Back" at bounding box center [317, 95] width 42 height 17
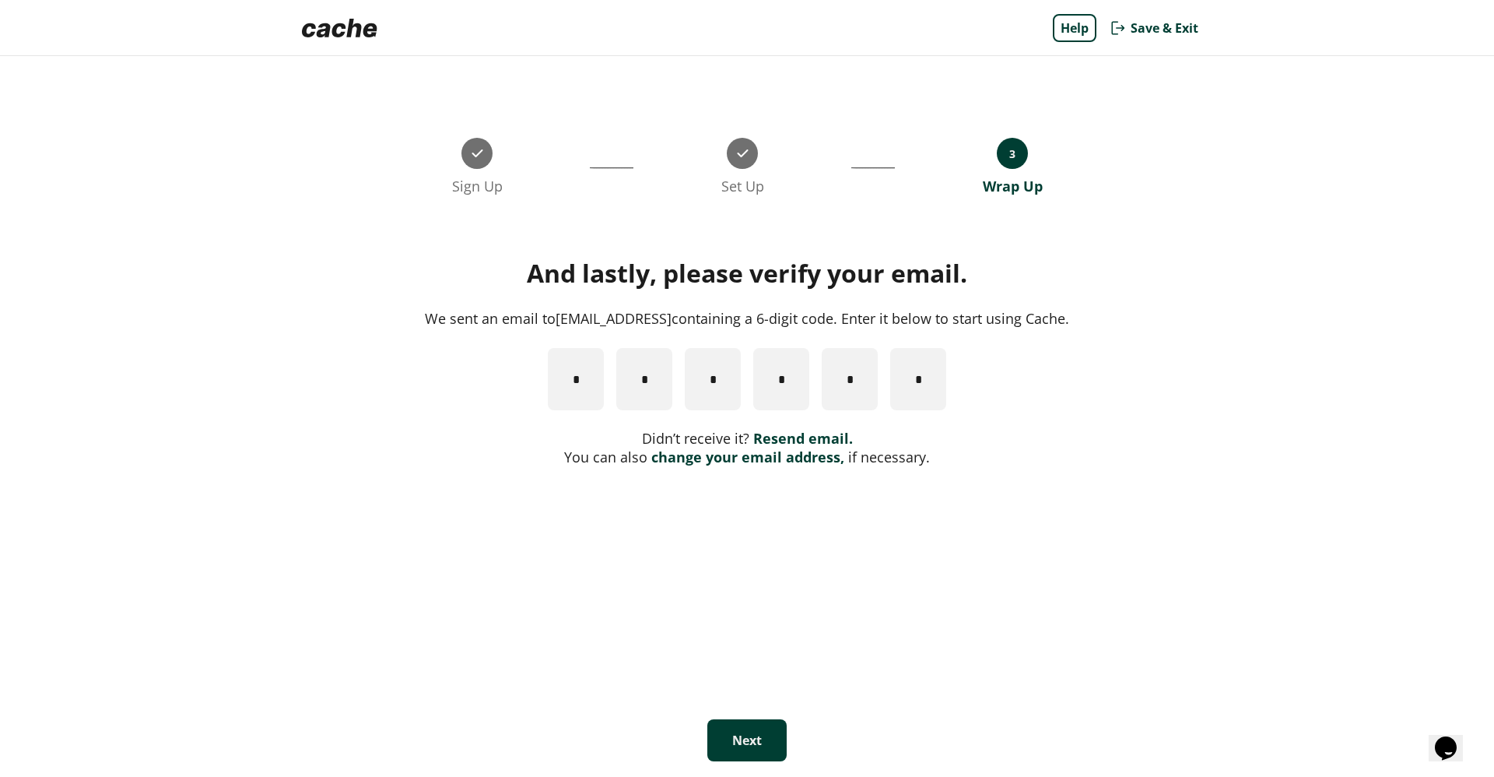
click at [727, 458] on link "change your email address," at bounding box center [747, 456] width 193 height 19
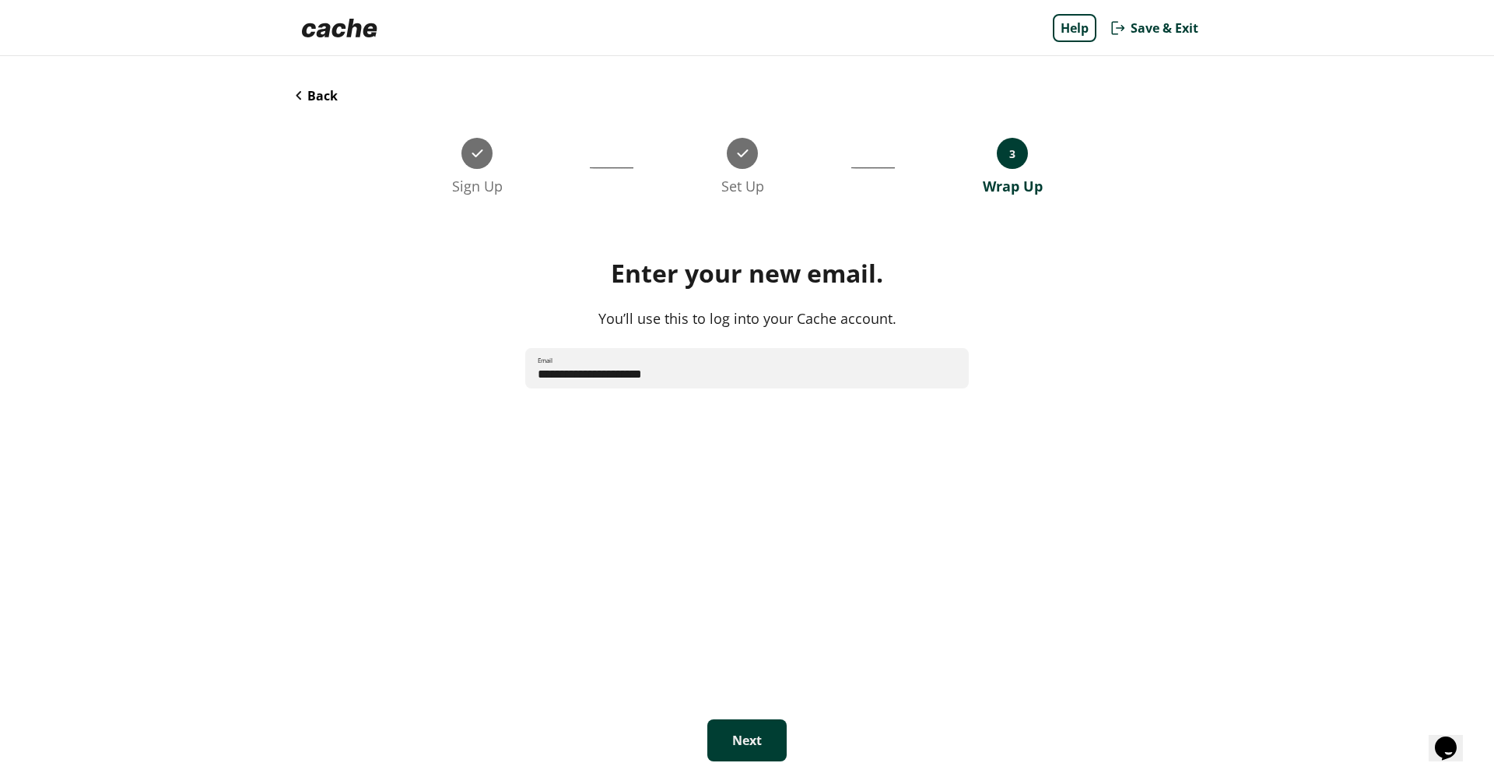
click at [289, 80] on div "**********" at bounding box center [747, 416] width 934 height 721
click at [290, 86] on div "**********" at bounding box center [747, 416] width 934 height 721
click at [296, 95] on button "Back" at bounding box center [317, 95] width 42 height 17
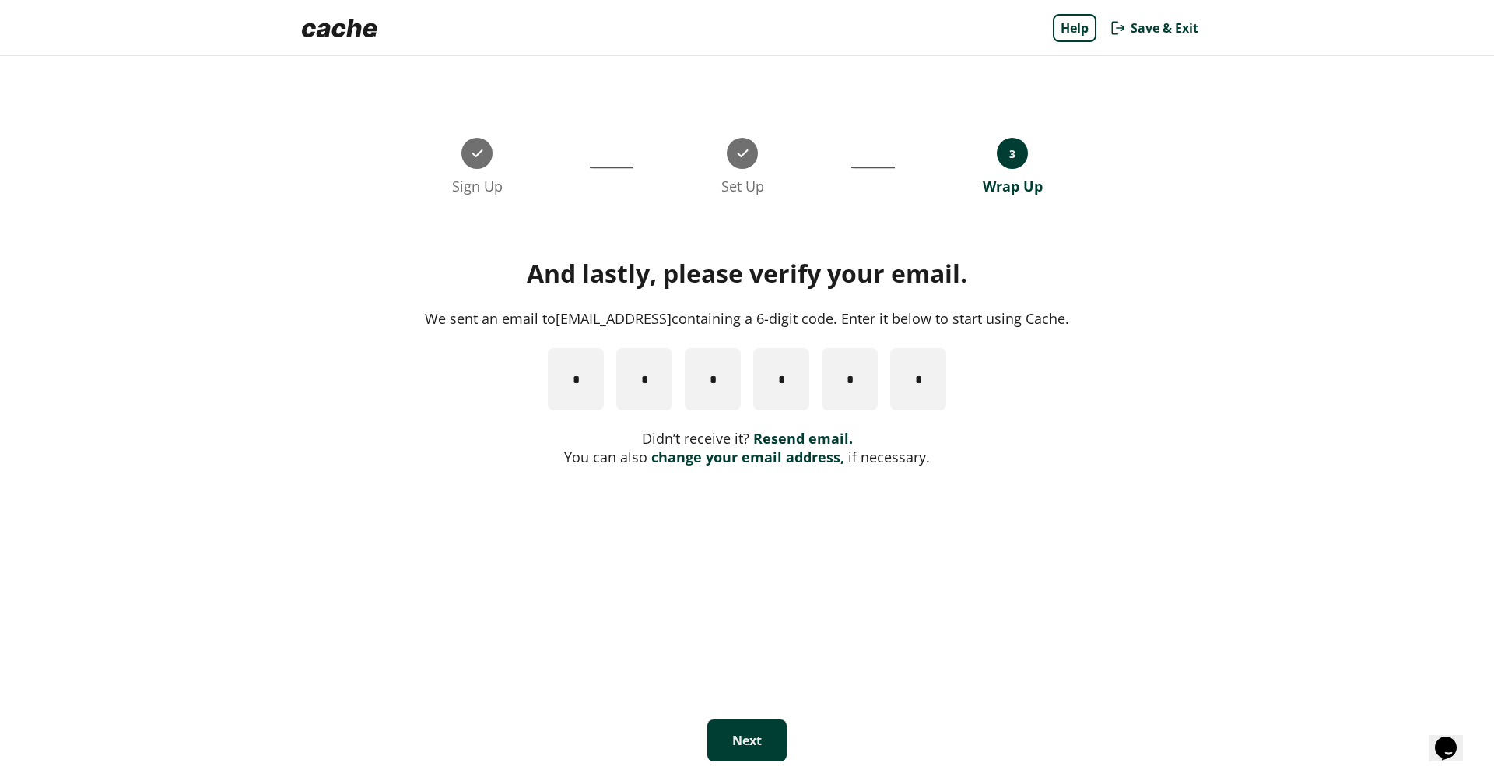
click at [742, 460] on link "change your email address," at bounding box center [747, 456] width 193 height 19
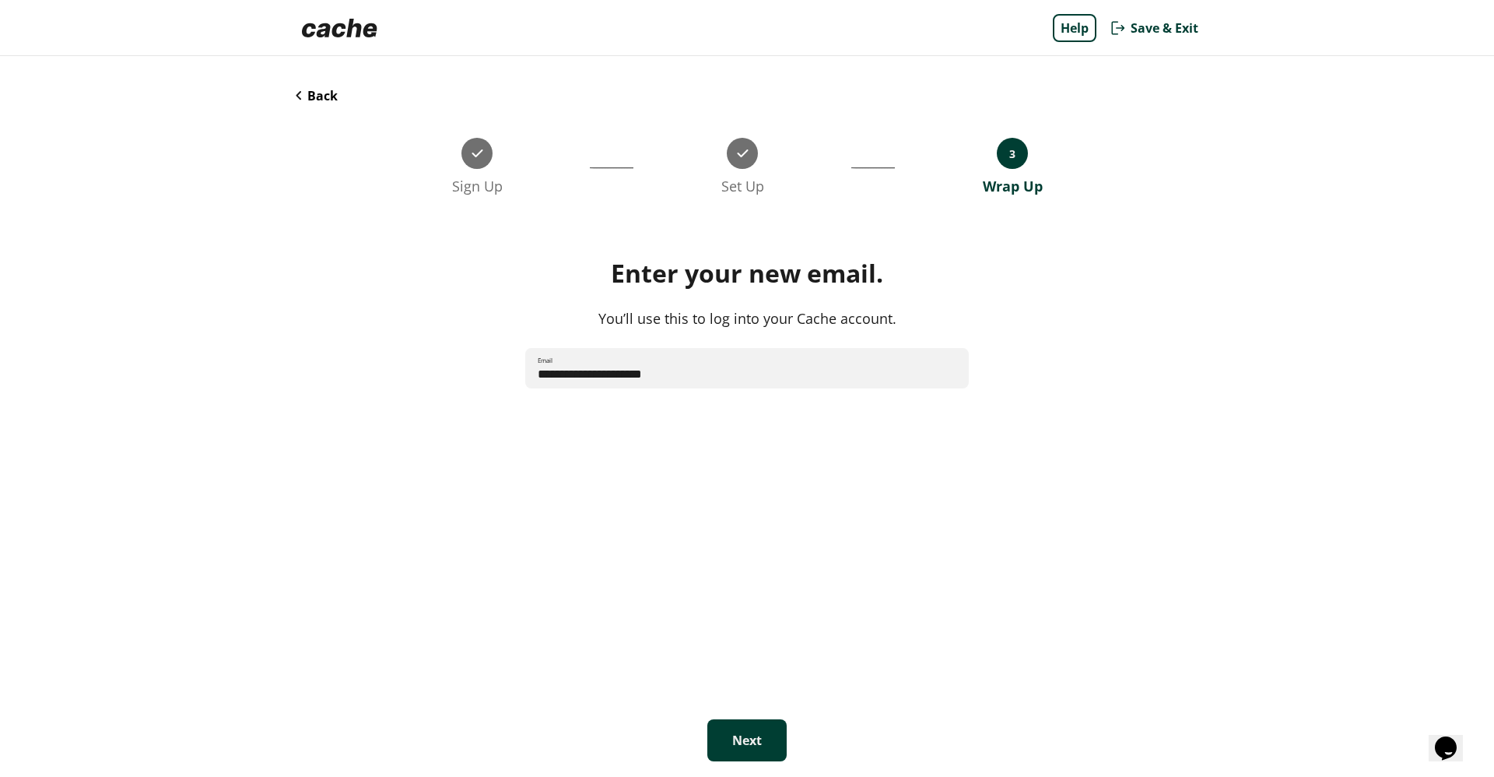
click at [744, 728] on button "Next" at bounding box center [746, 740] width 79 height 42
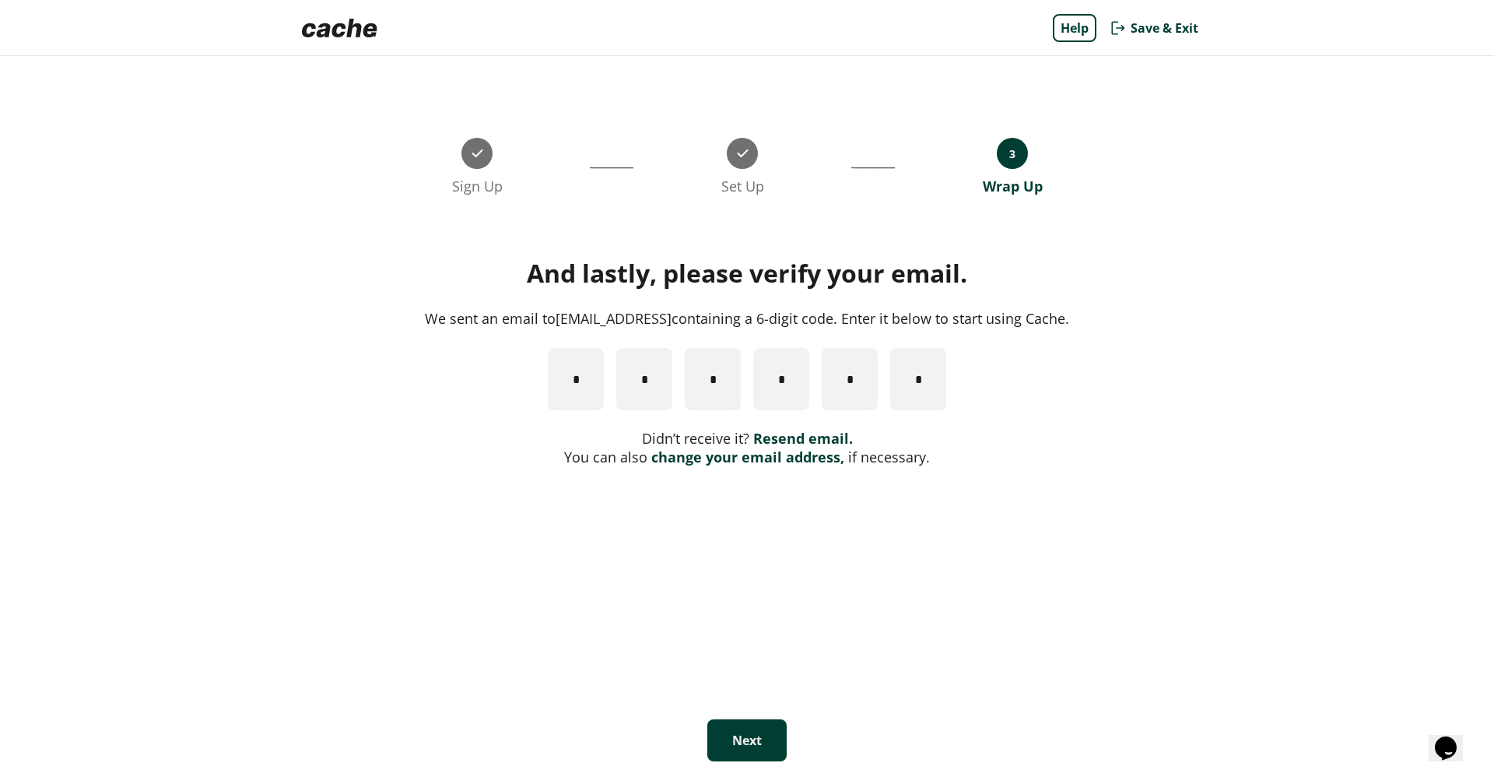
type input "*"
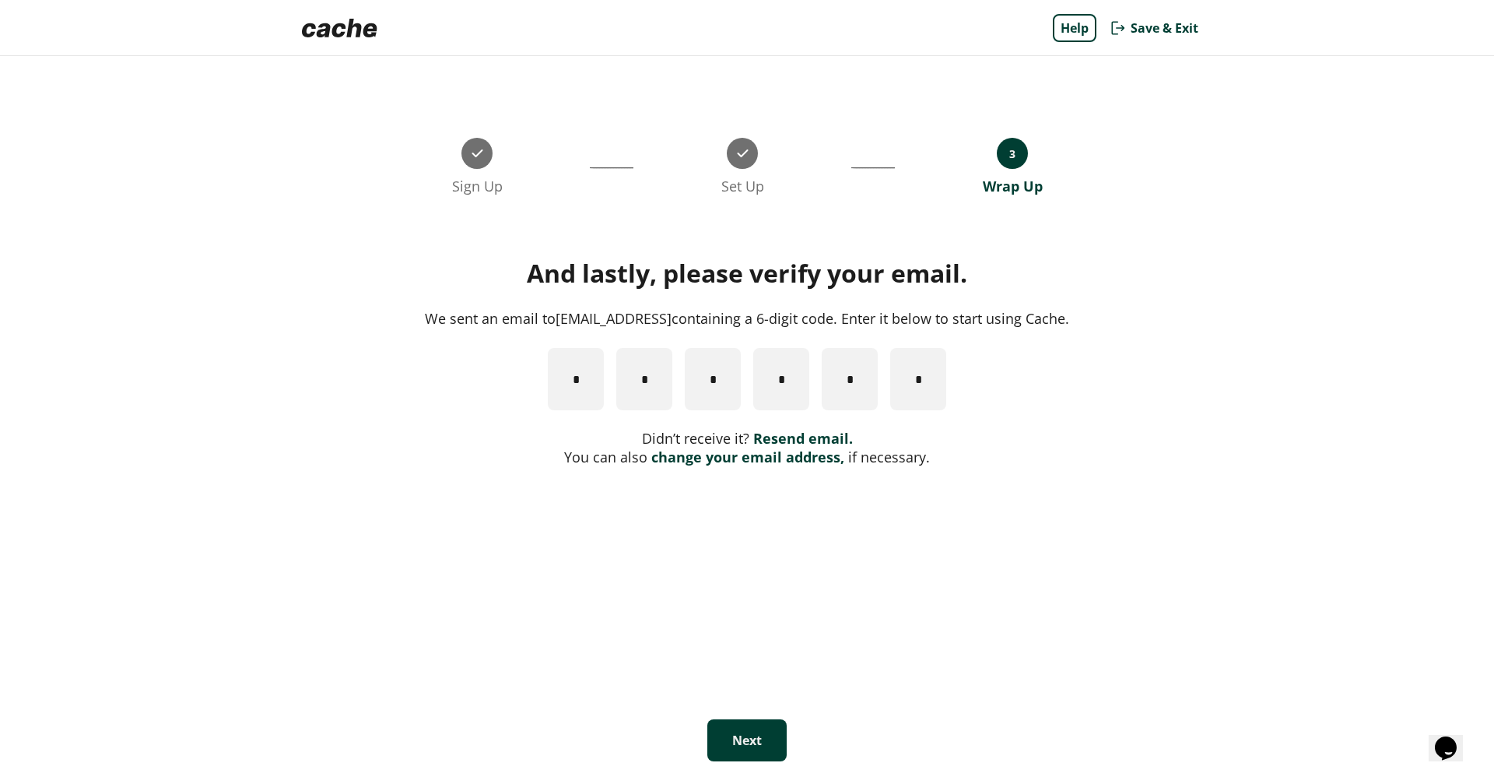
type input "*"
click at [744, 732] on button "Next" at bounding box center [746, 740] width 79 height 42
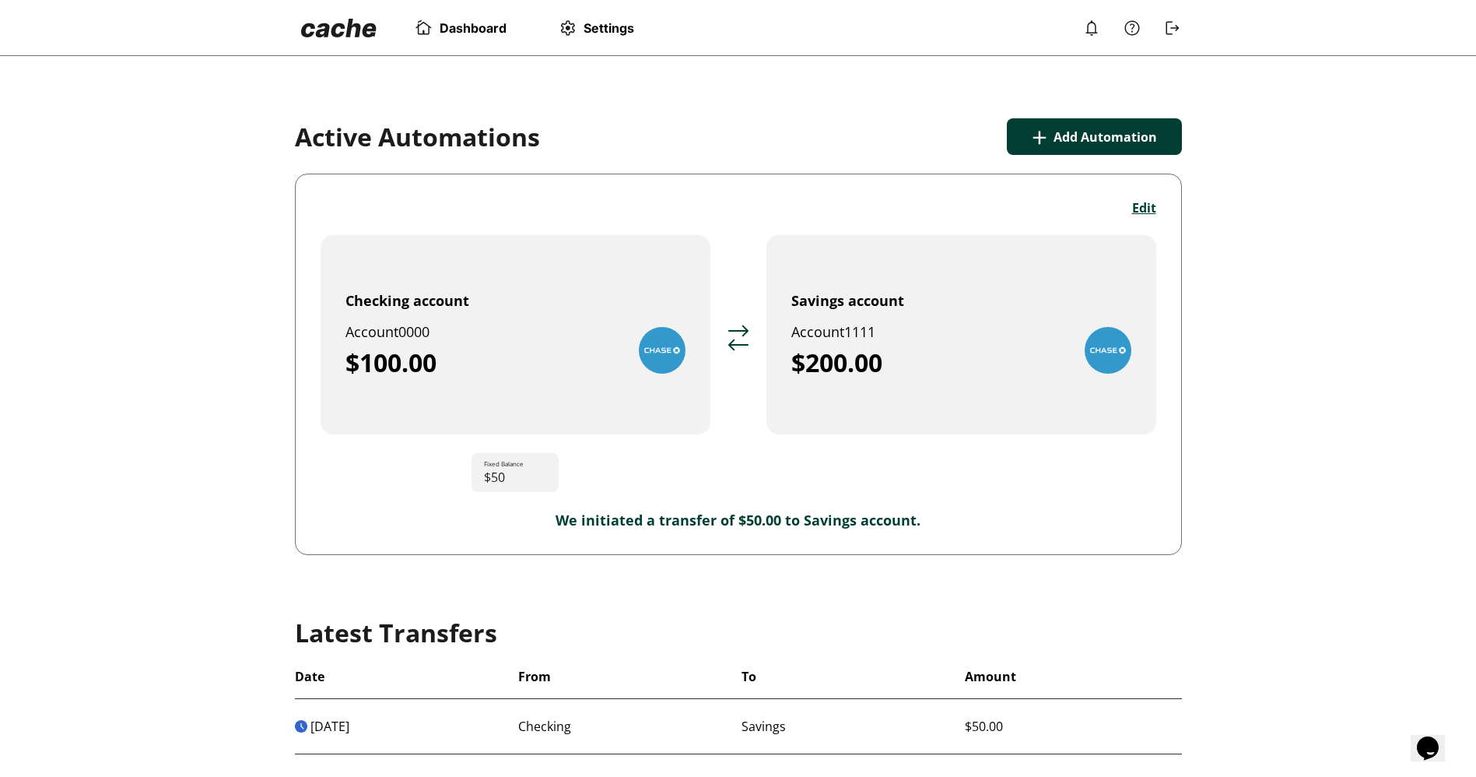
click at [597, 26] on span "Settings" at bounding box center [609, 28] width 51 height 16
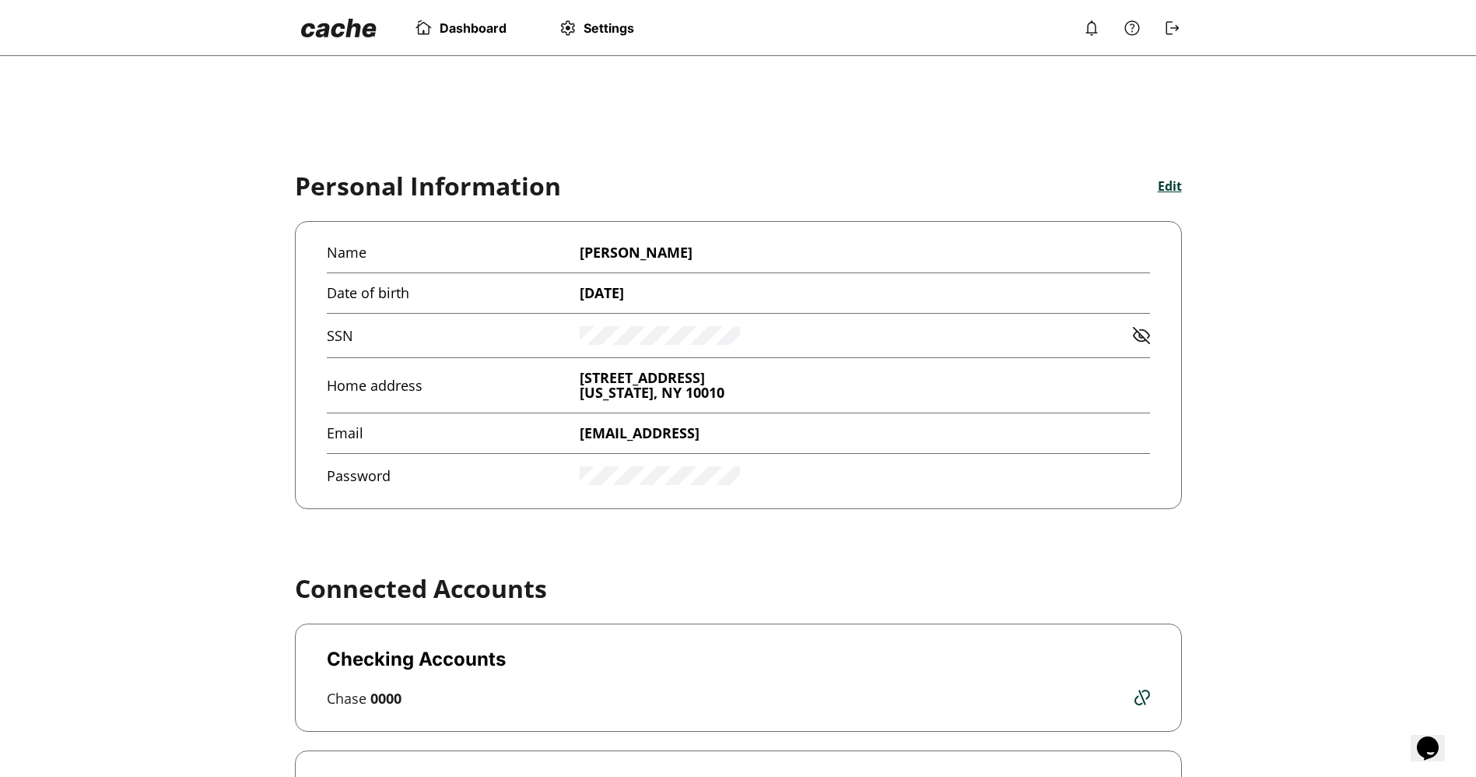
click at [1161, 185] on button "Edit" at bounding box center [1170, 185] width 24 height 17
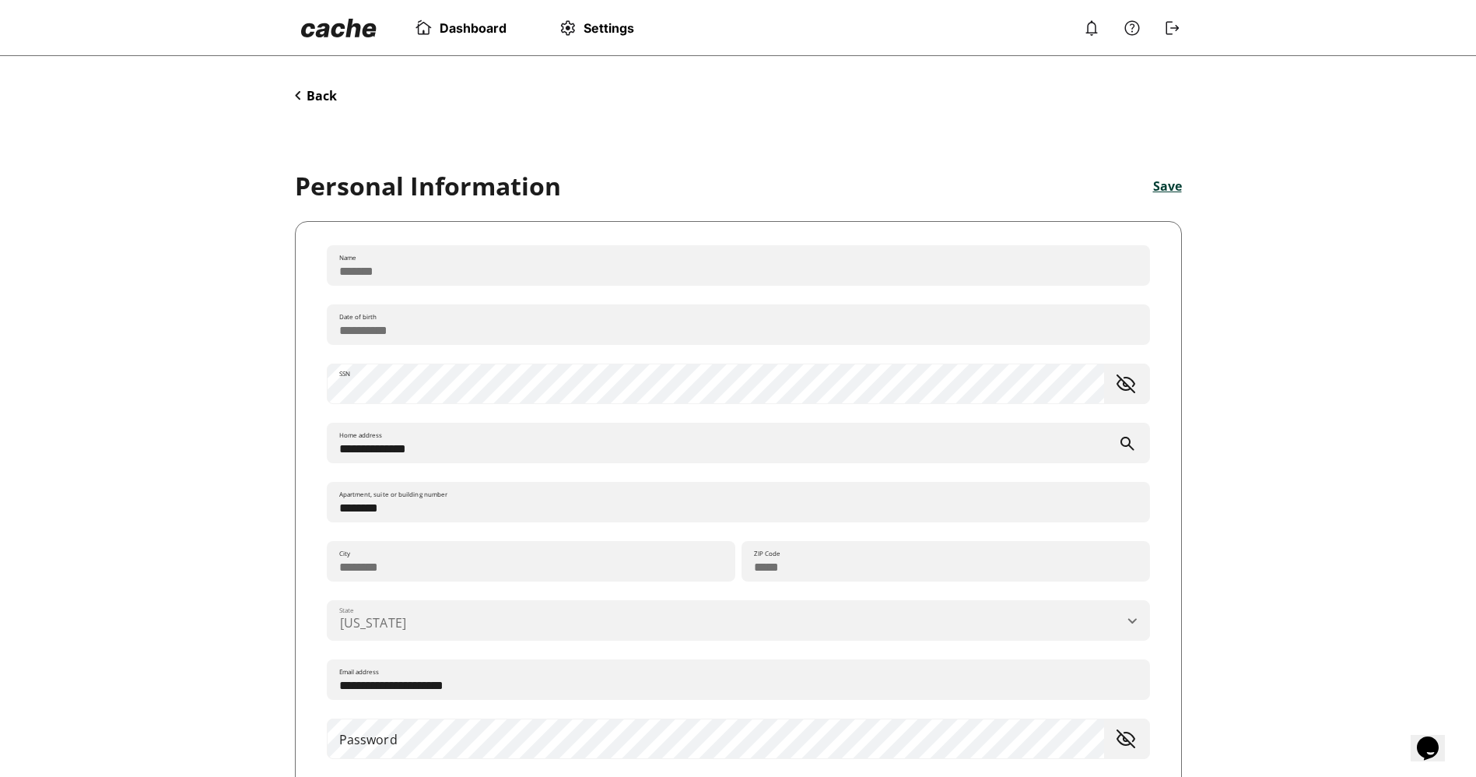
click at [1172, 183] on button "Save" at bounding box center [1167, 185] width 29 height 17
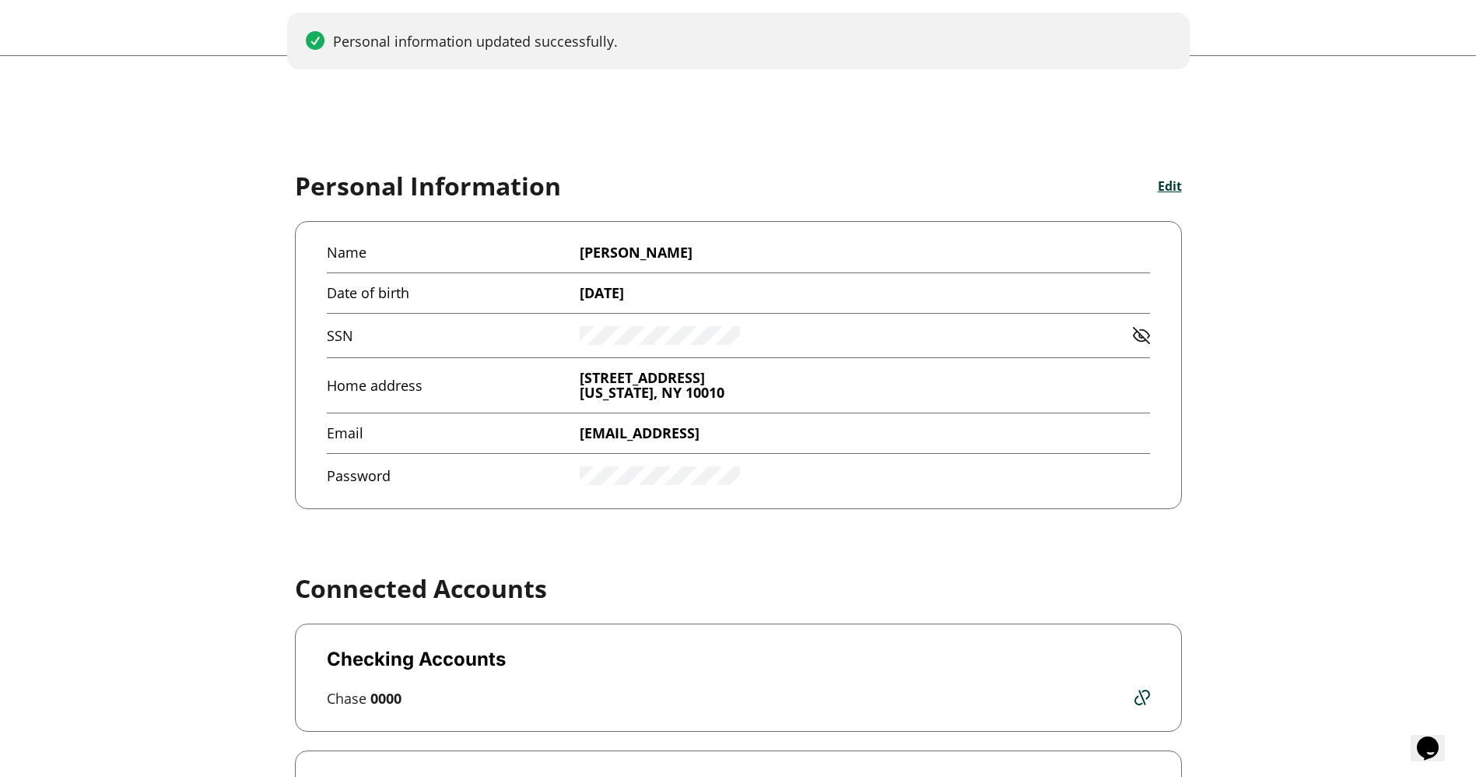
click at [1172, 183] on button "Edit" at bounding box center [1170, 185] width 24 height 17
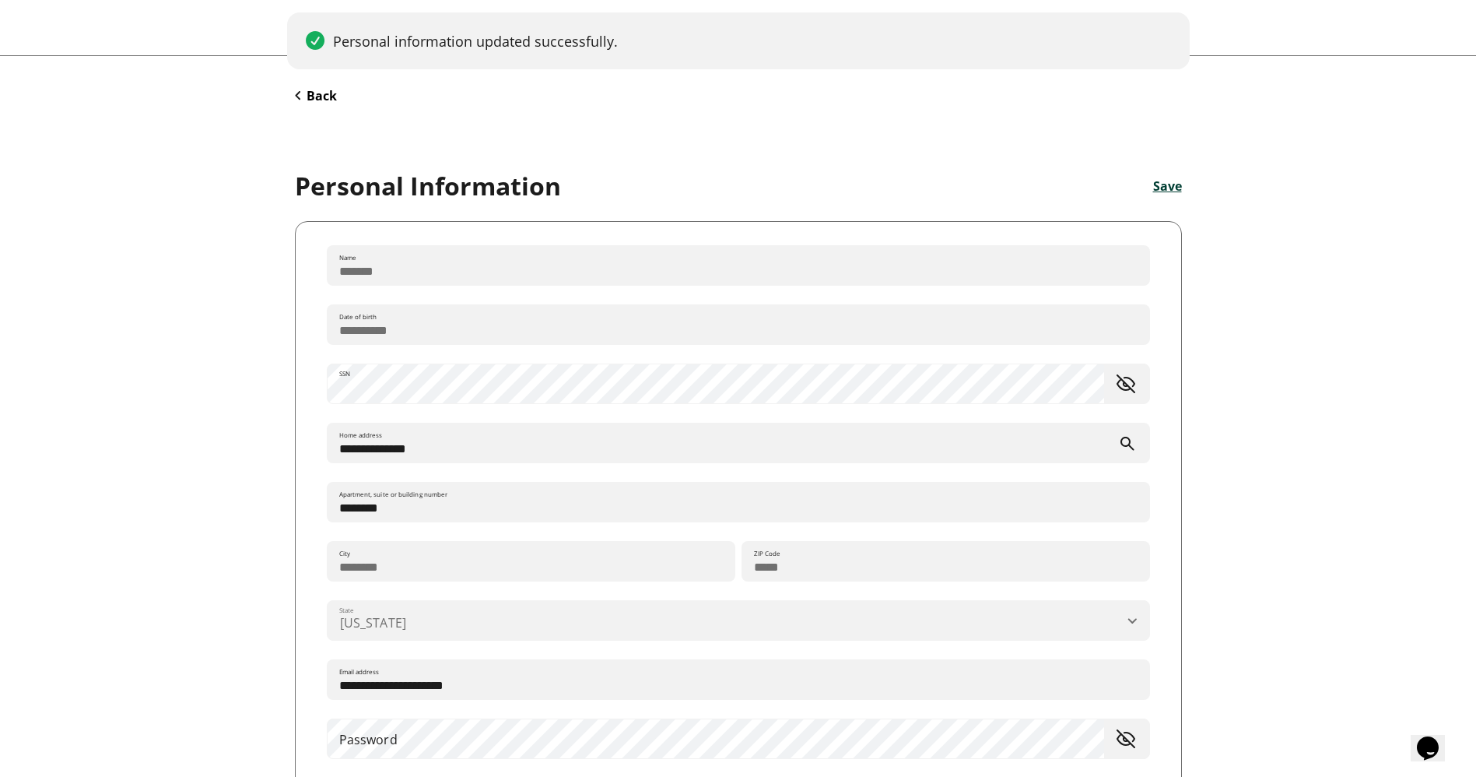
click at [1172, 183] on button "Save" at bounding box center [1167, 185] width 29 height 17
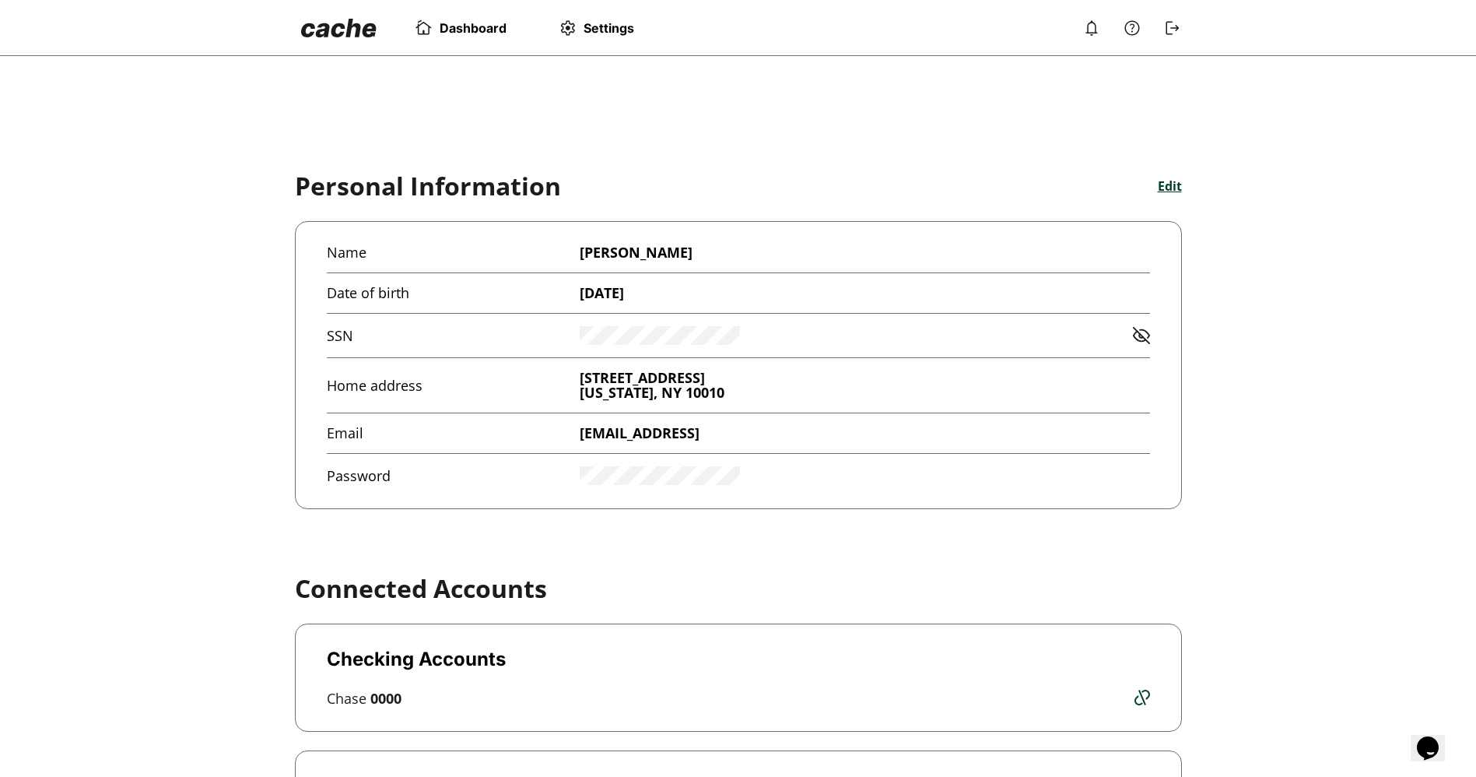
click at [1173, 188] on button "Edit" at bounding box center [1170, 185] width 24 height 17
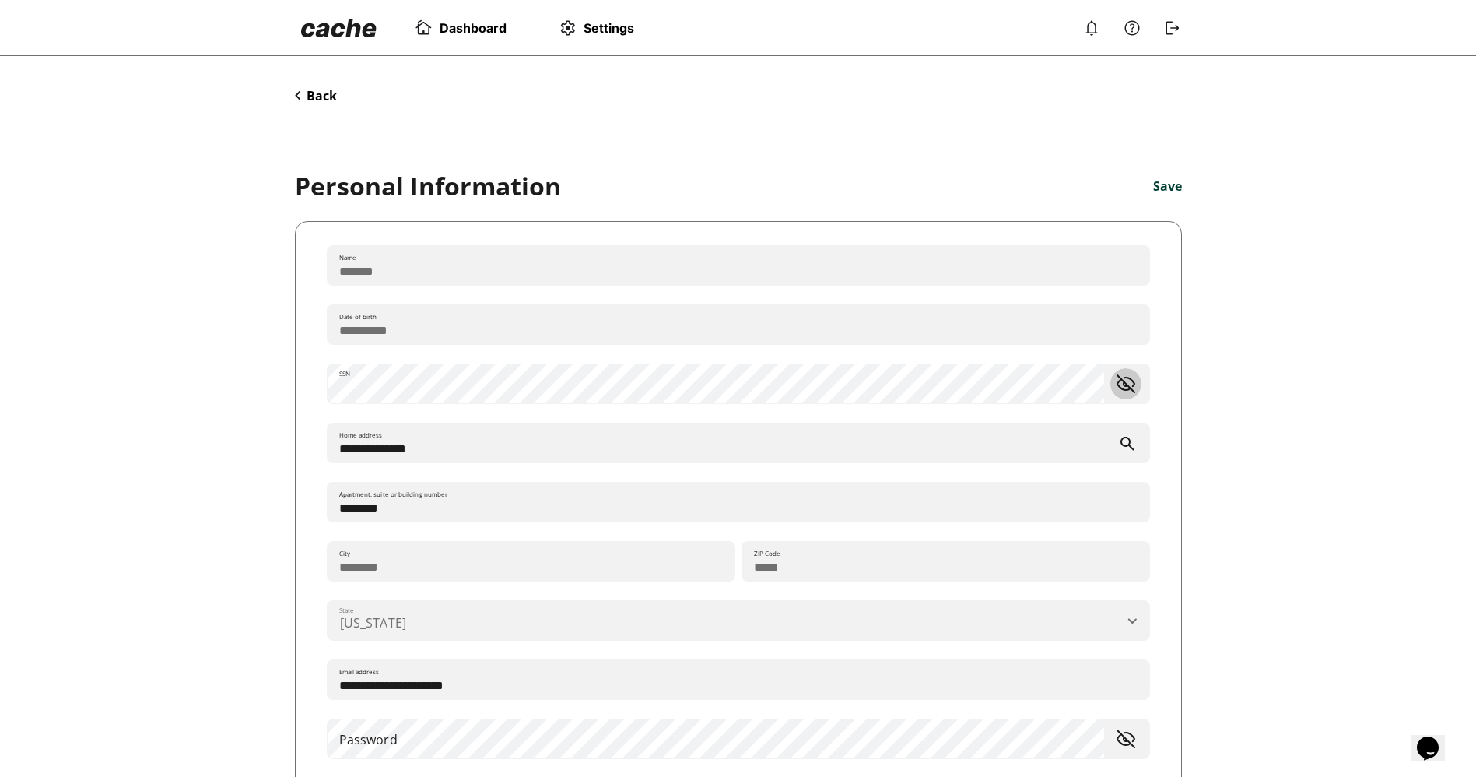
click at [1123, 391] on span "toggle password visibility" at bounding box center [1125, 383] width 31 height 31
click at [1127, 387] on span "toggle password visibility" at bounding box center [1125, 383] width 31 height 31
click at [1163, 9] on div "Dashboard Settings" at bounding box center [738, 28] width 918 height 56
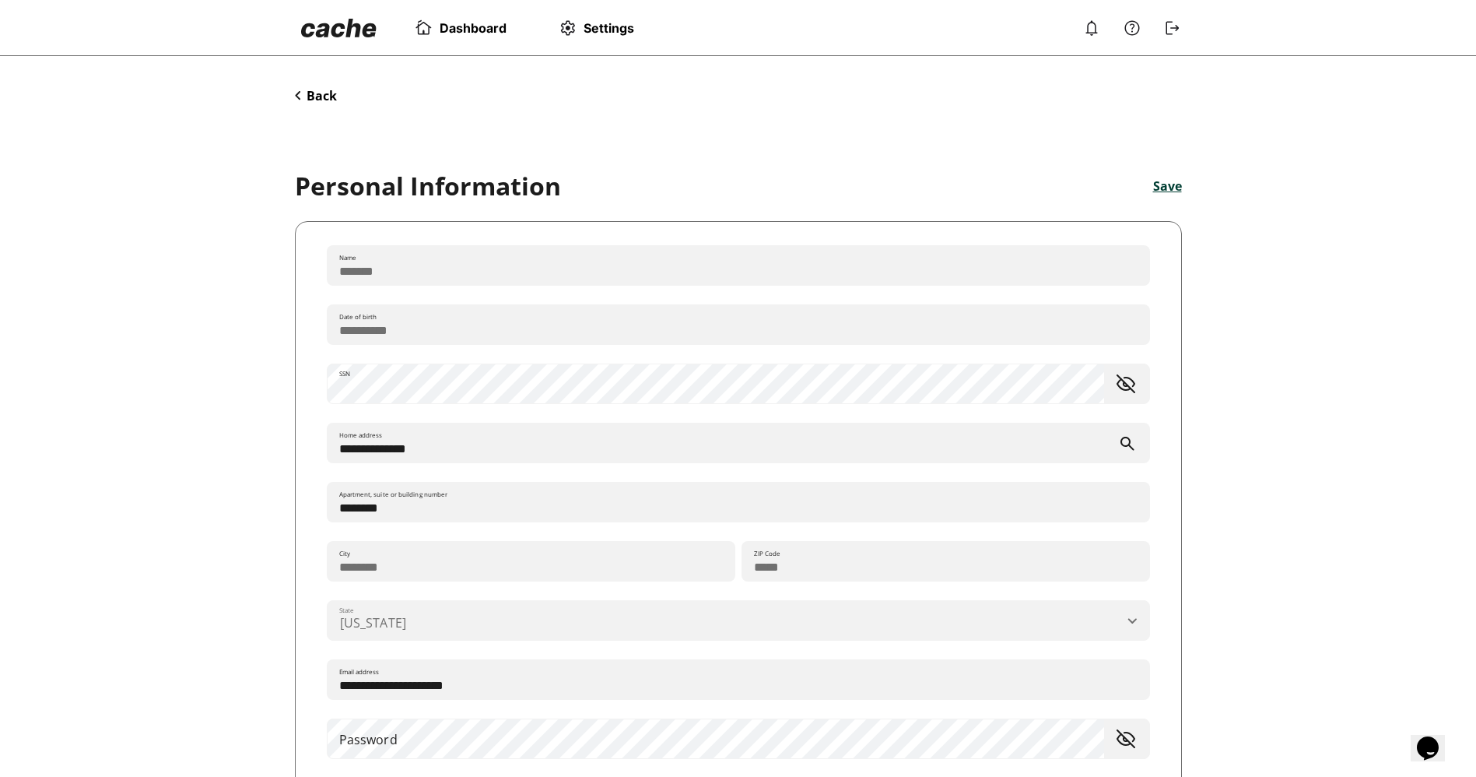
click at [1163, 13] on div "Dashboard Settings" at bounding box center [738, 28] width 918 height 56
click at [1164, 19] on img at bounding box center [1172, 28] width 19 height 19
